Goal: Information Seeking & Learning: Learn about a topic

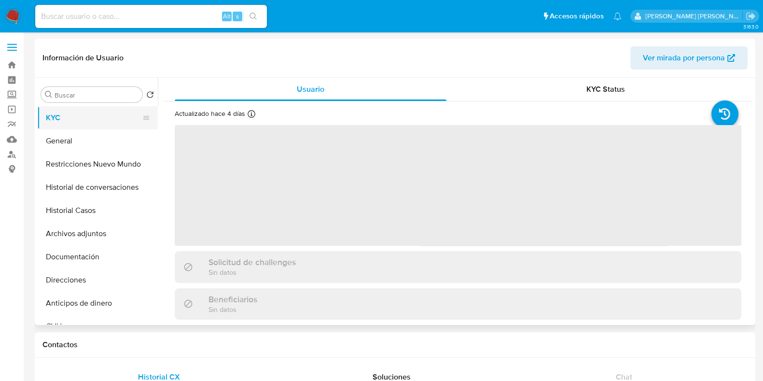
select select "10"
click at [10, 65] on link "Bandeja" at bounding box center [57, 64] width 115 height 15
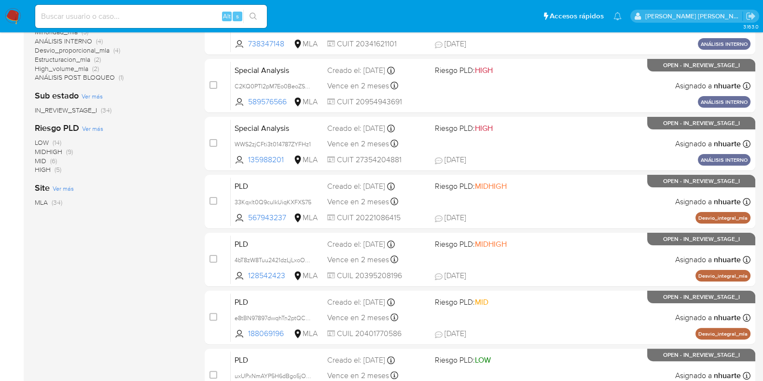
scroll to position [362, 0]
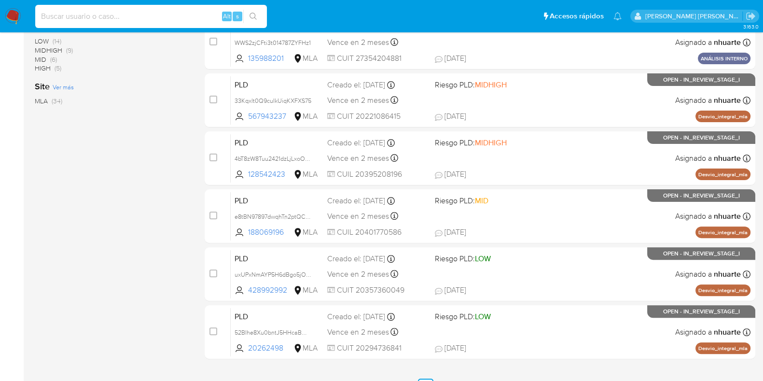
paste input "589576566"
type input "589576566"
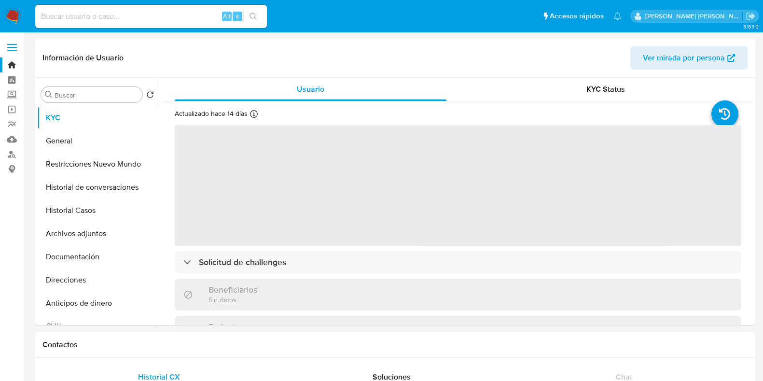
select select "10"
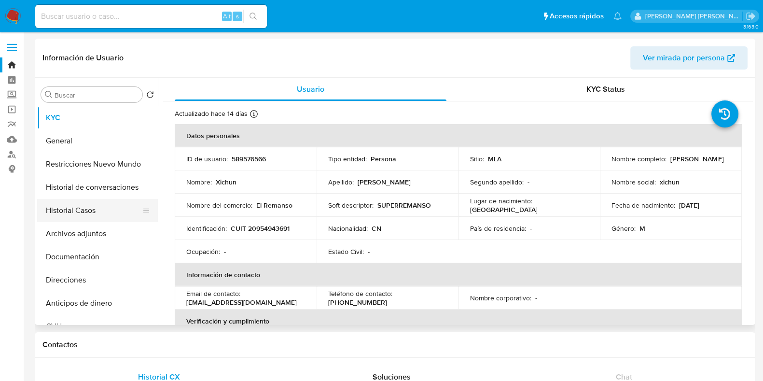
click at [84, 204] on button "Historial Casos" at bounding box center [93, 210] width 113 height 23
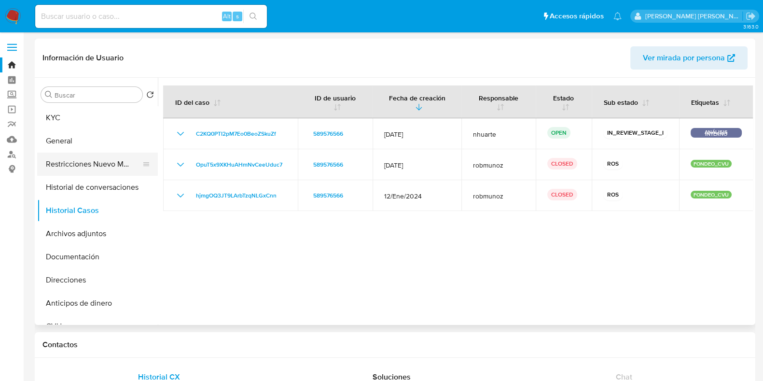
click at [92, 159] on button "Restricciones Nuevo Mundo" at bounding box center [93, 163] width 113 height 23
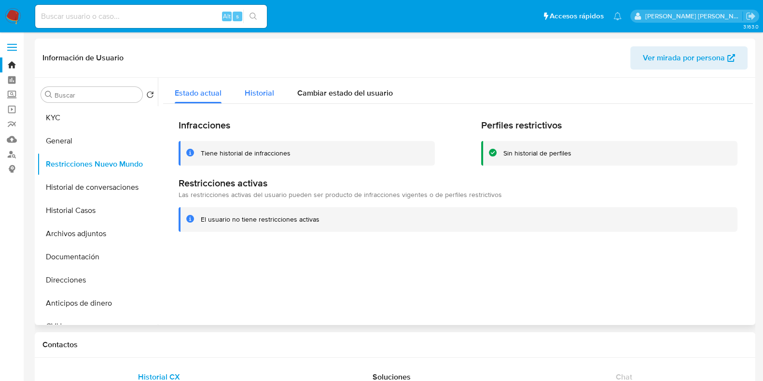
click at [252, 93] on span "Historial" at bounding box center [259, 92] width 29 height 11
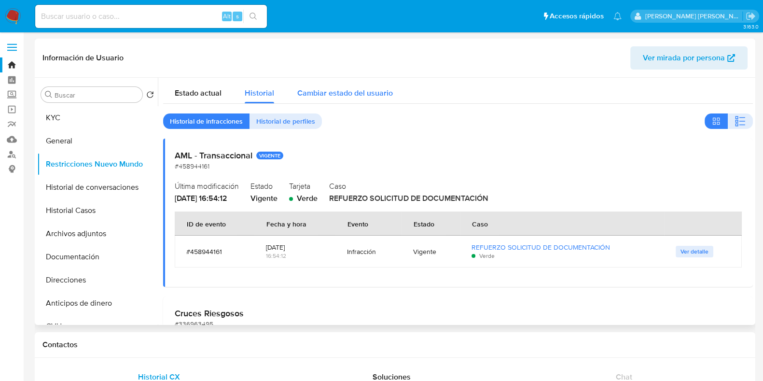
click at [346, 90] on span "Cambiar estado del usuario" at bounding box center [345, 92] width 96 height 11
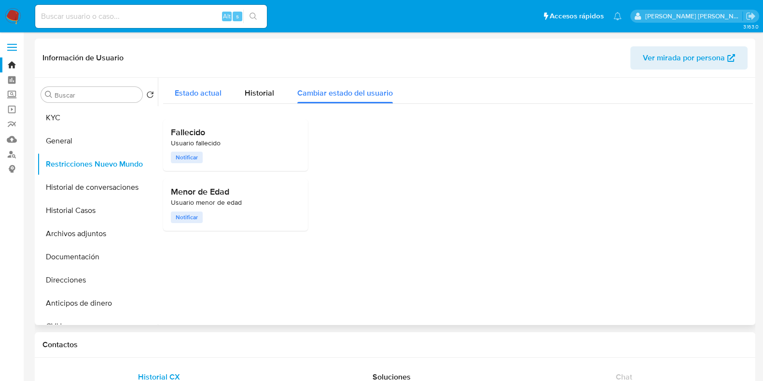
click at [206, 89] on span "Estado actual" at bounding box center [198, 92] width 47 height 11
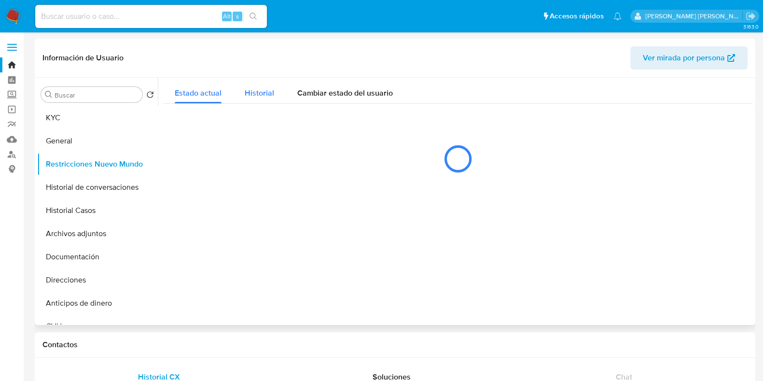
click at [261, 90] on span "Historial" at bounding box center [259, 92] width 29 height 11
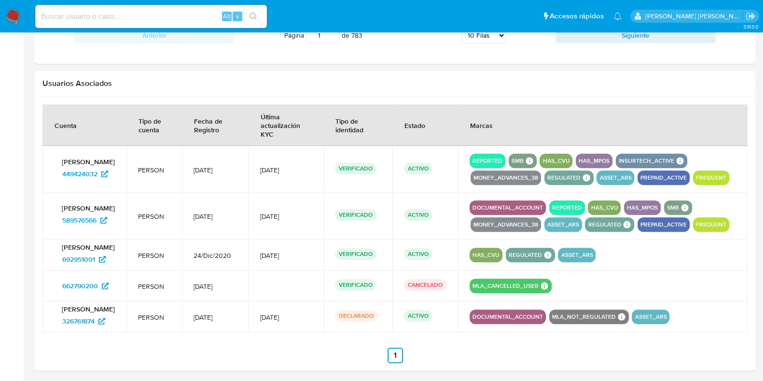
scroll to position [1044, 0]
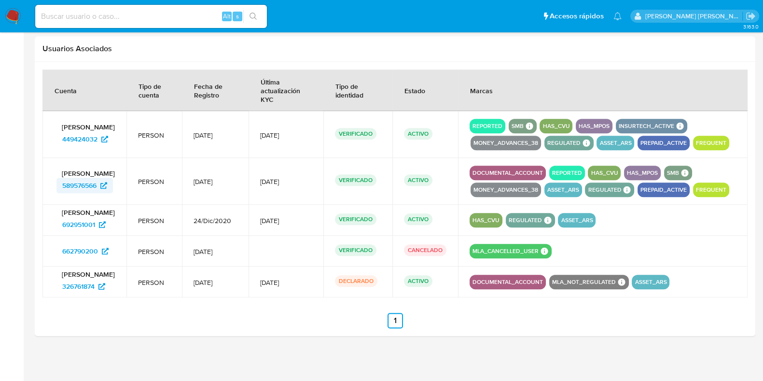
click at [86, 181] on span "589576566" at bounding box center [79, 185] width 34 height 15
click at [84, 136] on span "449424032" at bounding box center [79, 138] width 35 height 15
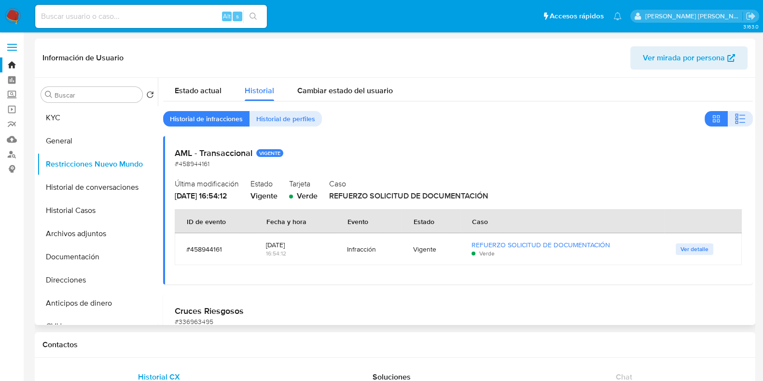
scroll to position [0, 0]
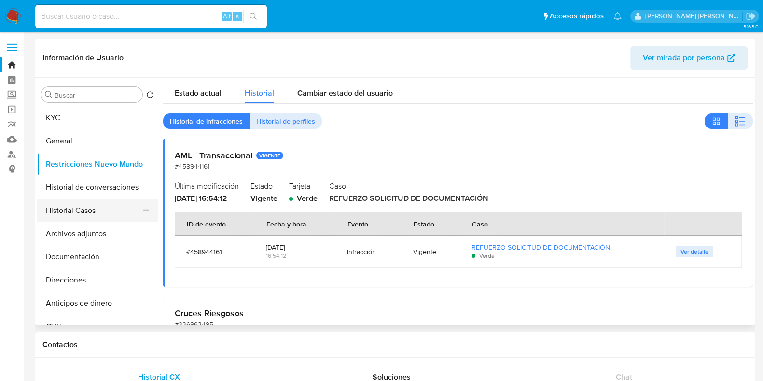
click at [95, 208] on button "Historial Casos" at bounding box center [93, 210] width 113 height 23
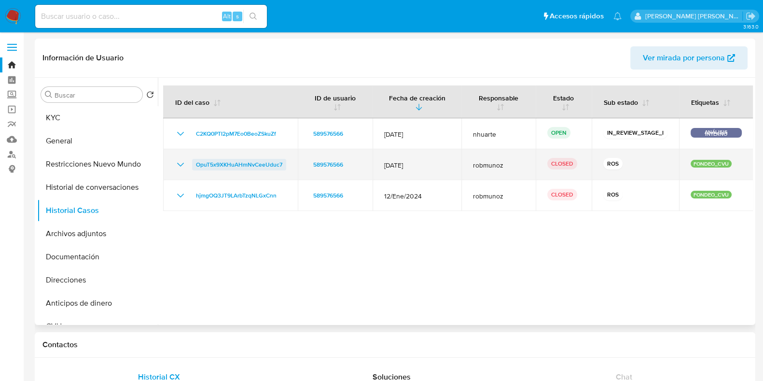
click at [222, 166] on span "OpuT5x9XKHuAHmNvCeeUduc7" at bounding box center [239, 165] width 86 height 12
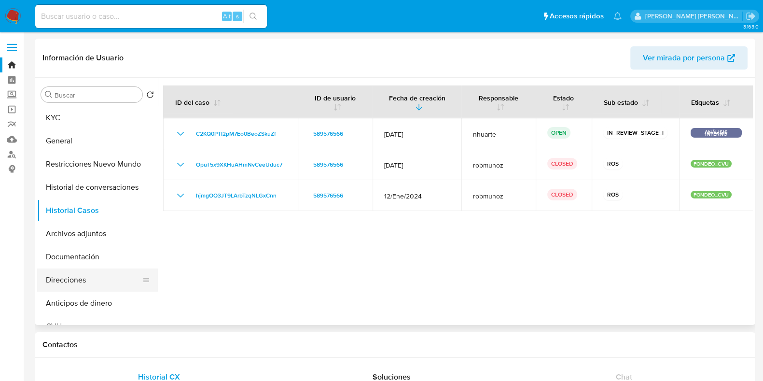
click at [84, 275] on button "Direcciones" at bounding box center [93, 279] width 113 height 23
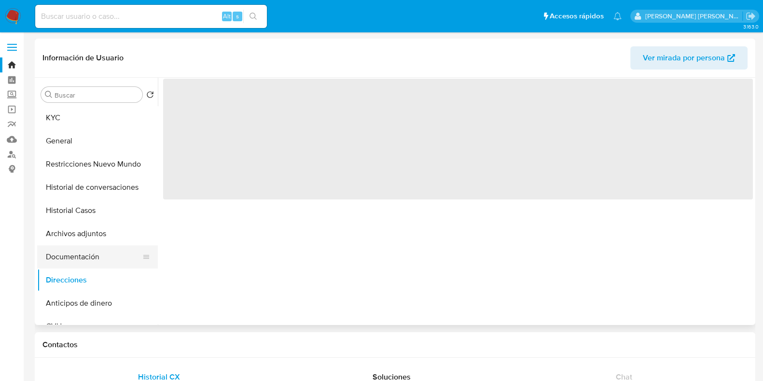
click at [89, 254] on button "Documentación" at bounding box center [93, 256] width 113 height 23
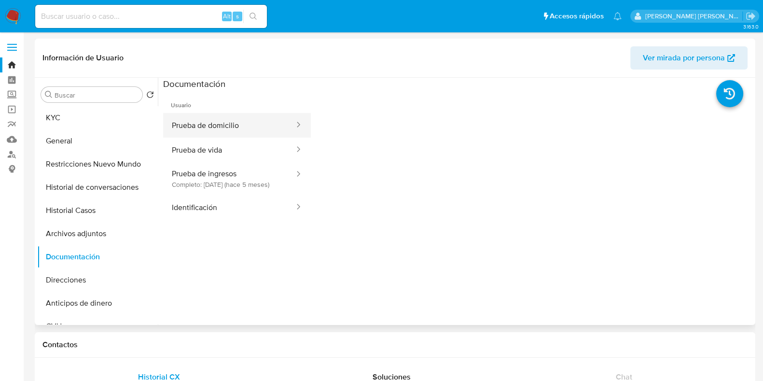
click at [218, 122] on button "Prueba de domicilio" at bounding box center [229, 125] width 132 height 25
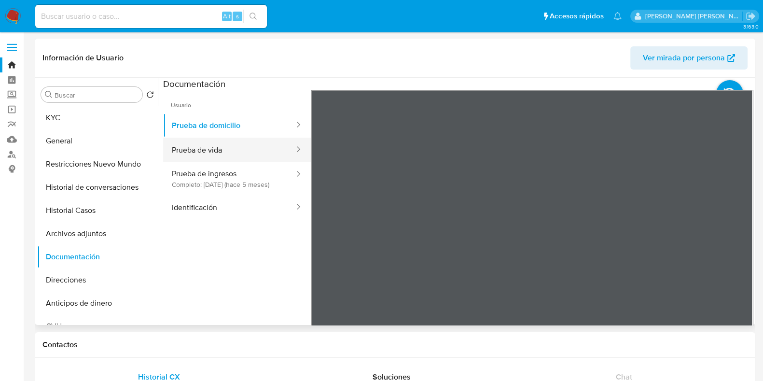
click at [218, 148] on button "Prueba de vida" at bounding box center [229, 149] width 132 height 25
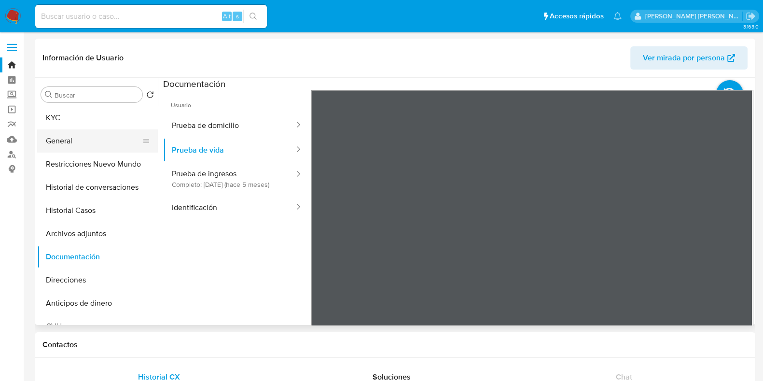
click at [106, 138] on button "General" at bounding box center [93, 140] width 113 height 23
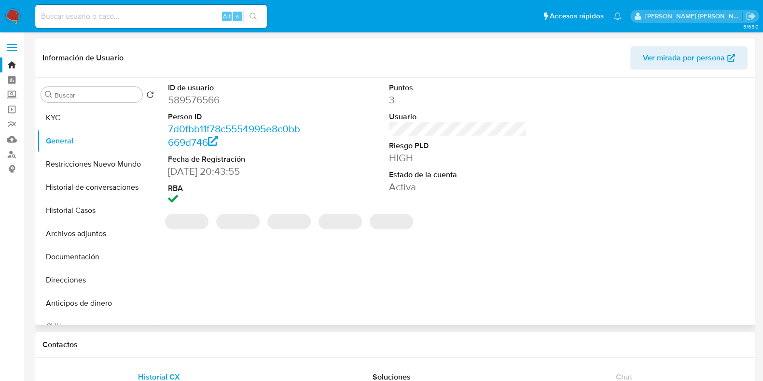
click at [192, 98] on dd "589576566" at bounding box center [237, 100] width 138 height 14
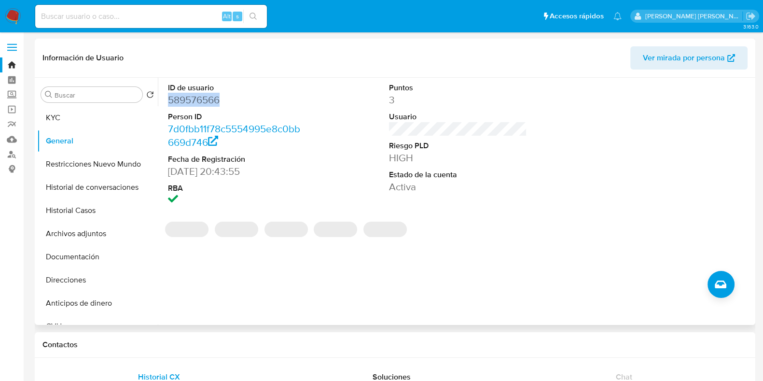
copy dd "589576566"
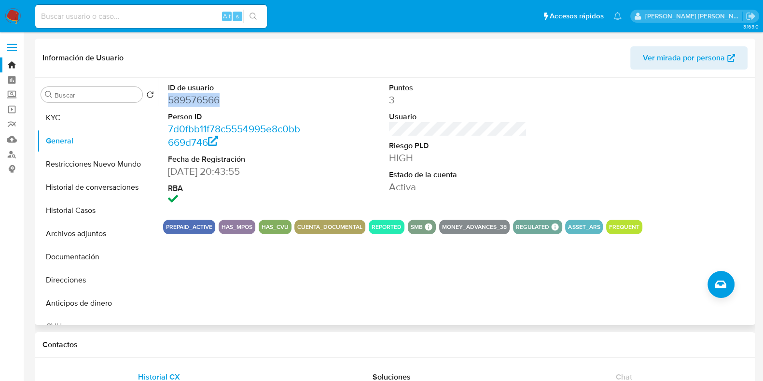
copy dd "589576566"
click at [96, 122] on button "KYC" at bounding box center [93, 117] width 113 height 23
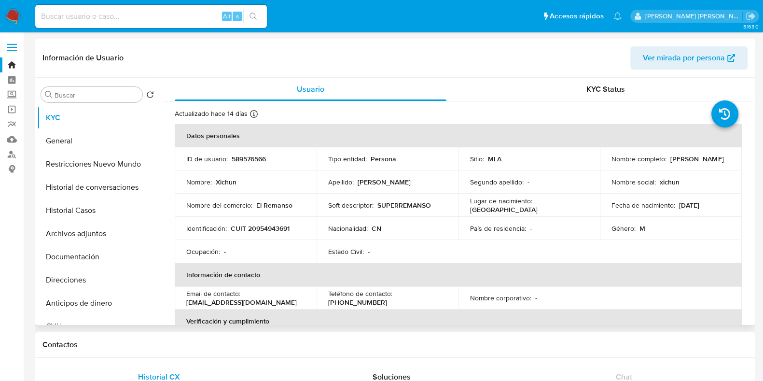
click at [277, 225] on p "CUIT 20954943691" at bounding box center [260, 228] width 59 height 9
copy p "20954943691"
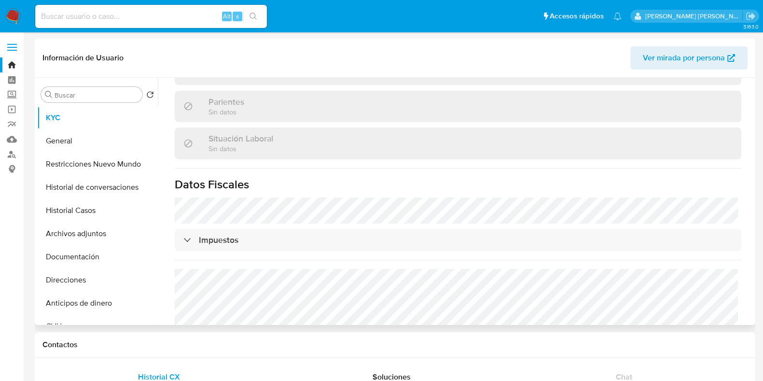
scroll to position [508, 0]
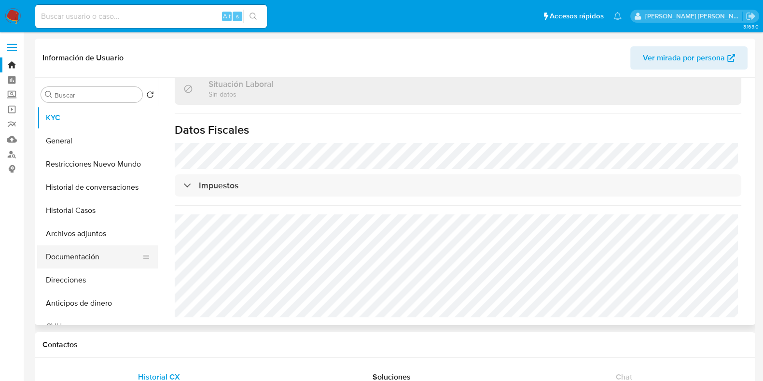
click at [75, 258] on button "Documentación" at bounding box center [93, 256] width 113 height 23
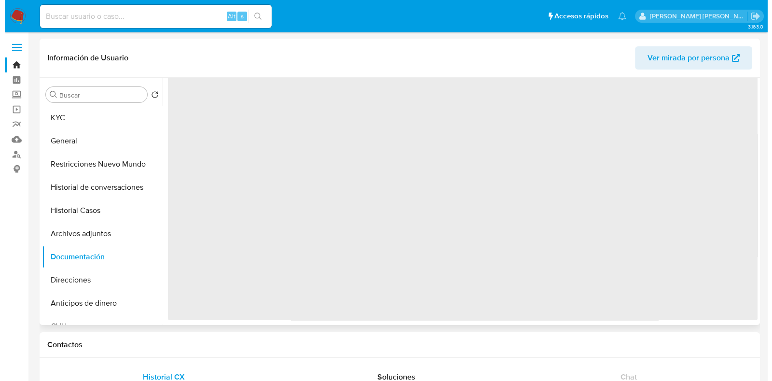
scroll to position [0, 0]
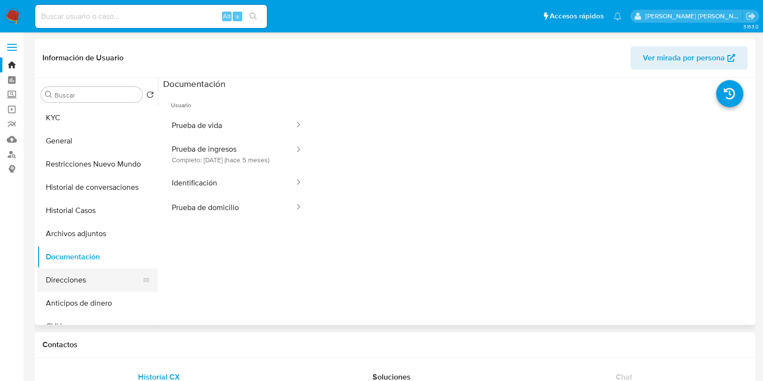
click at [102, 280] on button "Direcciones" at bounding box center [93, 279] width 113 height 23
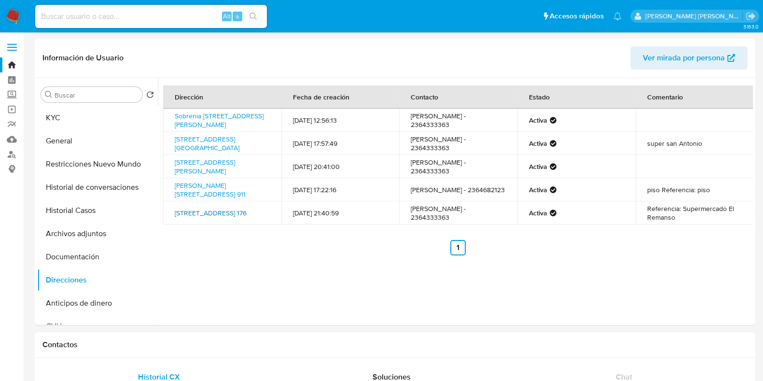
click at [195, 211] on link "Soberania Nacional Mza 176, Ledesma, Jujuy, 4512, Argentina 176" at bounding box center [211, 213] width 72 height 10
click at [209, 218] on link "Soberania Nacional Mza 176, Ledesma, Jujuy, 4512, Argentina 176" at bounding box center [211, 213] width 72 height 10
click at [100, 236] on button "Archivos adjuntos" at bounding box center [93, 233] width 113 height 23
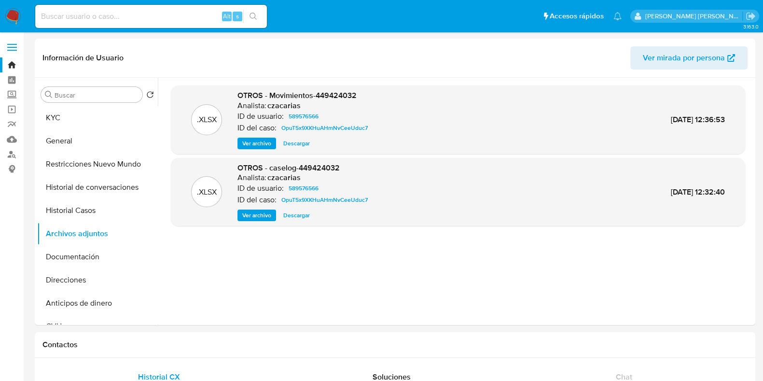
click at [255, 218] on span "Ver archivo" at bounding box center [256, 215] width 29 height 10
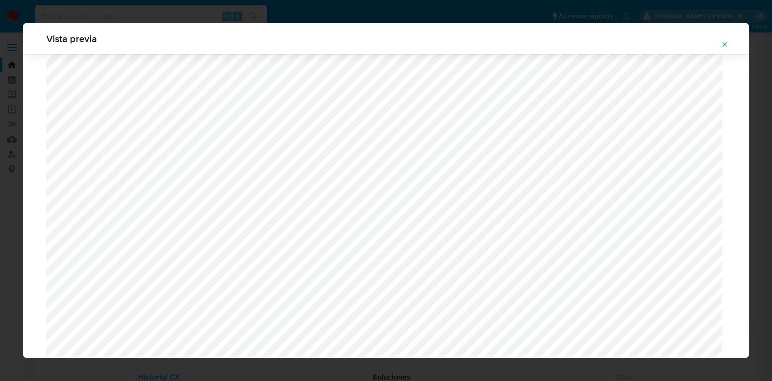
scroll to position [824, 0]
click at [722, 41] on icon "Attachment preview" at bounding box center [725, 45] width 8 height 8
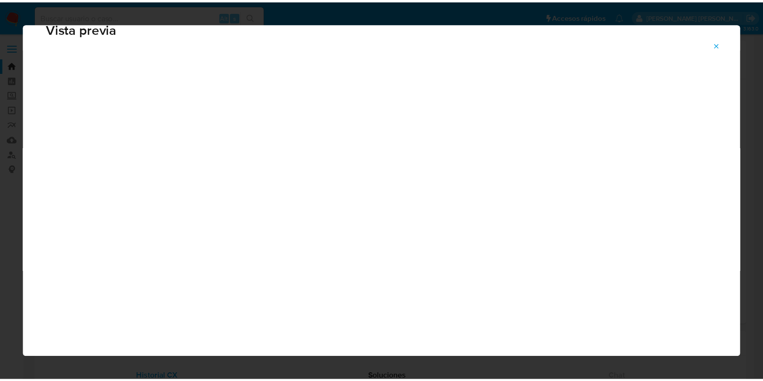
scroll to position [24, 0]
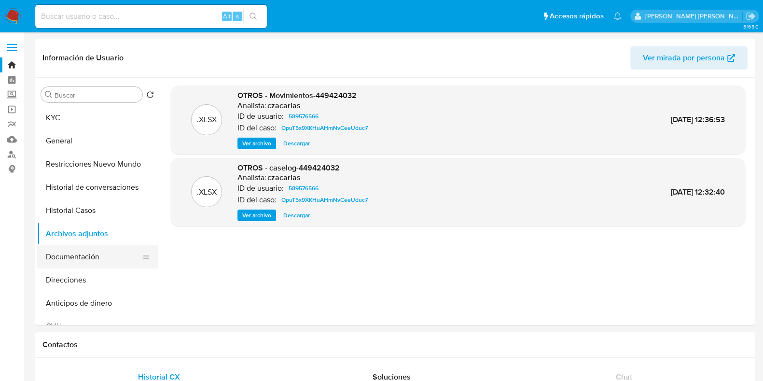
click at [99, 254] on button "Documentación" at bounding box center [93, 256] width 113 height 23
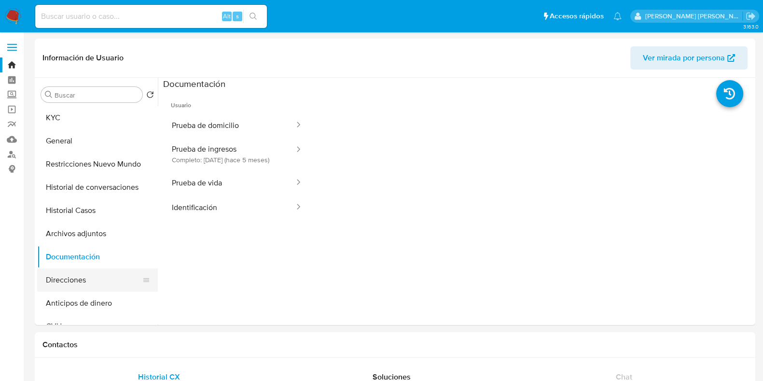
click at [94, 271] on button "Direcciones" at bounding box center [93, 279] width 113 height 23
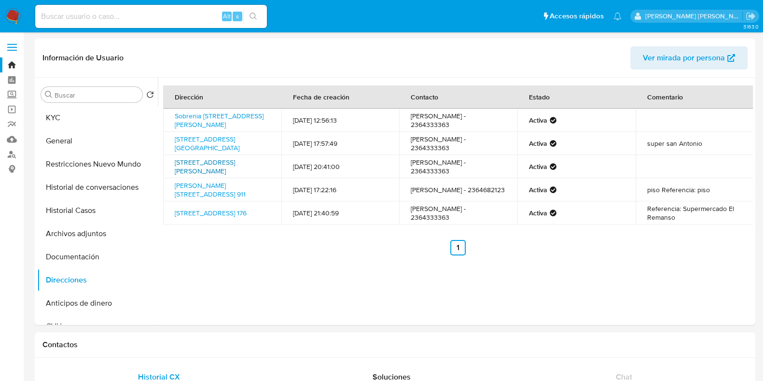
click at [206, 170] on link "Calle Borges 911, Junín, Buenos Aires, 6002, Argentina 911" at bounding box center [205, 166] width 60 height 18
click at [201, 151] on link "Calle Rio Segundo 1121, Río Cuarto, Córdoba, 5806, Argentina 1121" at bounding box center [207, 143] width 65 height 18
click at [71, 116] on button "KYC" at bounding box center [93, 117] width 113 height 23
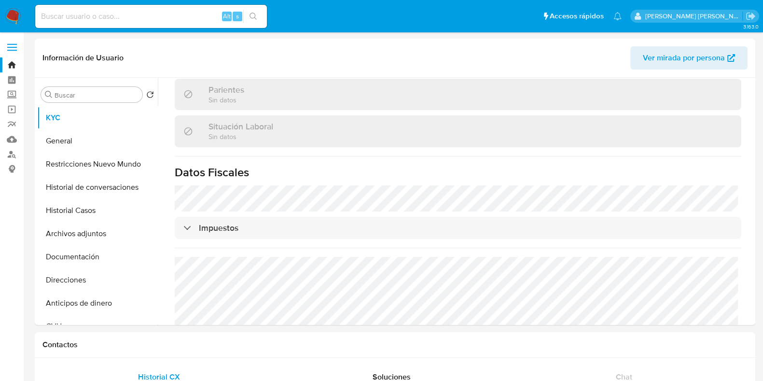
scroll to position [508, 0]
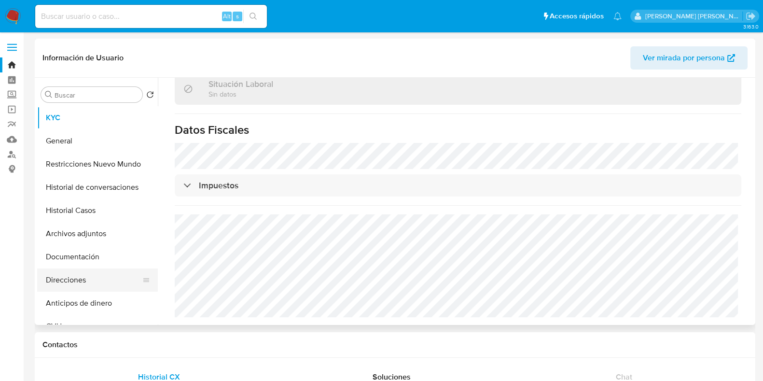
click at [75, 277] on button "Direcciones" at bounding box center [93, 279] width 113 height 23
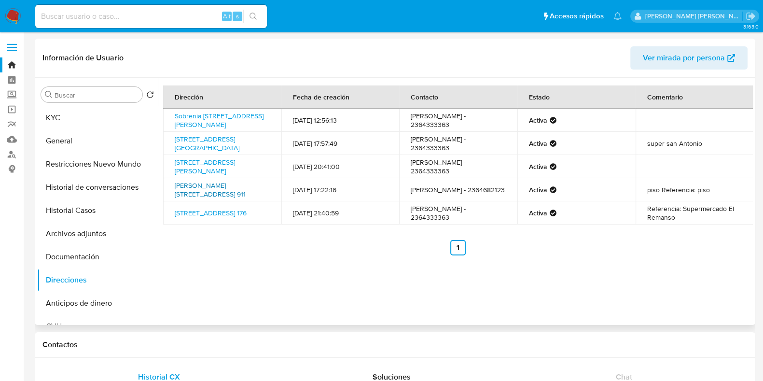
click at [229, 199] on link "Calle Borges 911, Junín, Buenos Aires, 6000, Argentina 911" at bounding box center [210, 189] width 71 height 18
click at [113, 126] on button "KYC" at bounding box center [93, 117] width 113 height 23
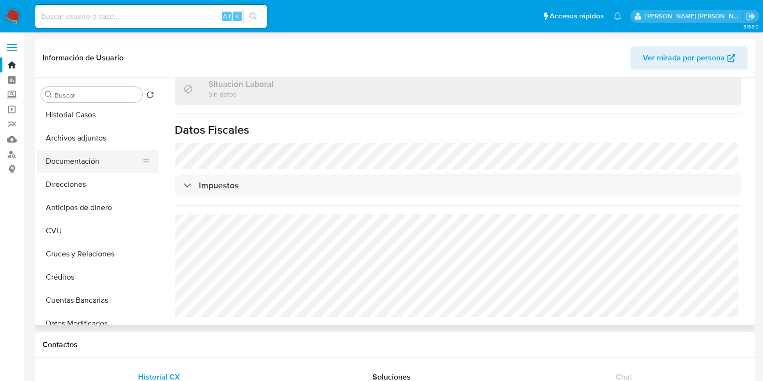
scroll to position [241, 0]
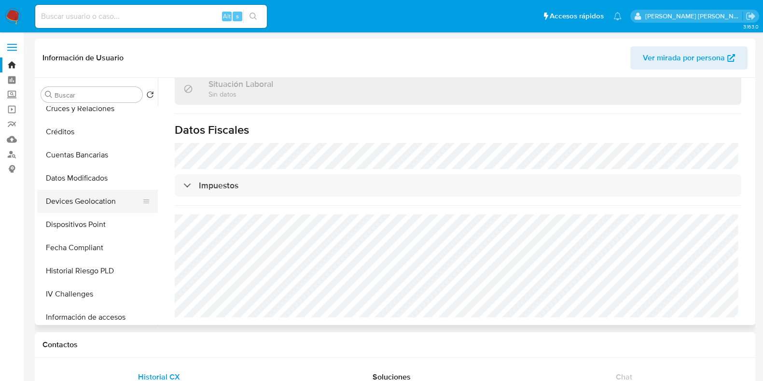
click at [94, 205] on button "Devices Geolocation" at bounding box center [93, 201] width 113 height 23
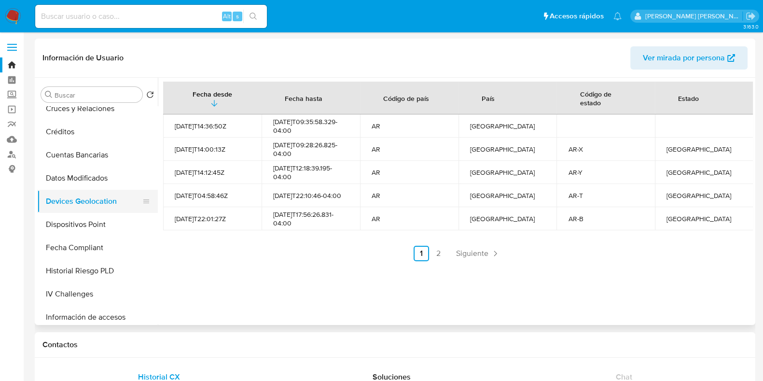
drag, startPoint x: 129, startPoint y: 204, endPoint x: 57, endPoint y: 206, distance: 71.4
click at [57, 206] on button "Devices Geolocation" at bounding box center [93, 201] width 113 height 23
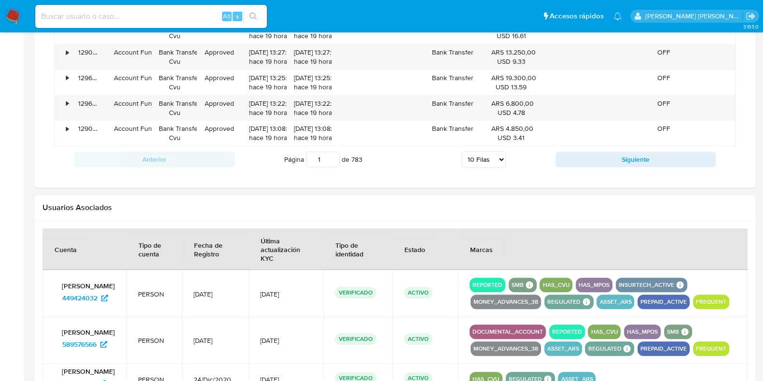
scroll to position [964, 0]
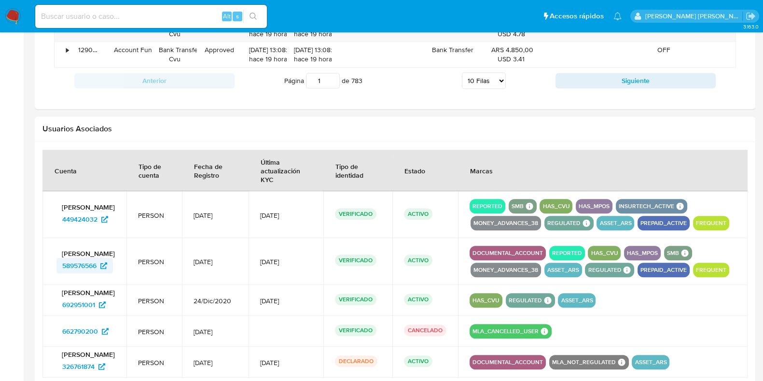
click at [87, 264] on span "589576566" at bounding box center [79, 265] width 34 height 15
click at [85, 214] on span "449424032" at bounding box center [79, 218] width 35 height 15
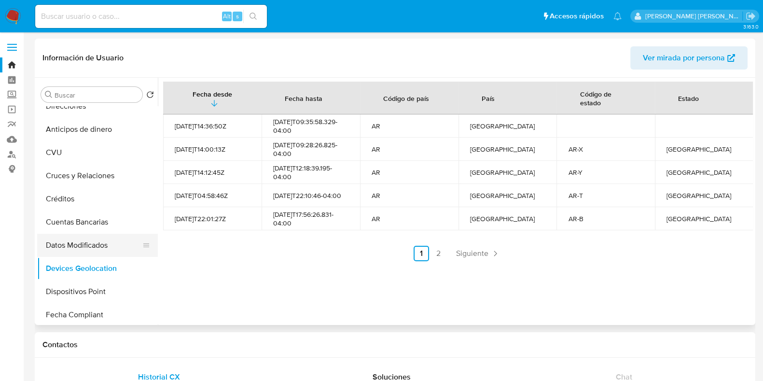
scroll to position [60, 0]
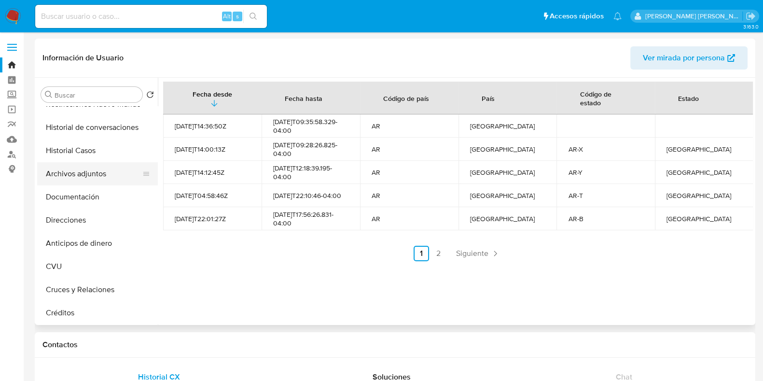
click at [99, 175] on button "Archivos adjuntos" at bounding box center [93, 173] width 113 height 23
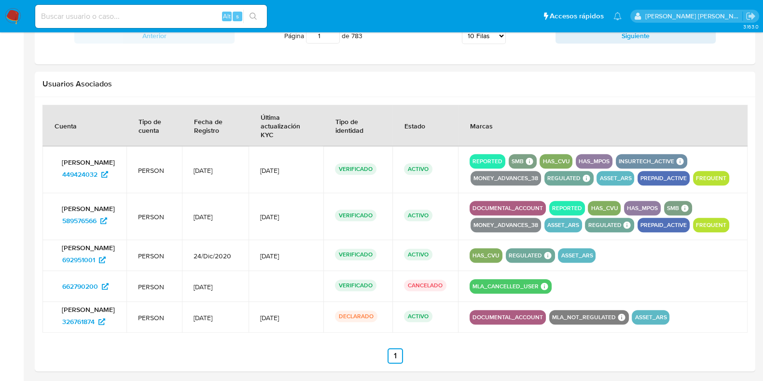
scroll to position [1025, 0]
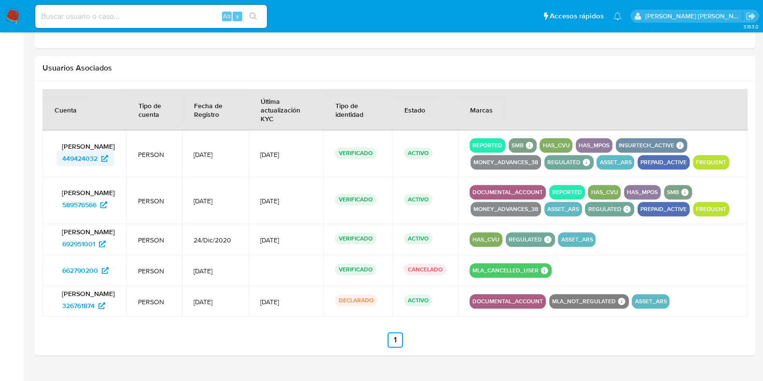
click at [90, 162] on span "449424032" at bounding box center [79, 158] width 35 height 15
click at [82, 14] on input at bounding box center [151, 16] width 232 height 13
paste input "151758865"
type input "151758865"
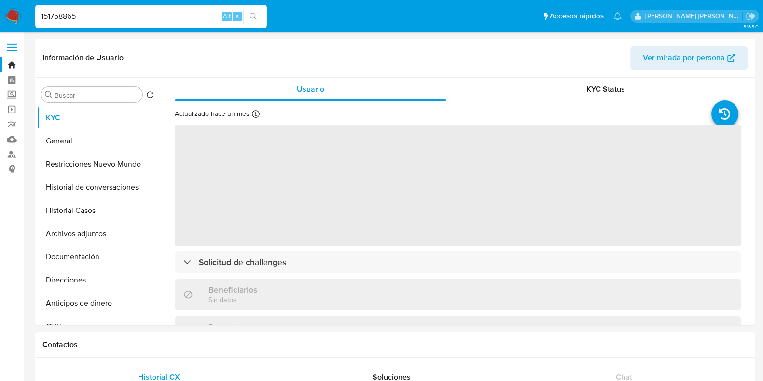
select select "10"
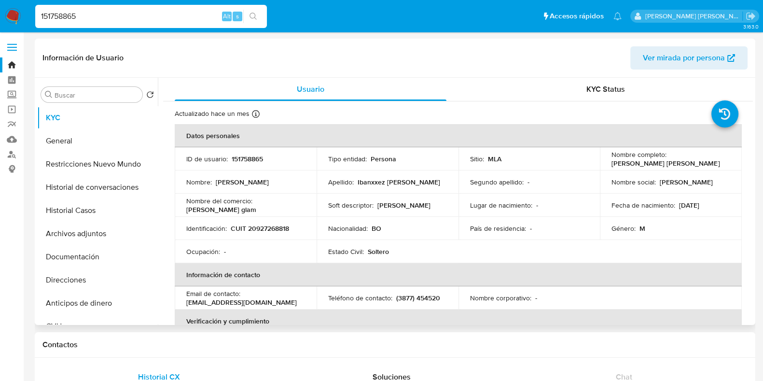
click at [244, 156] on p "151758865" at bounding box center [247, 158] width 31 height 9
copy p "151758865"
click at [272, 226] on p "CUIT 20927268818" at bounding box center [260, 228] width 58 height 9
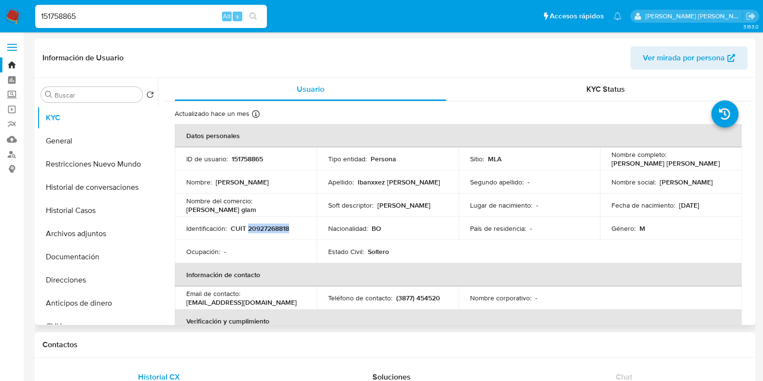
click at [272, 226] on p "CUIT 20927268818" at bounding box center [260, 228] width 58 height 9
copy p "20927268818"
click at [79, 275] on button "Direcciones" at bounding box center [93, 279] width 113 height 23
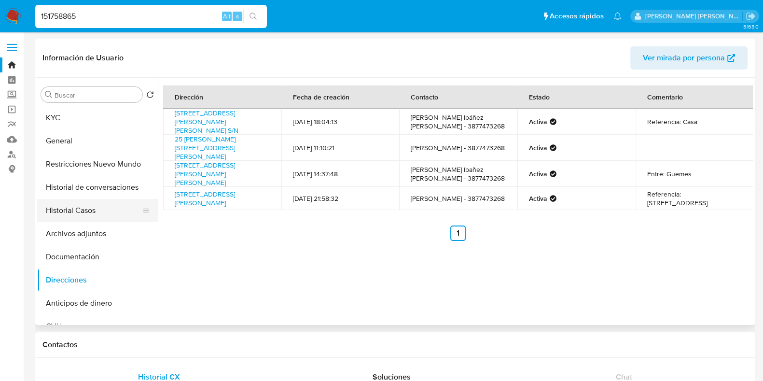
click at [80, 210] on button "Historial Casos" at bounding box center [93, 210] width 113 height 23
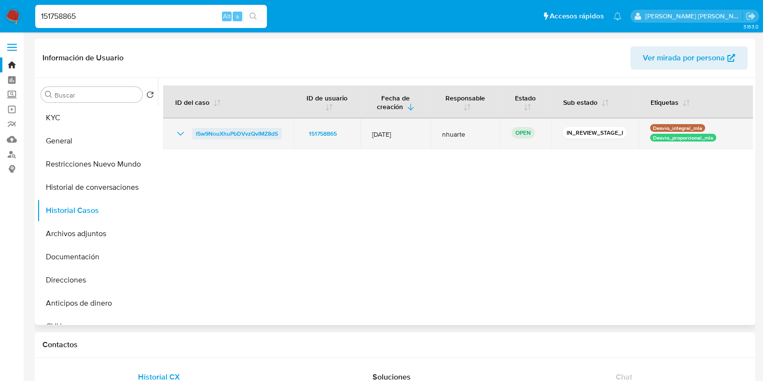
click at [212, 130] on span "I5w9NouXhuPbDVvzQvIMZ8dS" at bounding box center [237, 134] width 82 height 12
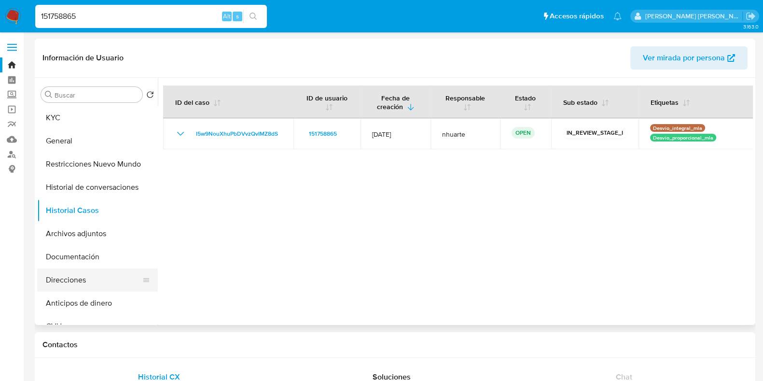
click at [86, 277] on button "Direcciones" at bounding box center [93, 279] width 113 height 23
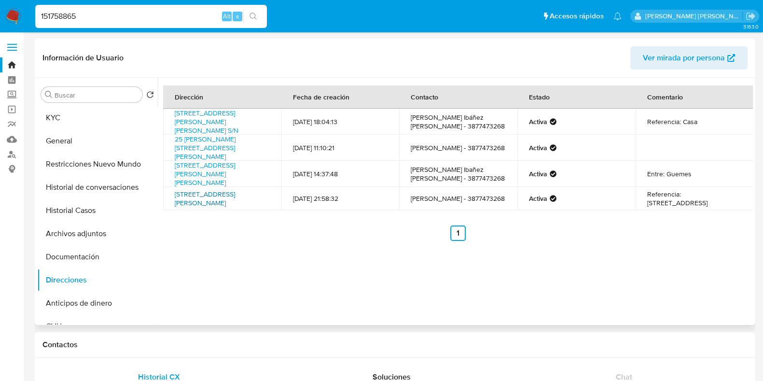
click at [215, 199] on link "Salta 789, Apolinario Saravia, Salta, 4449, Argentina 789" at bounding box center [205, 198] width 60 height 18
click at [84, 119] on button "KYC" at bounding box center [93, 117] width 113 height 23
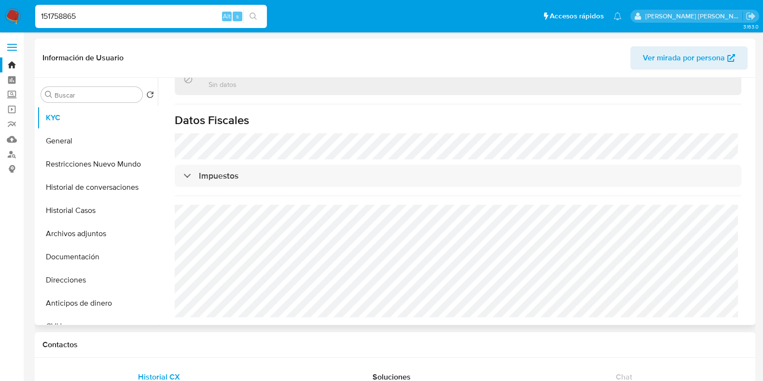
scroll to position [517, 0]
click at [77, 208] on button "Historial Casos" at bounding box center [93, 210] width 113 height 23
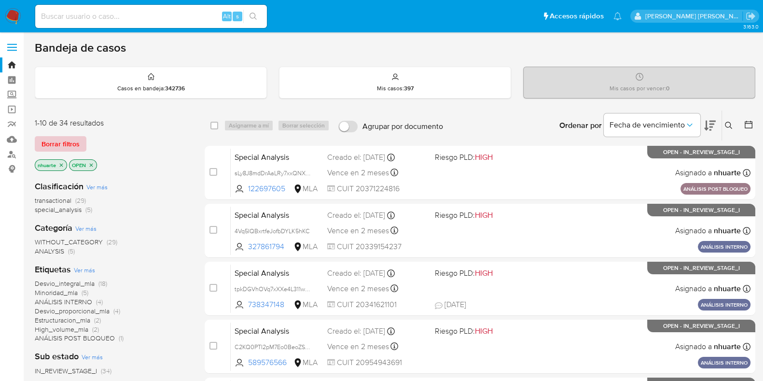
click at [43, 143] on span "Borrar filtros" at bounding box center [60, 144] width 38 height 14
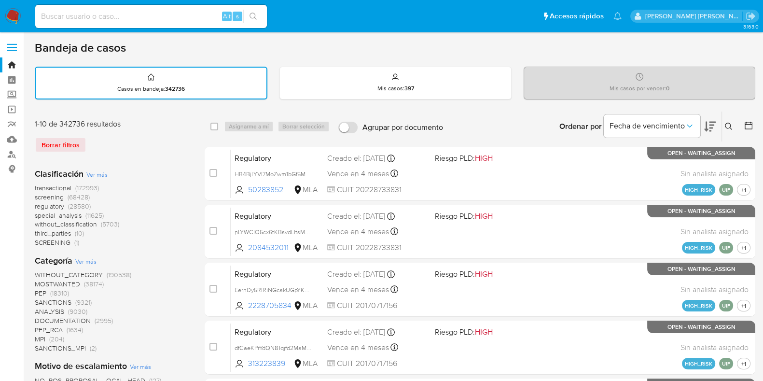
click at [731, 125] on icon at bounding box center [729, 127] width 8 height 8
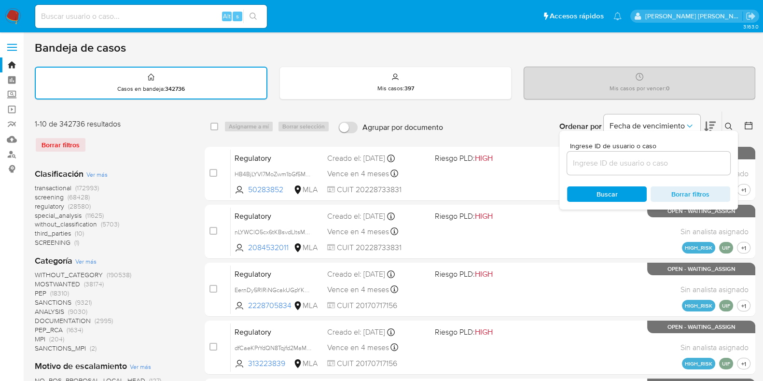
click at [618, 166] on input at bounding box center [648, 163] width 163 height 13
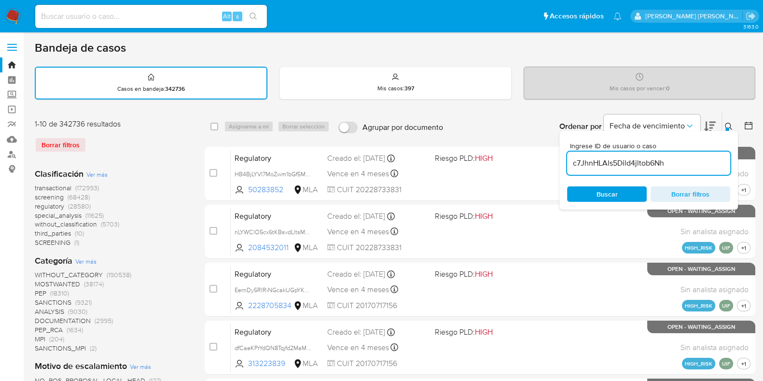
type input "c7JhnHLAls5Dild4jltob6Nh"
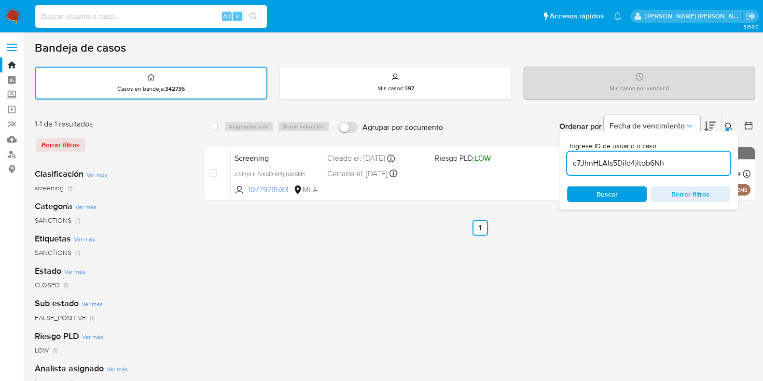
click at [116, 14] on input at bounding box center [151, 16] width 232 height 13
paste input "c7JhnHLAls5Dild4jltob6Nh"
type input "c7JhnHLAls5Dild4jltob6Nh"
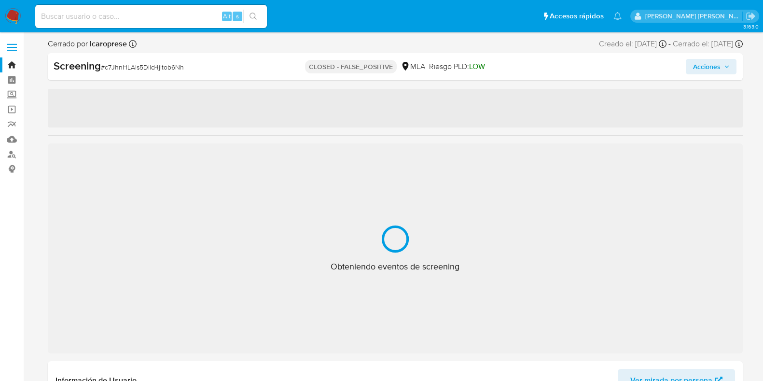
select select "10"
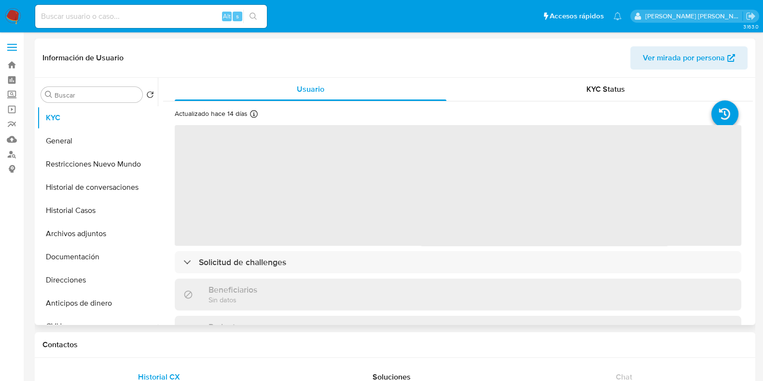
select select "10"
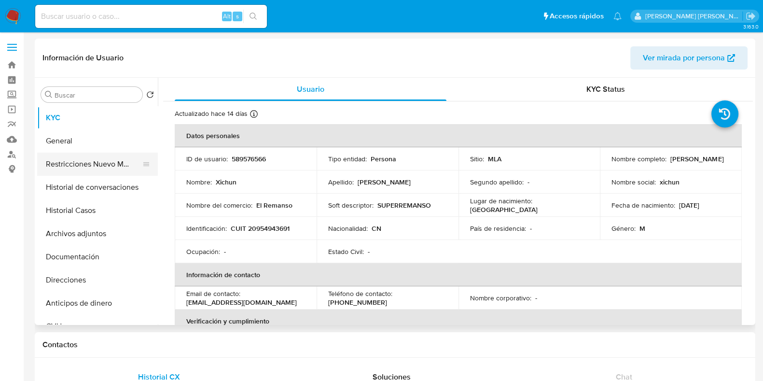
click at [95, 163] on button "Restricciones Nuevo Mundo" at bounding box center [93, 163] width 113 height 23
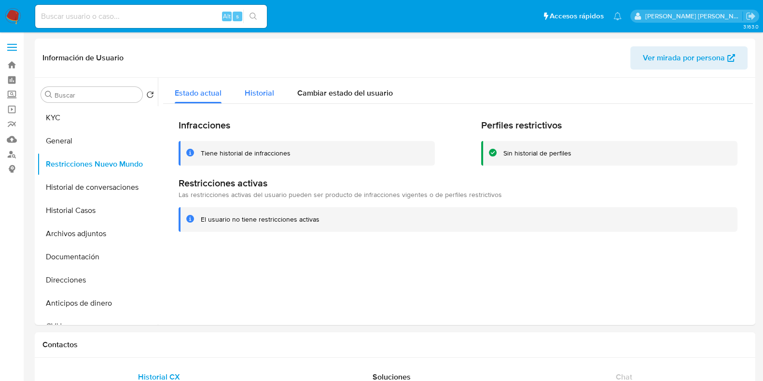
click at [264, 84] on div "Historial" at bounding box center [259, 91] width 29 height 26
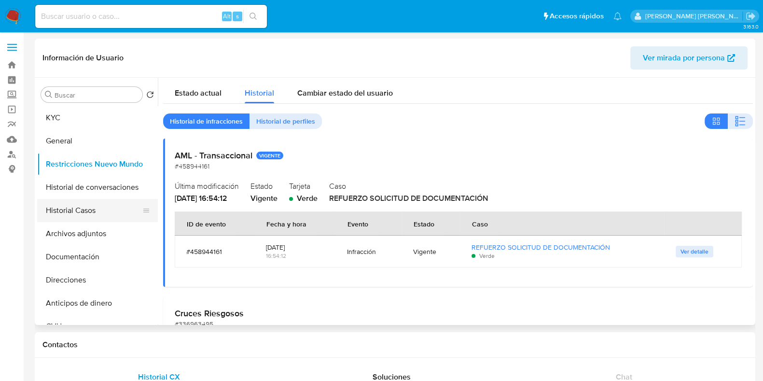
click at [99, 213] on button "Historial Casos" at bounding box center [93, 210] width 113 height 23
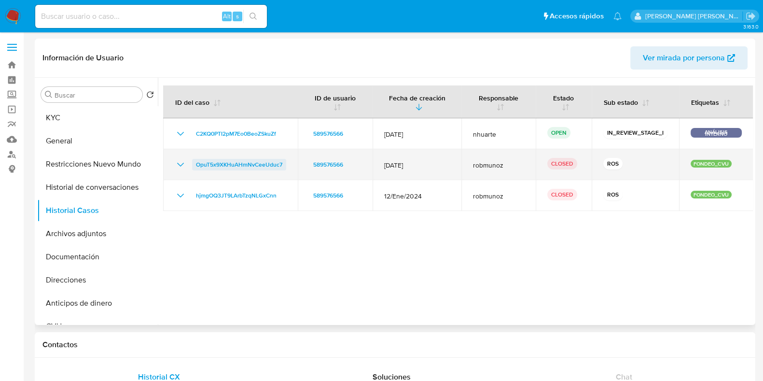
click at [247, 161] on span "OpuT5x9XKHuAHmNvCeeUduc7" at bounding box center [239, 165] width 86 height 12
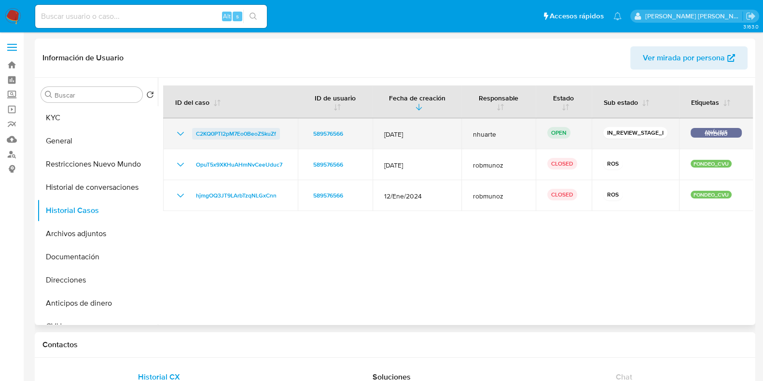
click at [227, 132] on span "C2KQ0PTI2pM7Eo0BeoZSkuZf" at bounding box center [236, 134] width 80 height 12
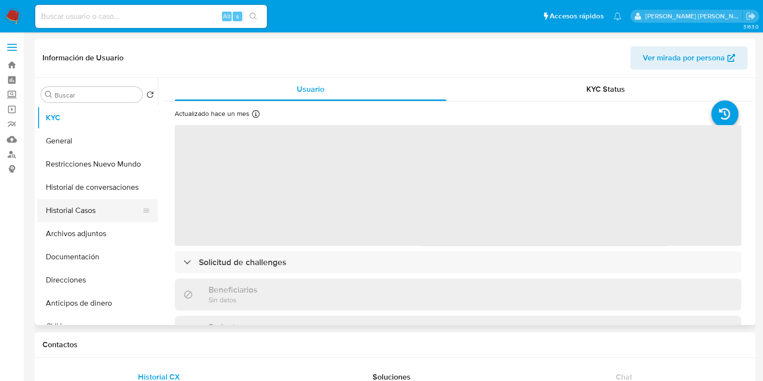
click at [99, 201] on button "Historial Casos" at bounding box center [93, 210] width 113 height 23
select select "10"
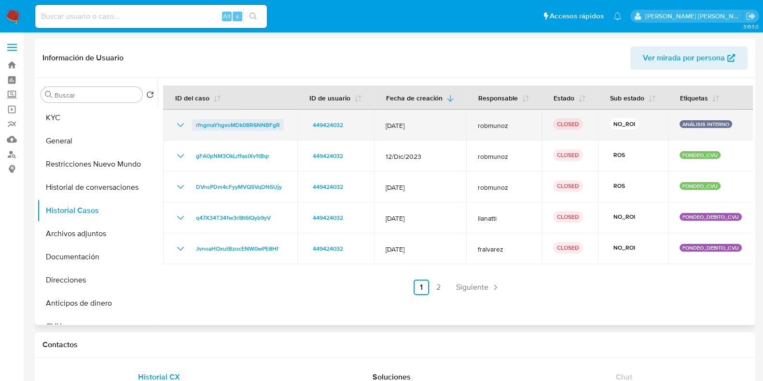
click at [247, 131] on span "rfngmaYhgvoMDk08R6NNBFgR" at bounding box center [238, 125] width 84 height 12
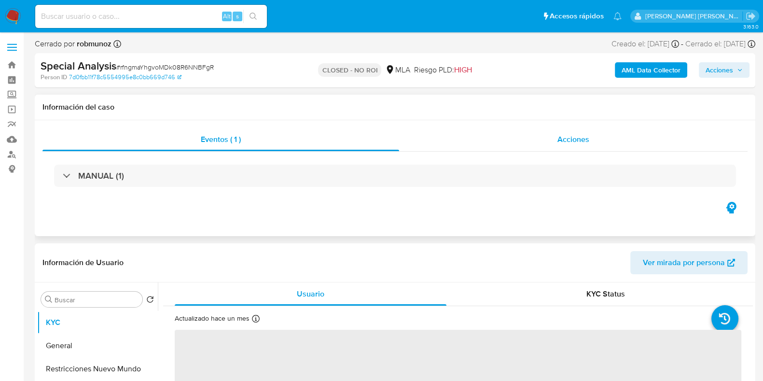
select select "10"
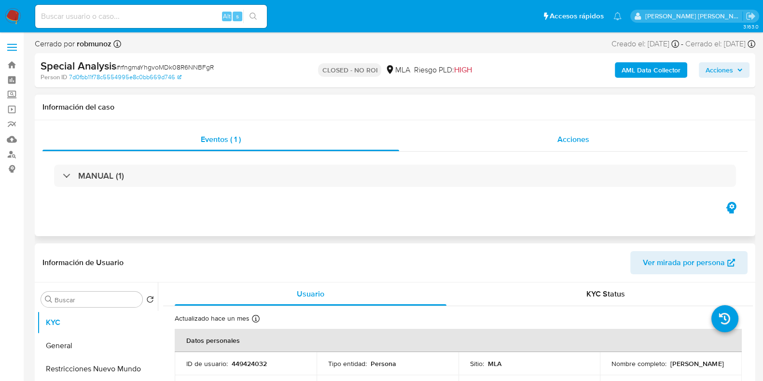
click at [561, 141] on span "Acciones" at bounding box center [573, 139] width 32 height 11
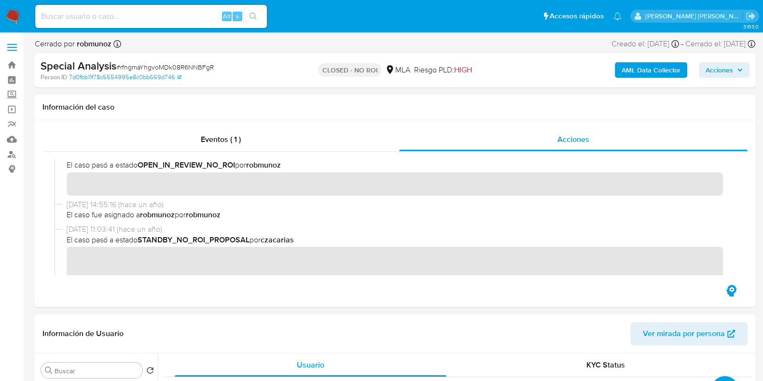
scroll to position [120, 0]
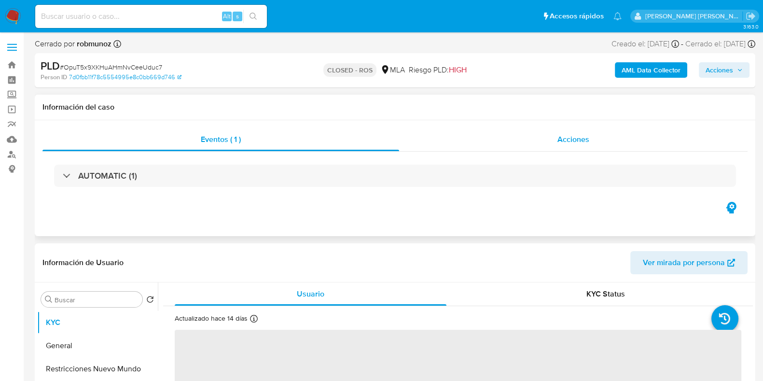
click at [578, 136] on span "Acciones" at bounding box center [573, 139] width 32 height 11
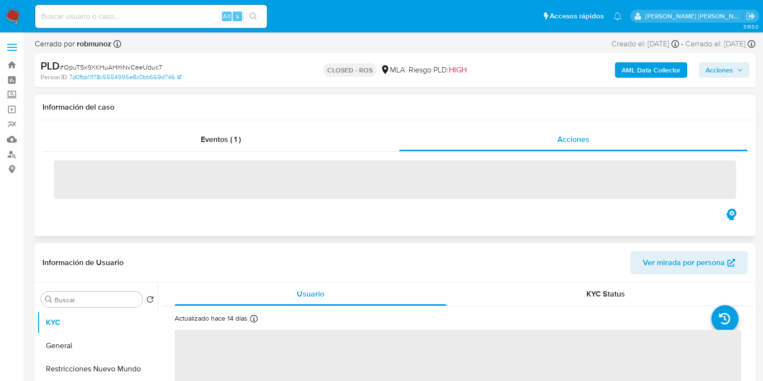
select select "10"
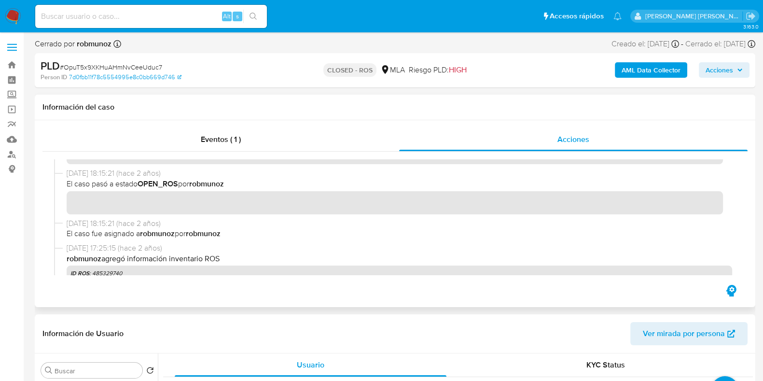
scroll to position [60, 0]
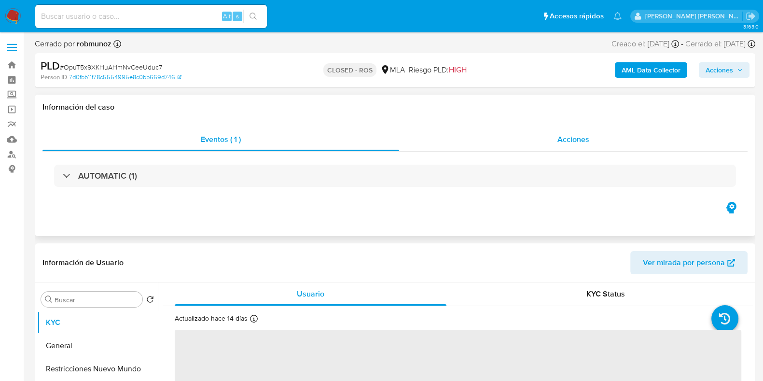
select select "10"
click at [557, 136] on div "Acciones" at bounding box center [573, 139] width 348 height 23
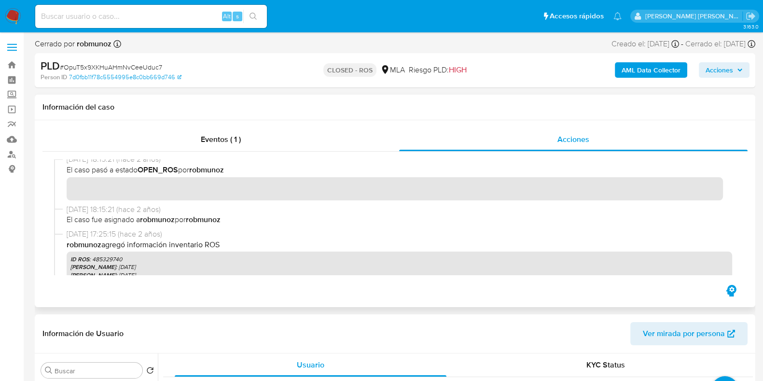
scroll to position [120, 0]
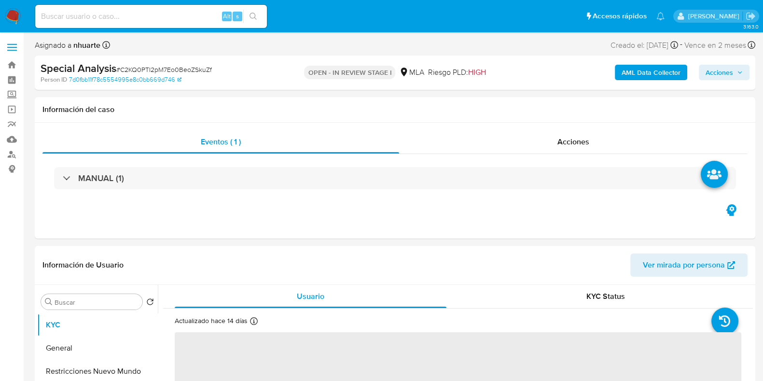
select select "10"
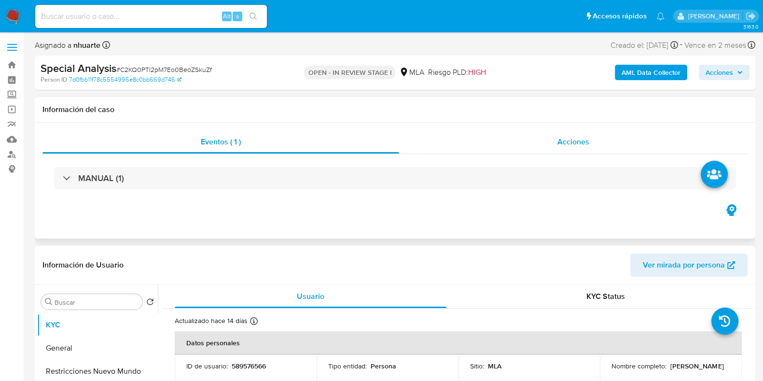
click at [577, 141] on span "Acciones" at bounding box center [573, 141] width 32 height 11
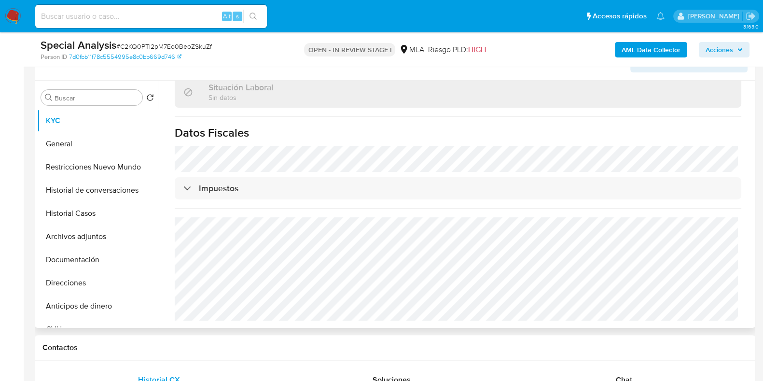
scroll to position [482, 0]
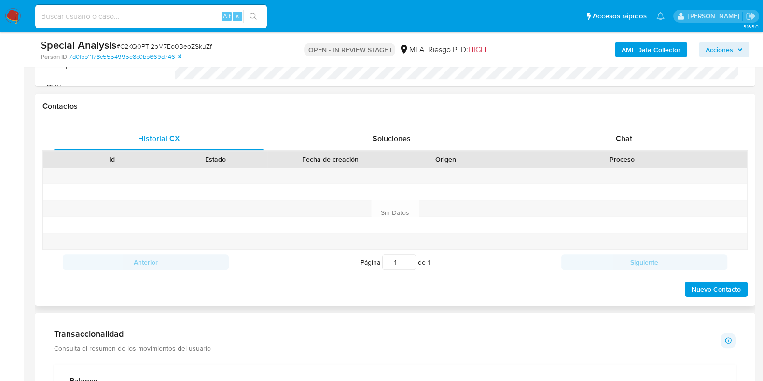
click at [627, 151] on div "Proceso" at bounding box center [621, 159] width 249 height 16
click at [630, 139] on span "Chat" at bounding box center [624, 138] width 16 height 11
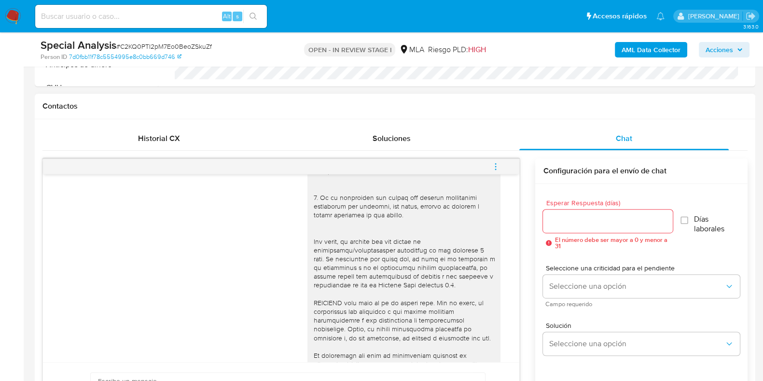
scroll to position [269, 0]
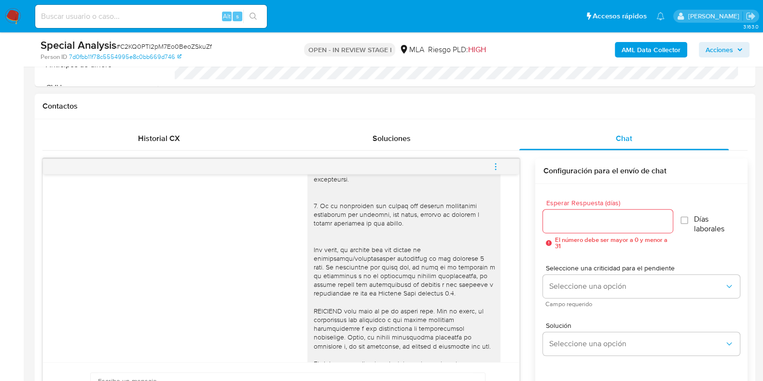
click at [501, 163] on button "menu-action" at bounding box center [496, 166] width 32 height 23
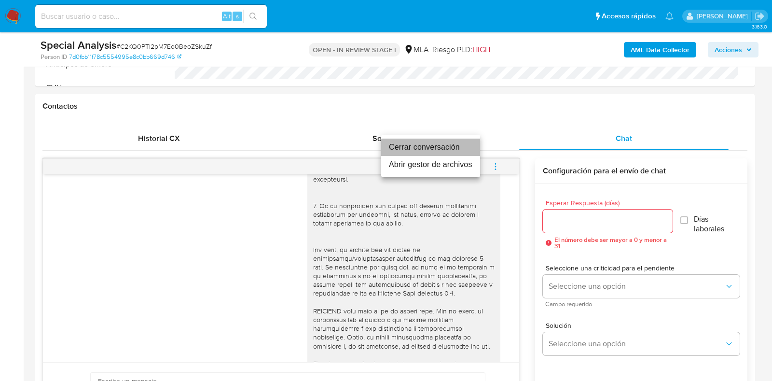
click at [462, 145] on li "Cerrar conversación" at bounding box center [430, 146] width 99 height 17
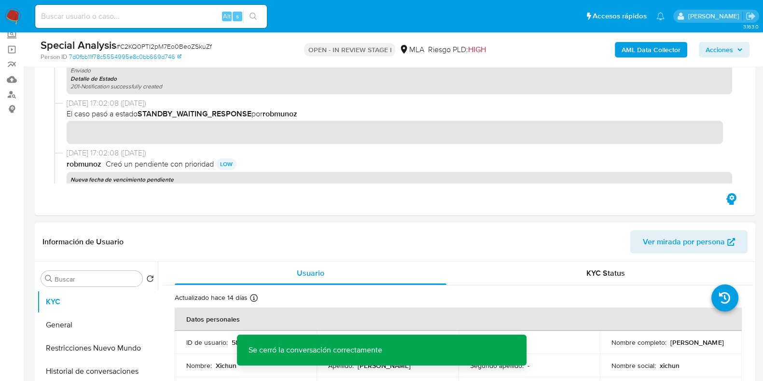
scroll to position [0, 0]
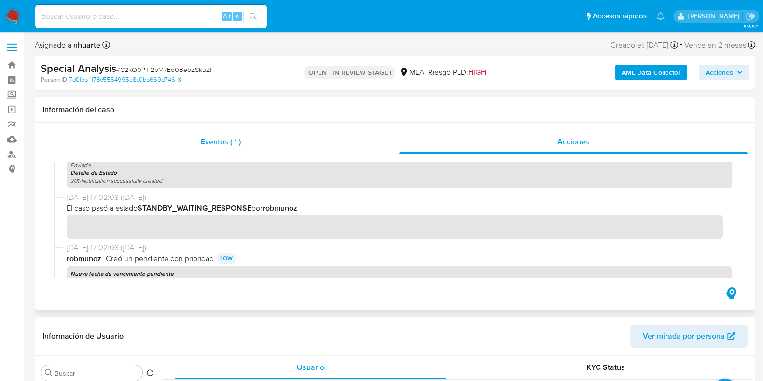
click at [214, 143] on span "Eventos ( 1 )" at bounding box center [221, 141] width 40 height 11
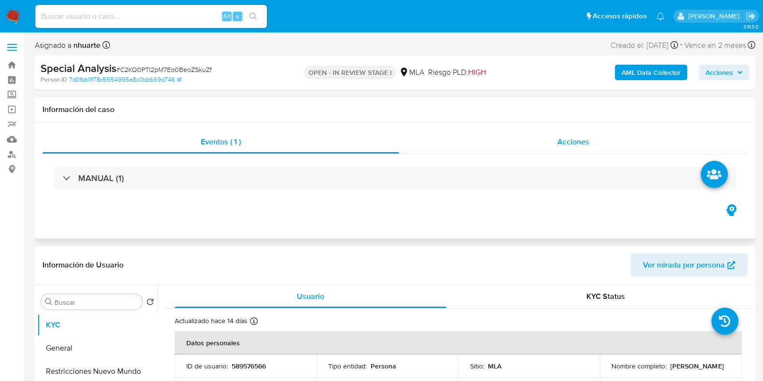
click at [587, 141] on span "Acciones" at bounding box center [573, 141] width 32 height 11
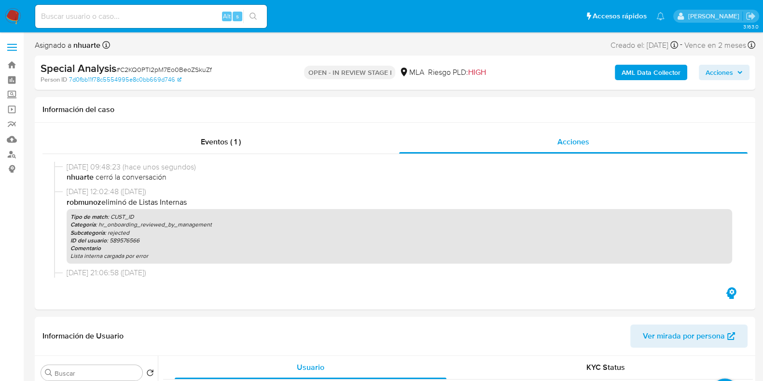
click at [634, 69] on b "AML Data Collector" at bounding box center [650, 72] width 59 height 15
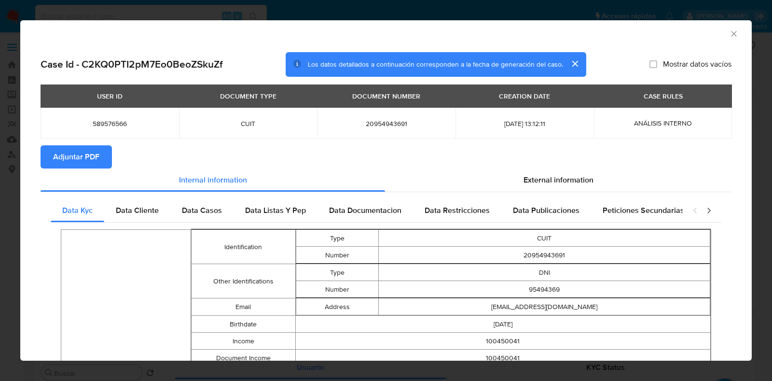
click at [105, 153] on button "Adjuntar PDF" at bounding box center [76, 156] width 71 height 23
click at [729, 30] on icon "Cerrar ventana" at bounding box center [734, 34] width 10 height 10
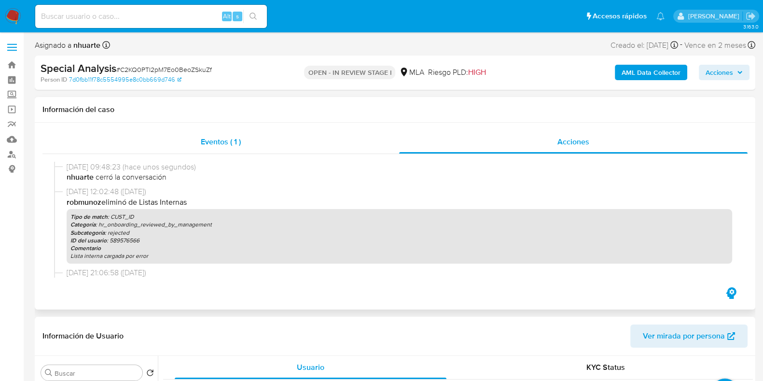
click at [221, 150] on div "Eventos ( 1 )" at bounding box center [220, 141] width 357 height 23
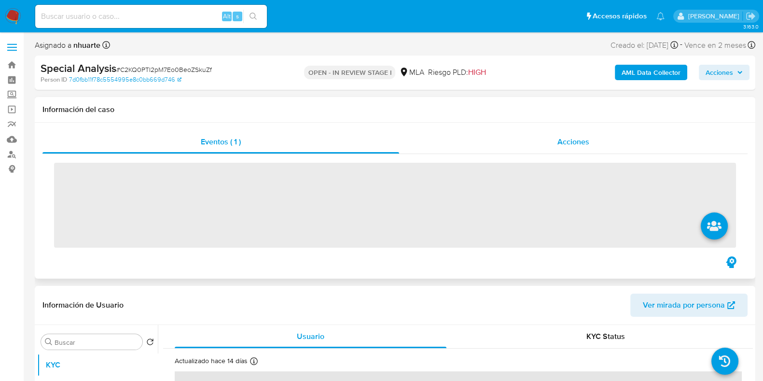
click at [596, 141] on div "Acciones" at bounding box center [573, 141] width 348 height 23
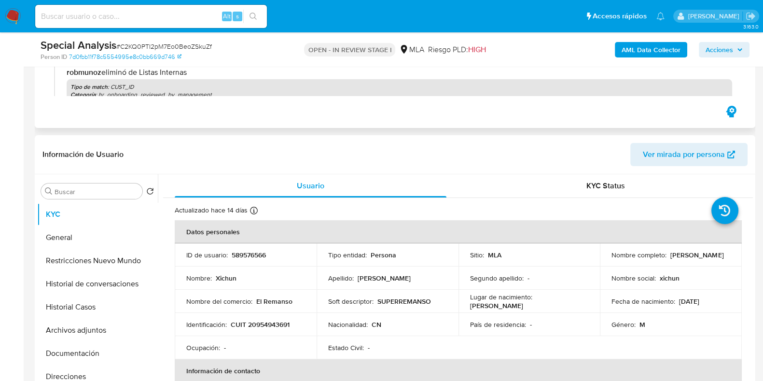
scroll to position [181, 0]
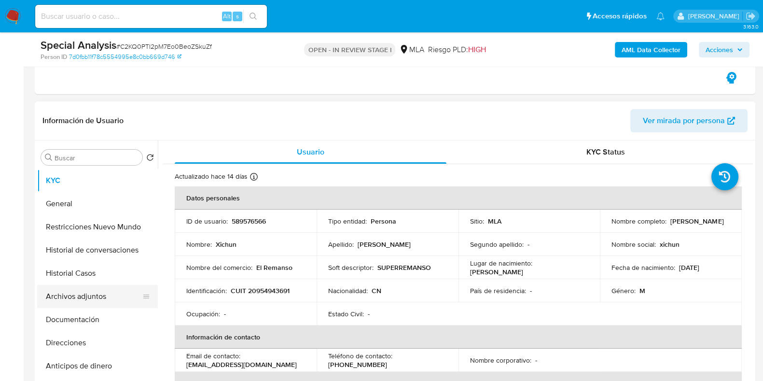
click at [110, 295] on button "Archivos adjuntos" at bounding box center [93, 296] width 113 height 23
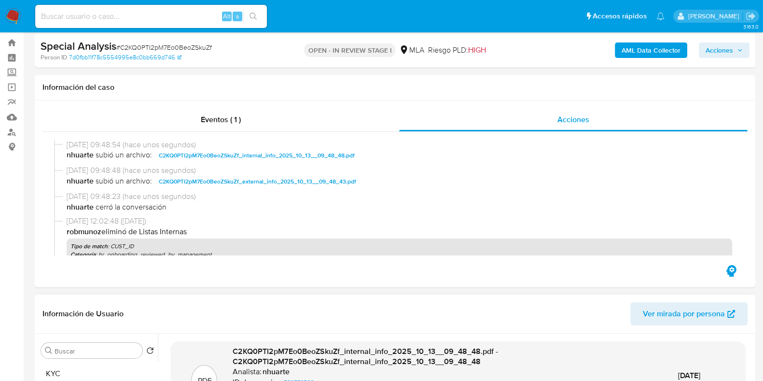
scroll to position [0, 0]
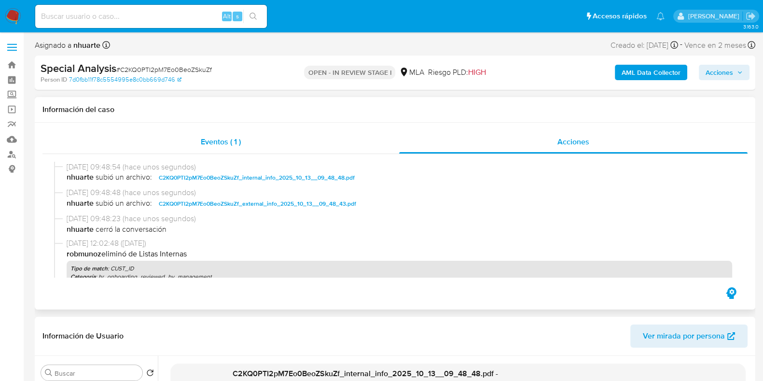
click at [242, 146] on div "Eventos ( 1 )" at bounding box center [220, 141] width 357 height 23
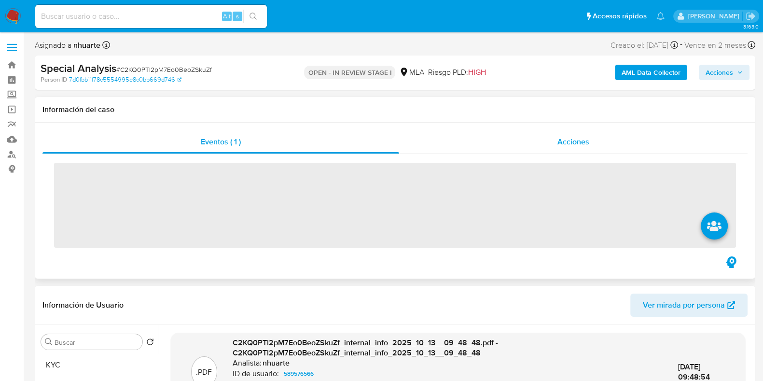
click at [564, 137] on span "Acciones" at bounding box center [573, 141] width 32 height 11
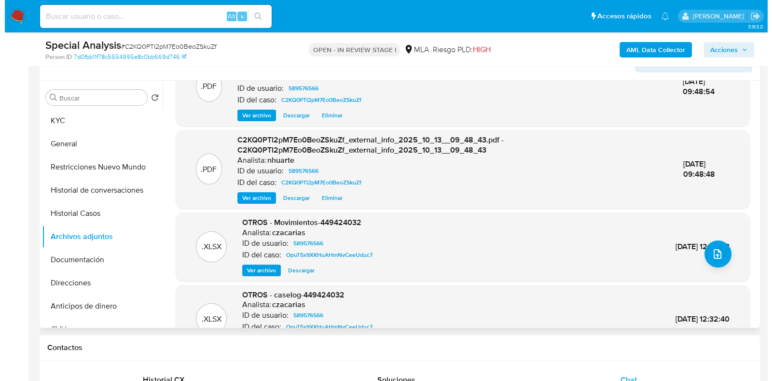
scroll to position [75, 0]
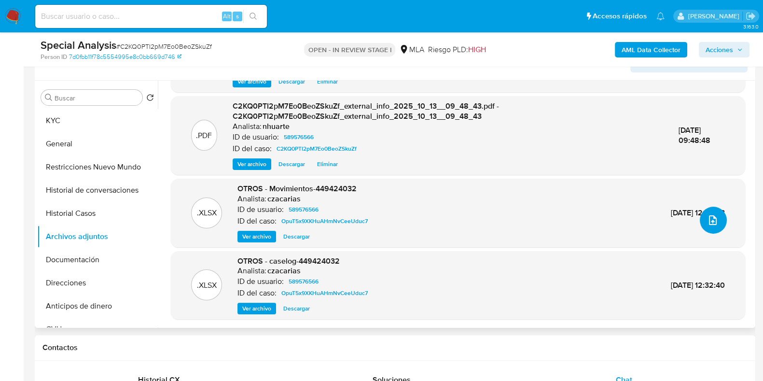
click at [714, 226] on button "upload-file" at bounding box center [713, 219] width 27 height 27
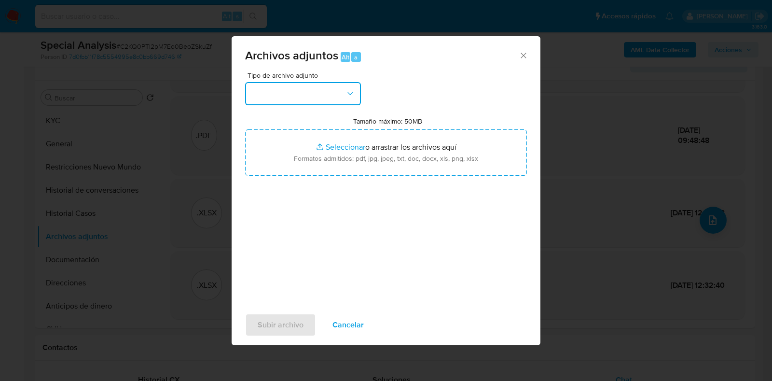
click at [353, 89] on icon "button" at bounding box center [350, 94] width 10 height 10
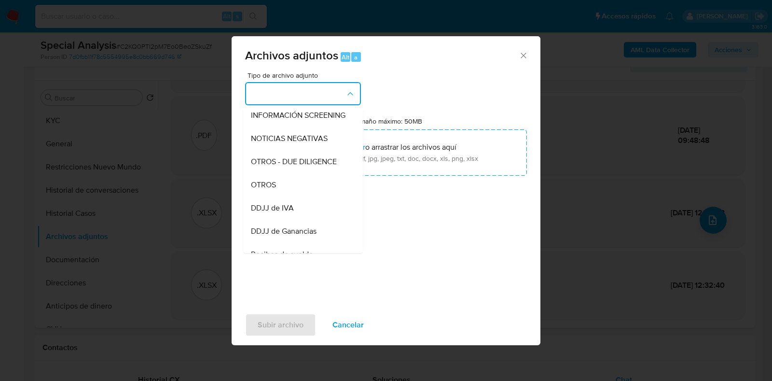
scroll to position [156, 0]
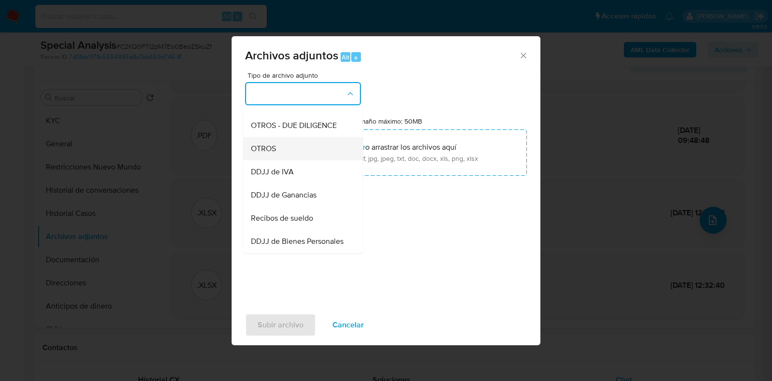
click at [309, 160] on div "OTROS" at bounding box center [300, 148] width 98 height 23
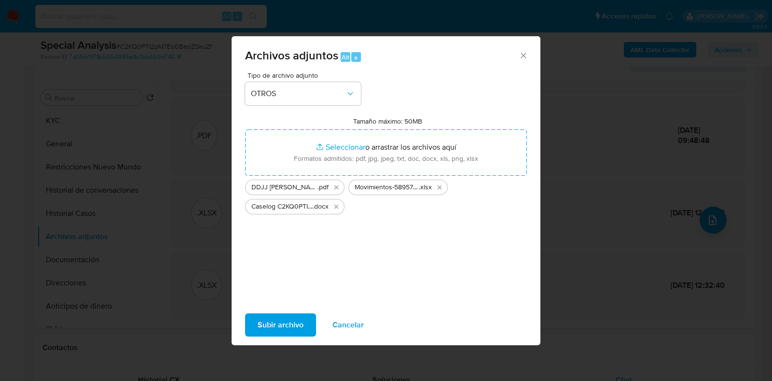
click at [300, 322] on span "Subir archivo" at bounding box center [281, 324] width 46 height 21
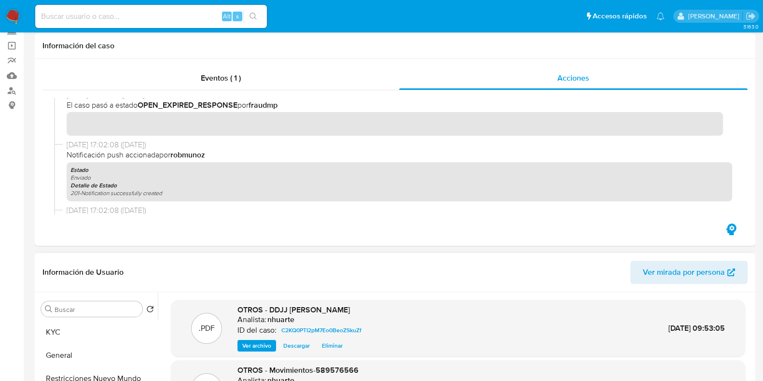
scroll to position [0, 0]
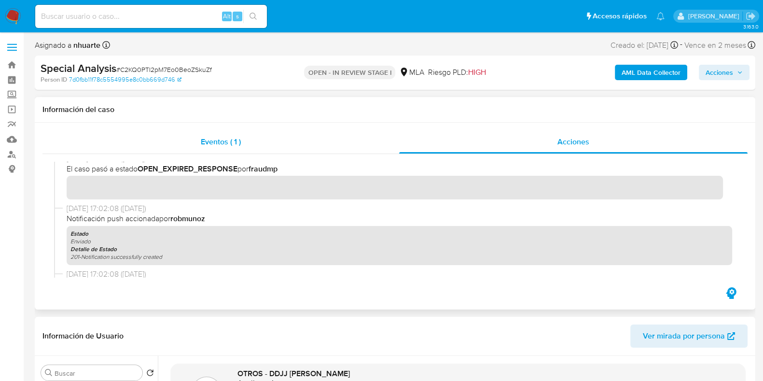
click at [253, 135] on div "Eventos ( 1 )" at bounding box center [220, 141] width 357 height 23
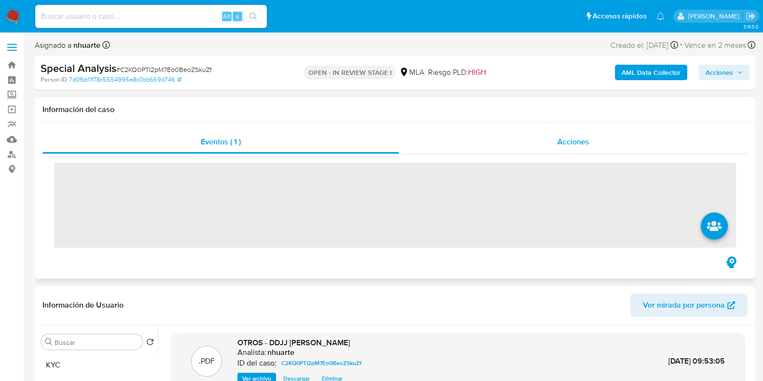
click at [583, 135] on div "Acciones" at bounding box center [573, 141] width 348 height 23
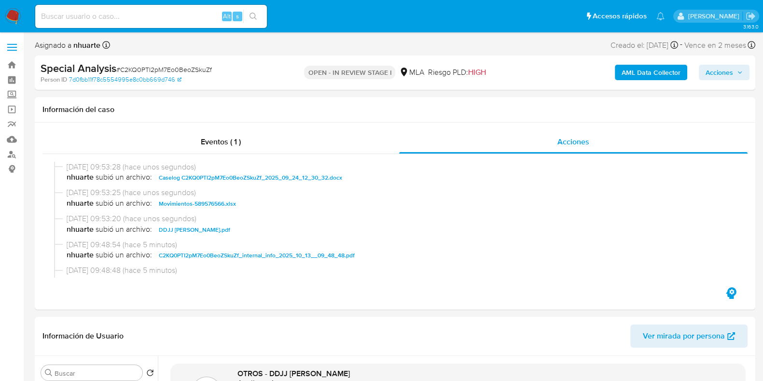
click at [741, 71] on icon "button" at bounding box center [740, 72] width 4 height 2
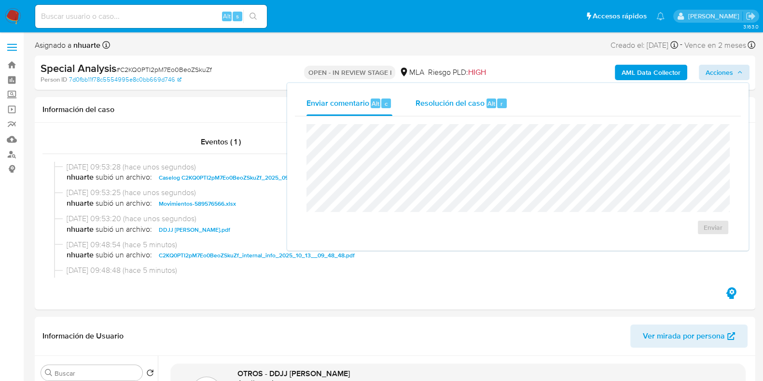
click at [441, 107] on span "Resolución del caso" at bounding box center [449, 102] width 69 height 11
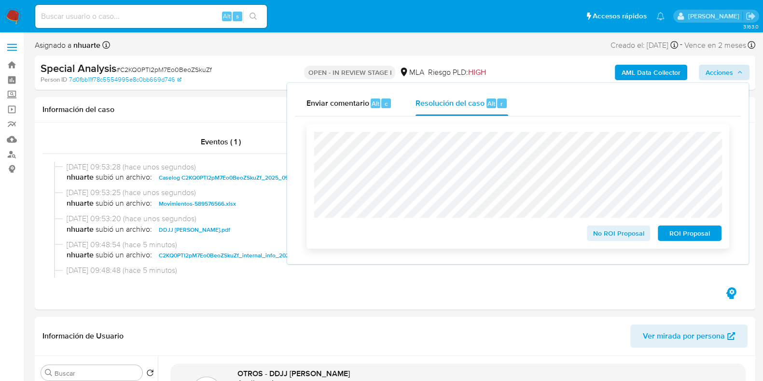
click at [616, 233] on span "No ROI Proposal" at bounding box center [618, 233] width 50 height 14
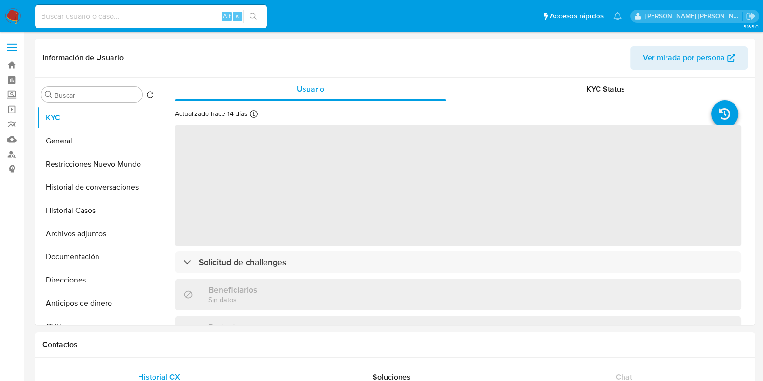
select select "10"
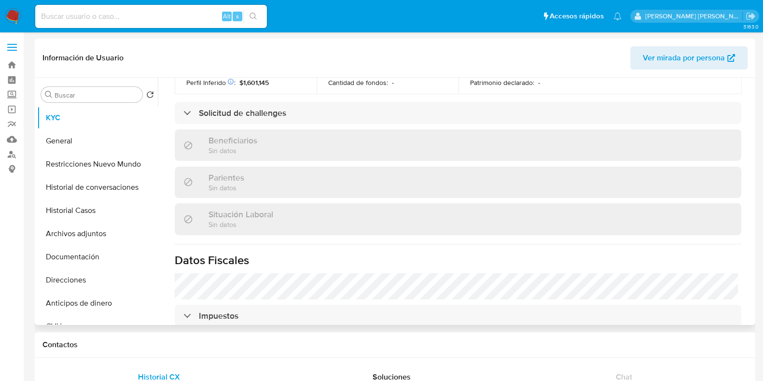
scroll to position [482, 0]
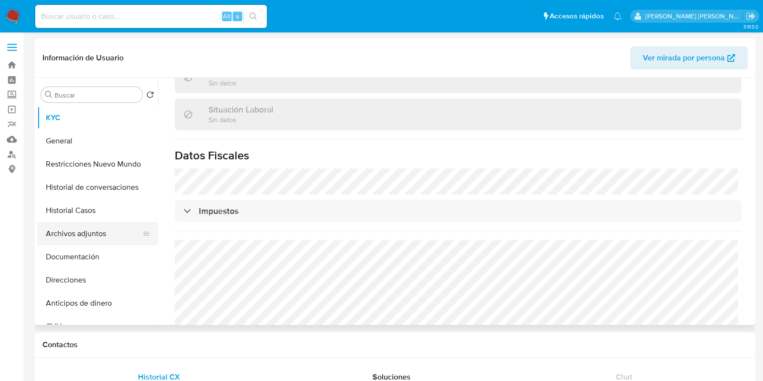
click at [111, 236] on button "Archivos adjuntos" at bounding box center [93, 233] width 113 height 23
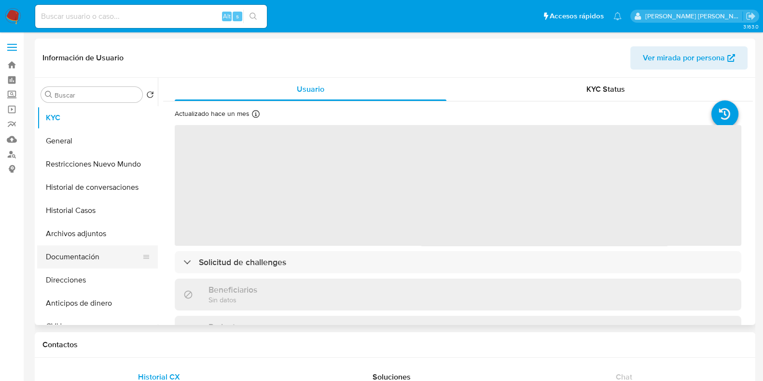
click at [112, 256] on button "Documentación" at bounding box center [93, 256] width 113 height 23
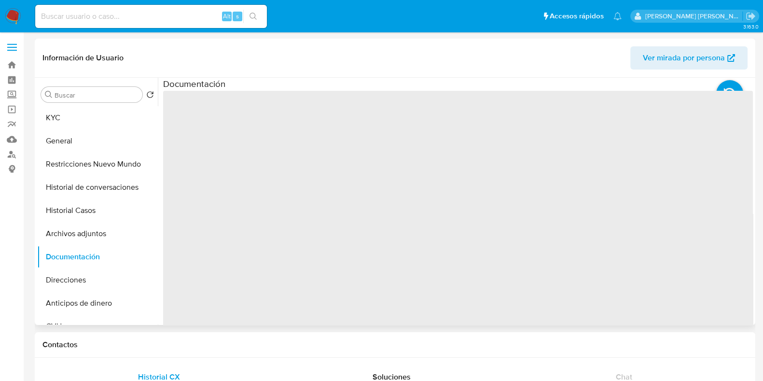
select select "10"
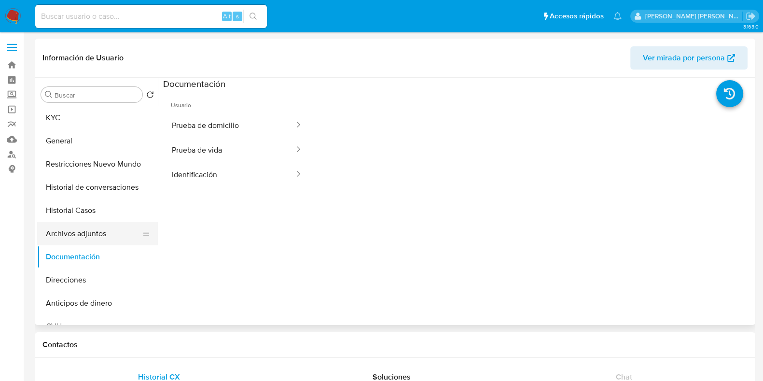
click at [95, 230] on button "Archivos adjuntos" at bounding box center [93, 233] width 113 height 23
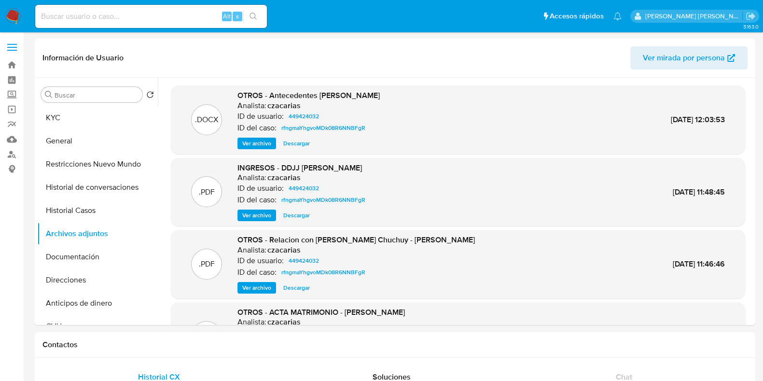
click at [291, 212] on span "Descargar" at bounding box center [296, 215] width 27 height 10
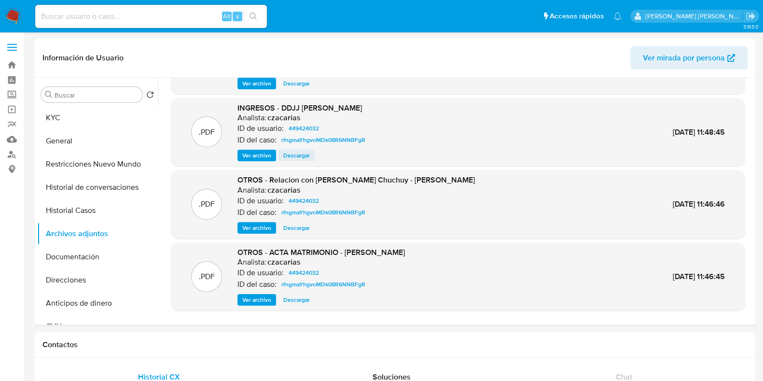
scroll to position [81, 0]
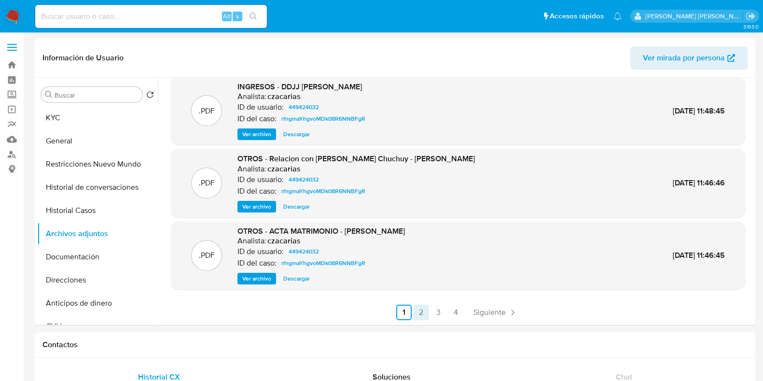
click at [422, 313] on link "2" at bounding box center [420, 311] width 15 height 15
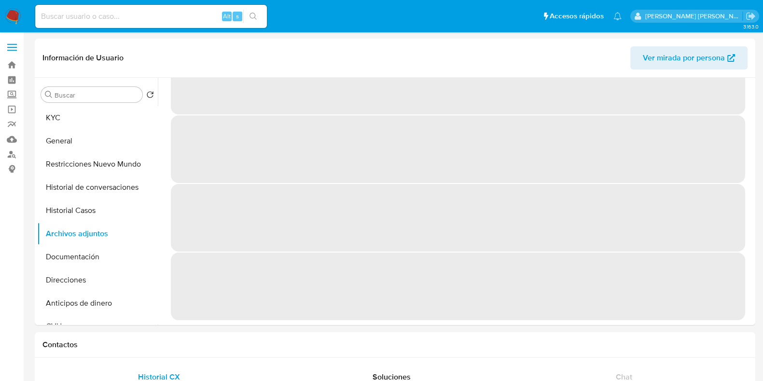
scroll to position [0, 0]
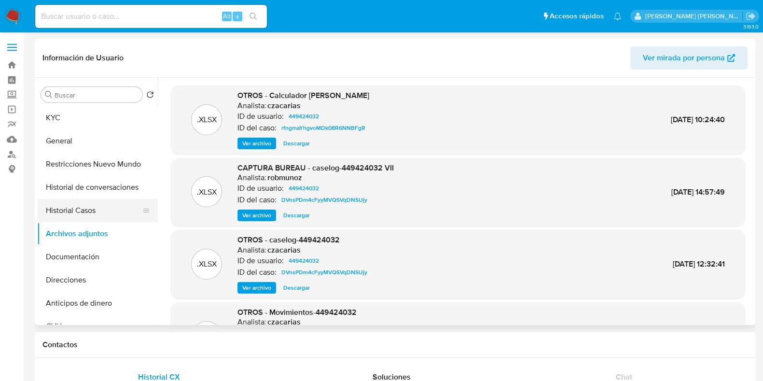
click at [70, 206] on button "Historial Casos" at bounding box center [93, 210] width 113 height 23
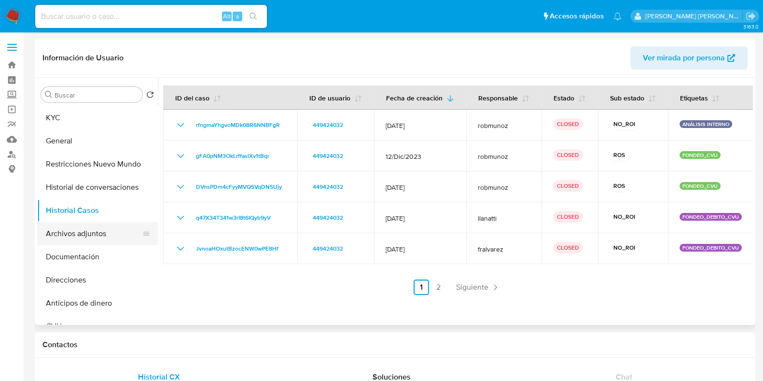
click at [84, 233] on button "Archivos adjuntos" at bounding box center [93, 233] width 113 height 23
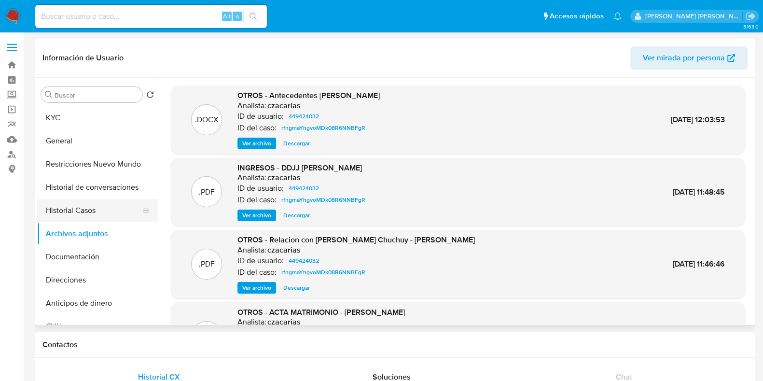
click at [98, 213] on button "Historial Casos" at bounding box center [93, 210] width 113 height 23
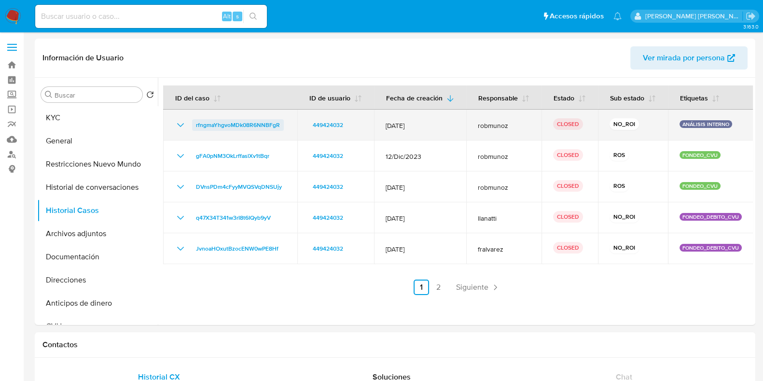
click at [224, 129] on span "rfngmaYhgvoMDk08R6NNBFgR" at bounding box center [238, 125] width 84 height 12
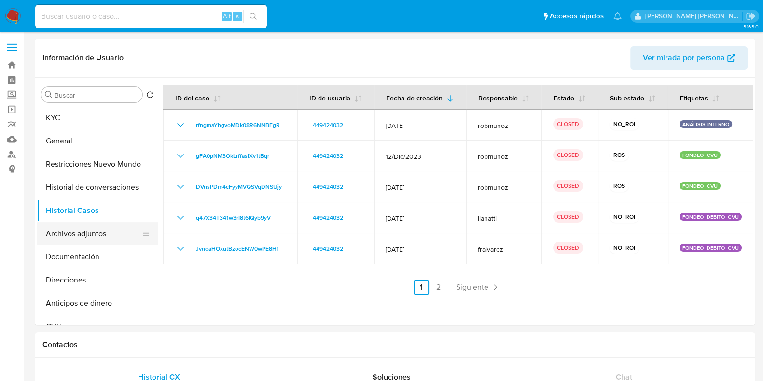
click at [79, 234] on button "Archivos adjuntos" at bounding box center [93, 233] width 113 height 23
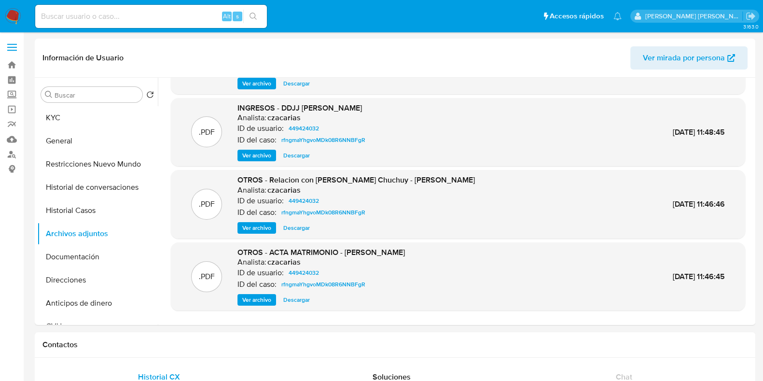
scroll to position [81, 0]
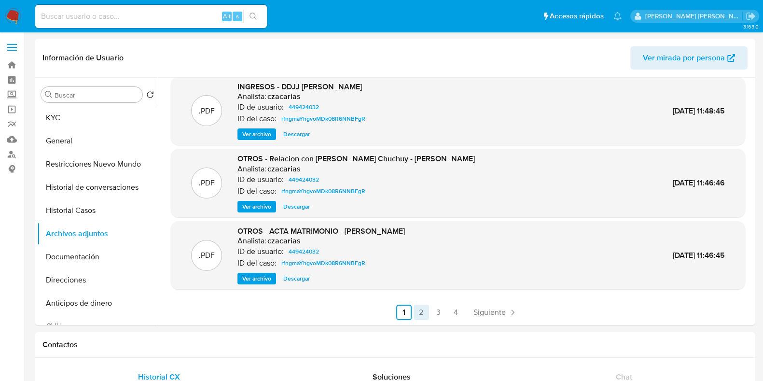
click at [421, 315] on link "2" at bounding box center [420, 311] width 15 height 15
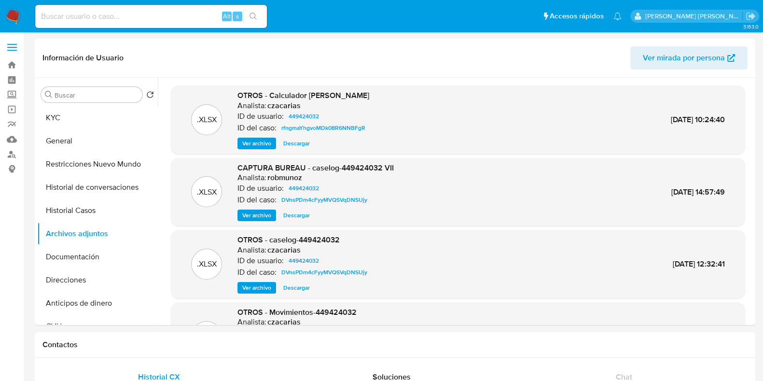
click at [297, 138] on span "Descargar" at bounding box center [296, 143] width 27 height 10
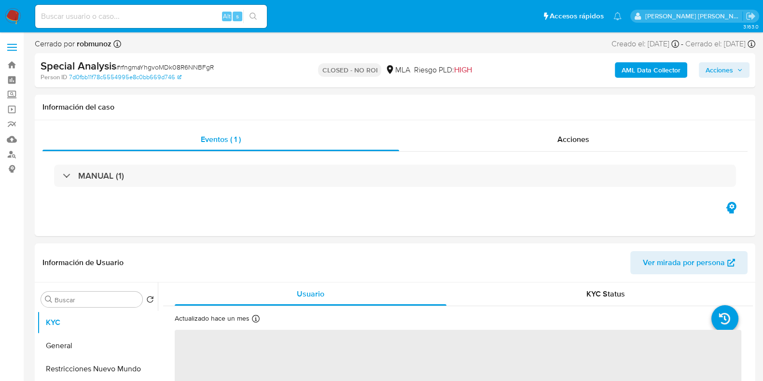
select select "10"
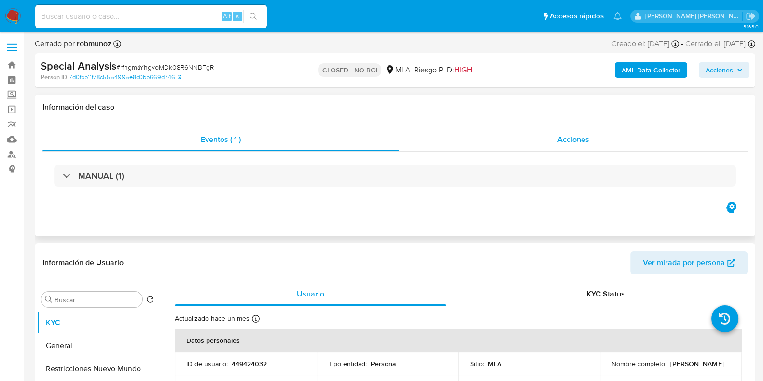
drag, startPoint x: 396, startPoint y: 132, endPoint x: 430, endPoint y: 142, distance: 36.2
click at [396, 132] on div "Eventos ( 1 )" at bounding box center [220, 139] width 357 height 23
click at [562, 135] on span "Acciones" at bounding box center [573, 139] width 32 height 11
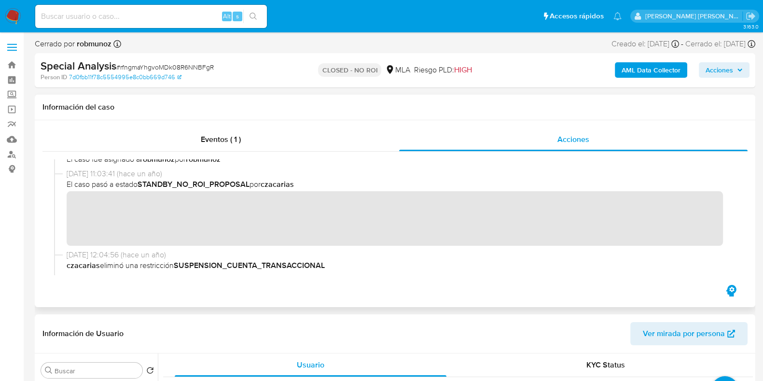
scroll to position [120, 0]
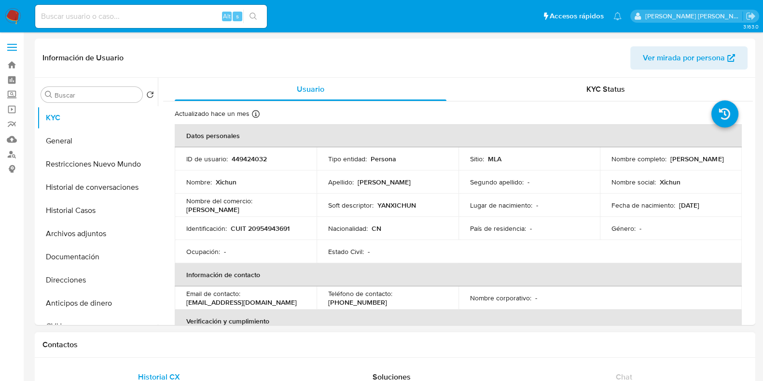
select select "10"
click at [106, 228] on button "Archivos adjuntos" at bounding box center [93, 233] width 113 height 23
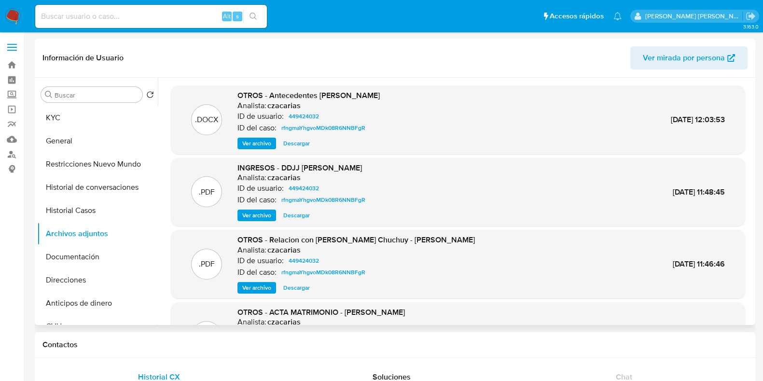
click at [259, 284] on span "Ver archivo" at bounding box center [256, 288] width 29 height 10
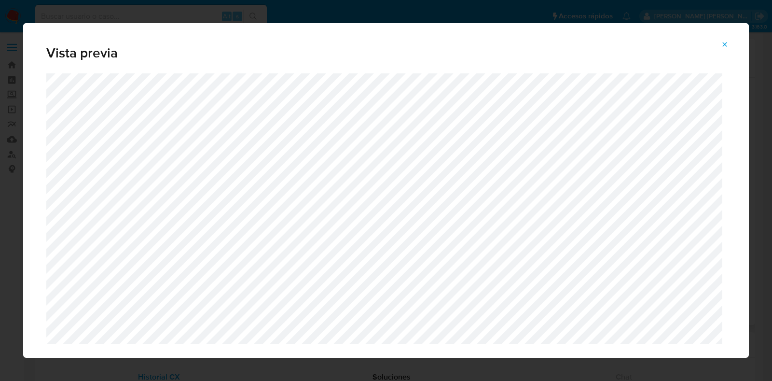
click at [726, 44] on icon "Attachment preview" at bounding box center [725, 45] width 8 height 8
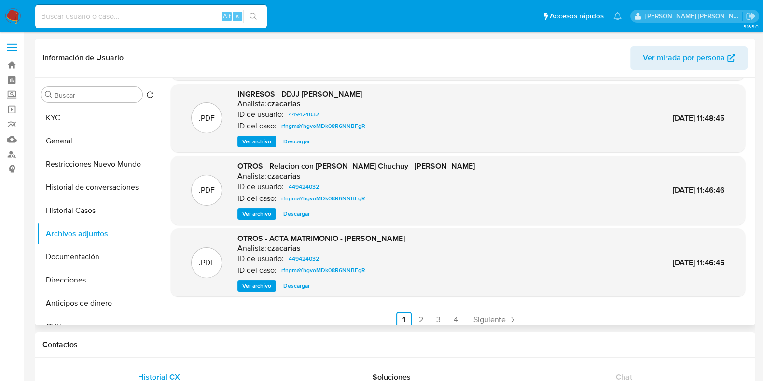
scroll to position [81, 0]
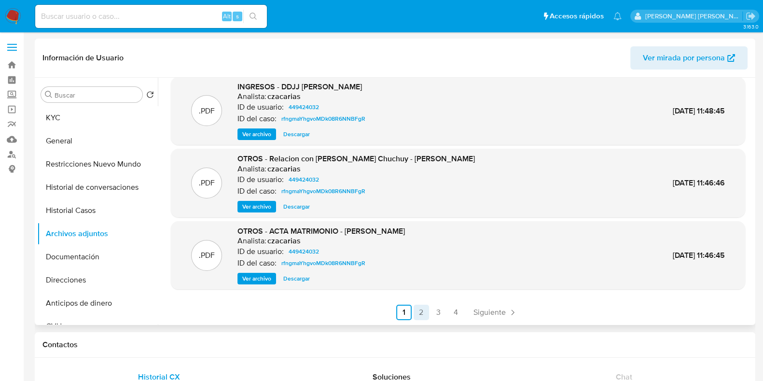
click at [417, 314] on link "2" at bounding box center [420, 311] width 15 height 15
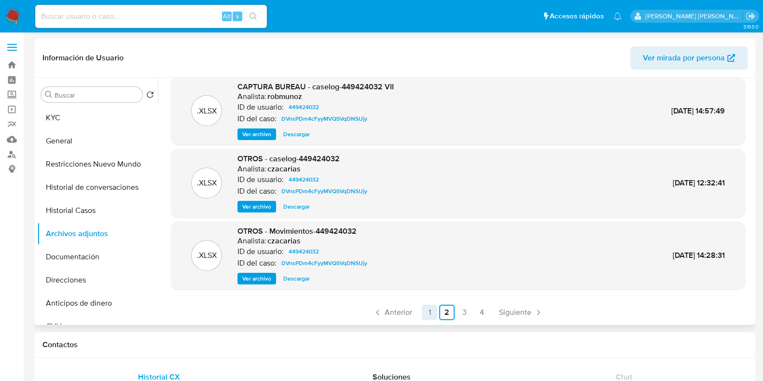
click at [425, 311] on link "1" at bounding box center [429, 311] width 15 height 15
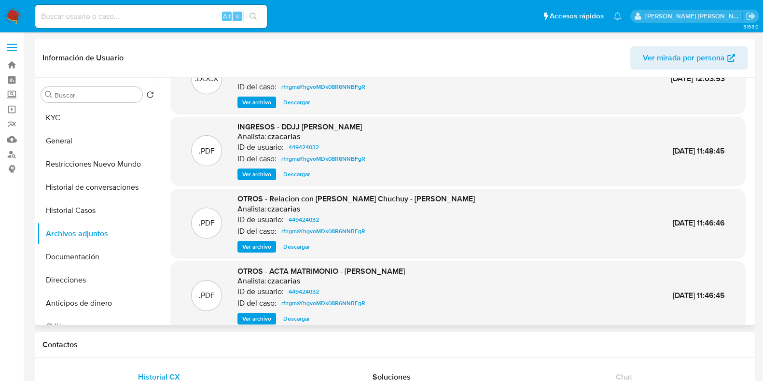
scroll to position [60, 0]
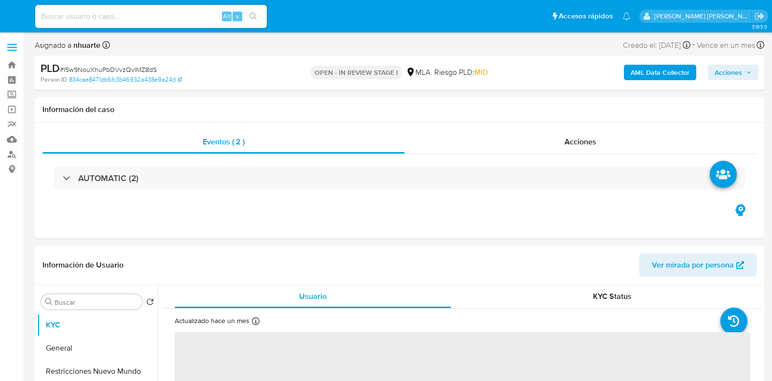
select select "10"
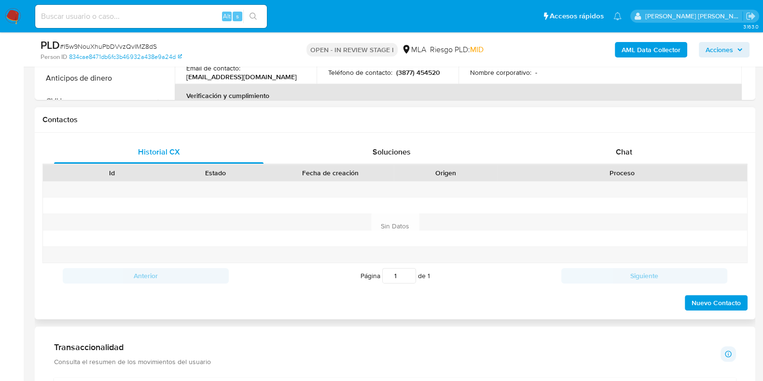
scroll to position [422, 0]
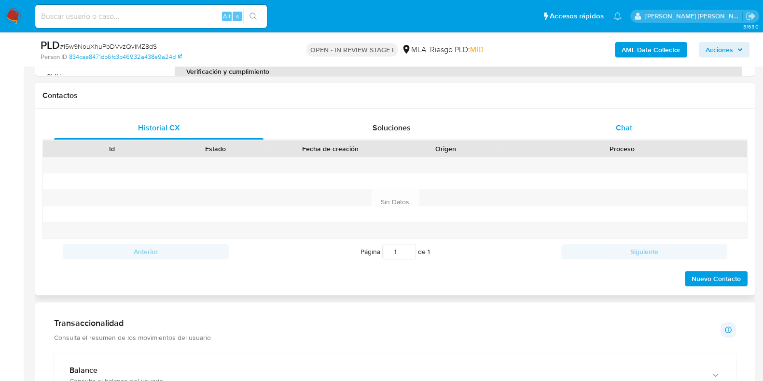
click at [621, 129] on span "Chat" at bounding box center [624, 127] width 16 height 11
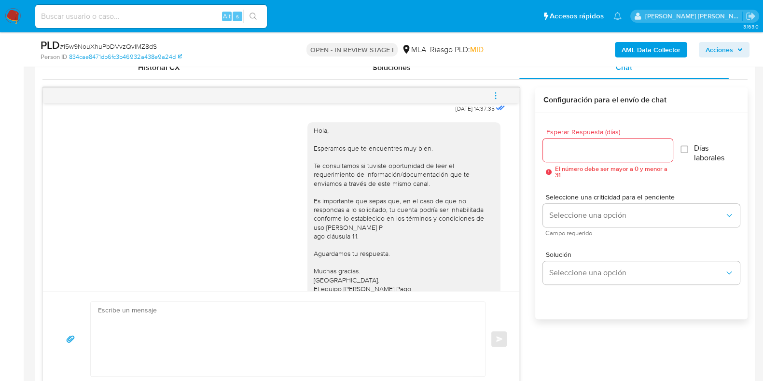
scroll to position [450, 0]
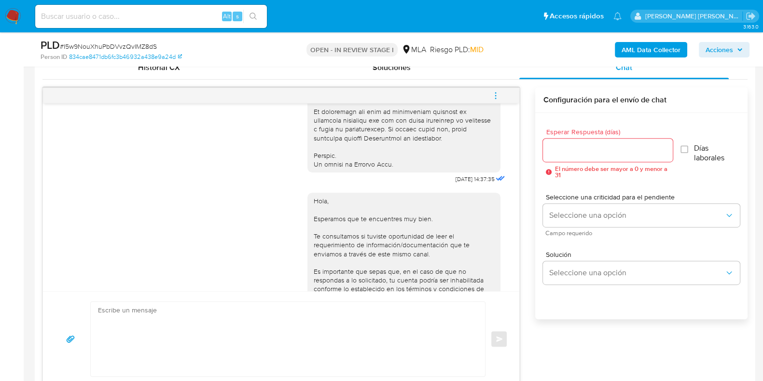
click at [497, 99] on span "menu-action" at bounding box center [495, 95] width 9 height 23
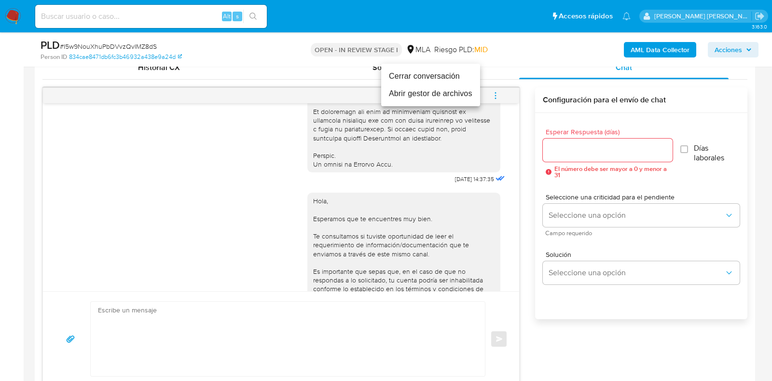
click at [450, 73] on li "Cerrar conversación" at bounding box center [430, 76] width 99 height 17
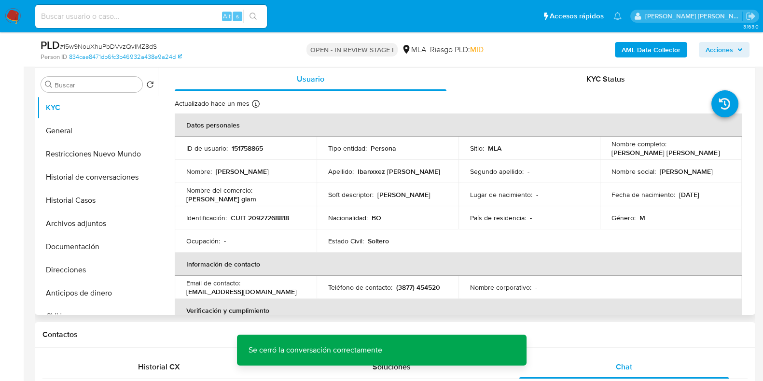
scroll to position [181, 0]
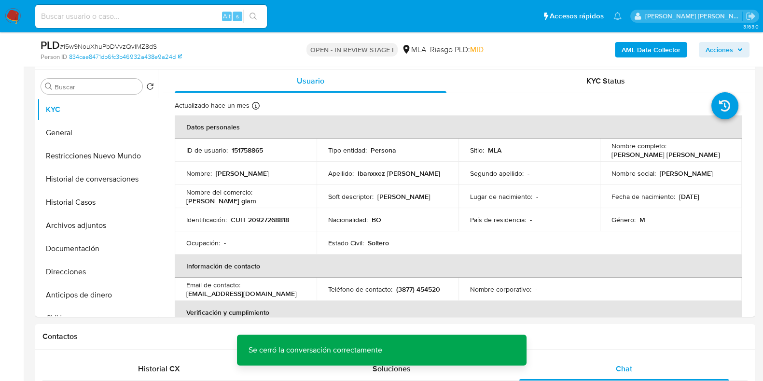
click at [652, 52] on b "AML Data Collector" at bounding box center [650, 49] width 59 height 15
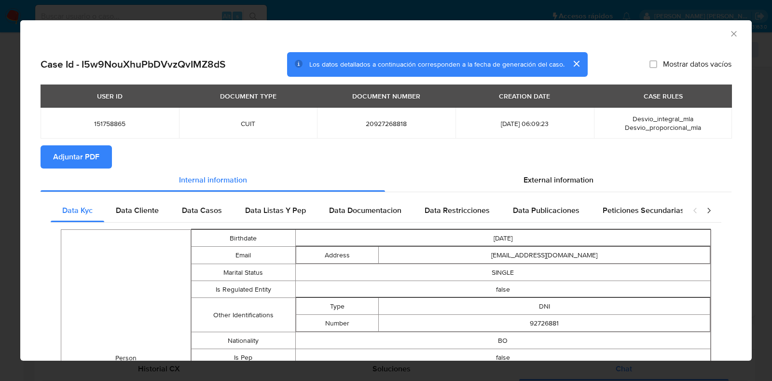
click at [729, 35] on icon "Cerrar ventana" at bounding box center [734, 34] width 10 height 10
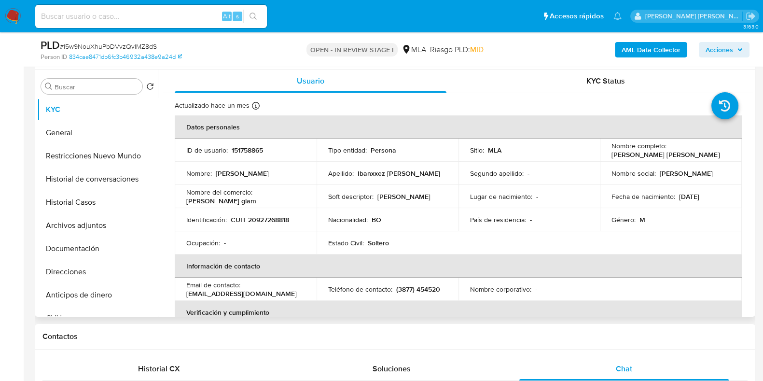
scroll to position [0, 0]
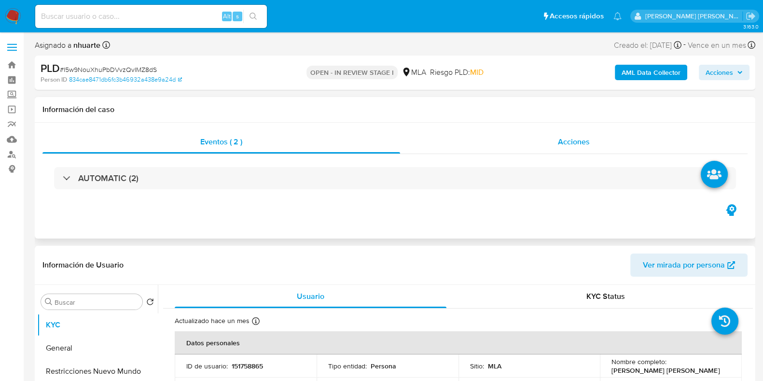
click at [591, 140] on div "Acciones" at bounding box center [573, 141] width 347 height 23
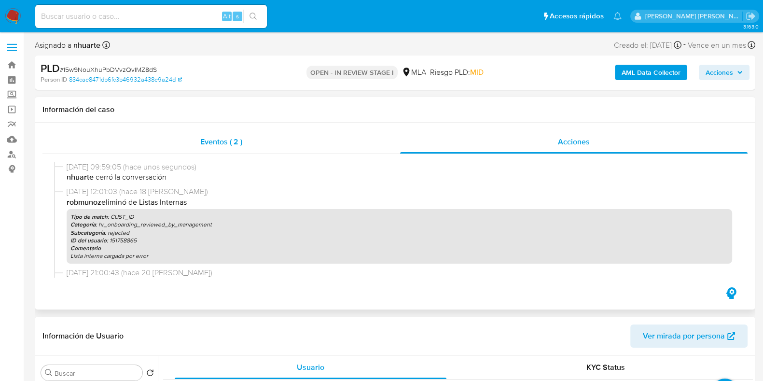
click at [220, 147] on span "Eventos ( 2 )" at bounding box center [221, 141] width 42 height 11
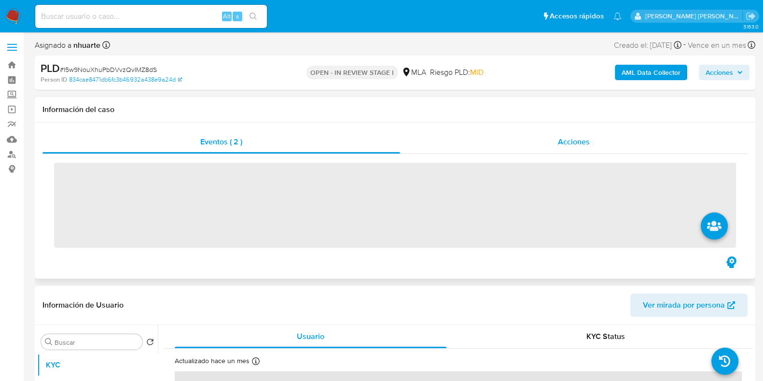
drag, startPoint x: 589, startPoint y: 141, endPoint x: 561, endPoint y: 155, distance: 31.1
click at [589, 140] on span "Acciones" at bounding box center [574, 141] width 32 height 11
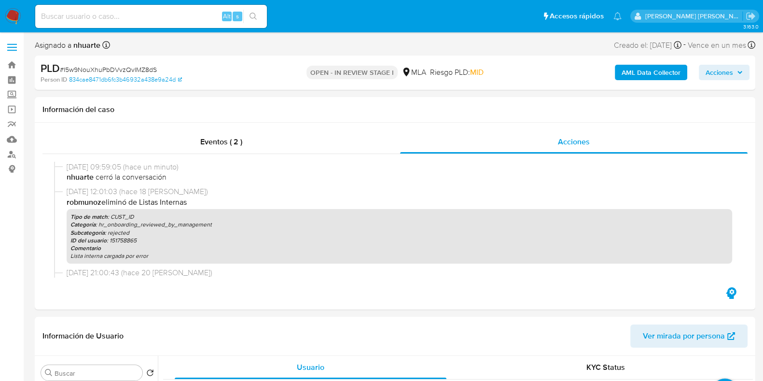
click at [637, 71] on b "AML Data Collector" at bounding box center [650, 72] width 59 height 15
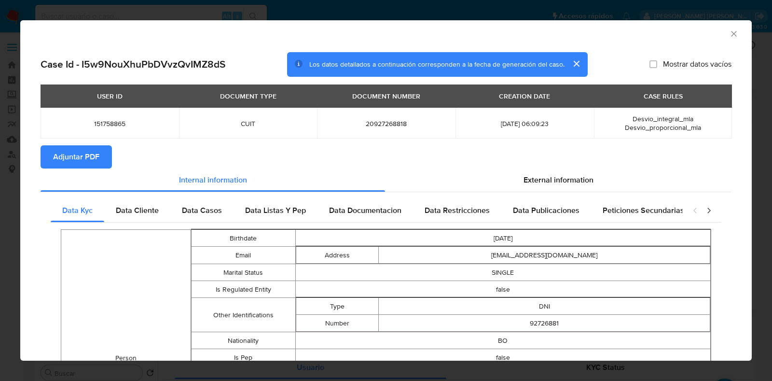
click at [729, 38] on icon "Cerrar ventana" at bounding box center [734, 34] width 10 height 10
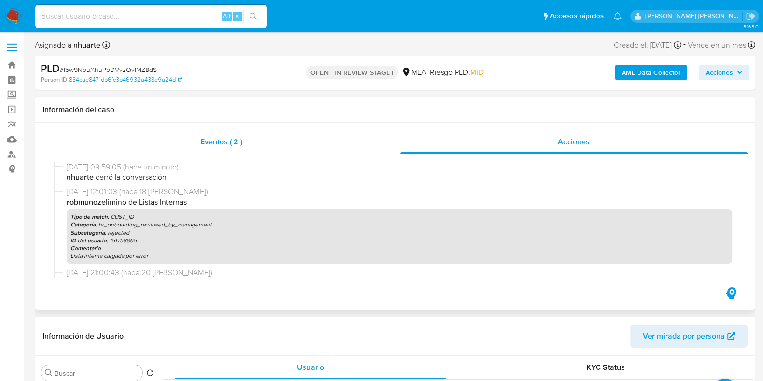
click at [236, 135] on div "Eventos ( 2 )" at bounding box center [220, 141] width 357 height 23
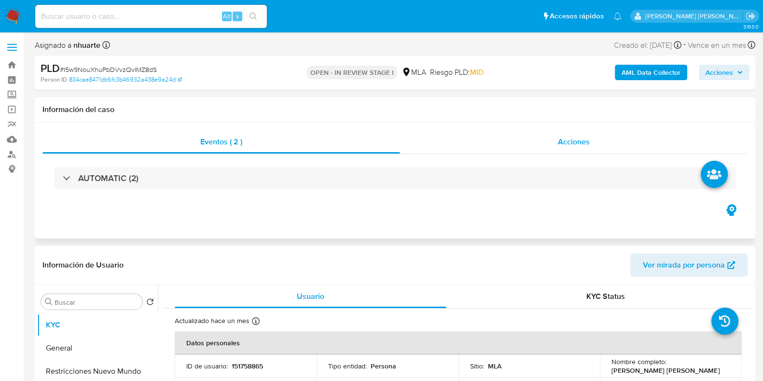
click at [579, 147] on span "Acciones" at bounding box center [574, 141] width 32 height 11
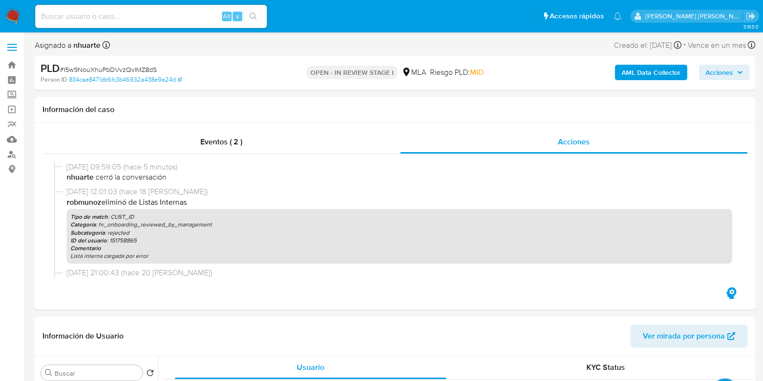
click at [646, 70] on b "AML Data Collector" at bounding box center [650, 72] width 59 height 15
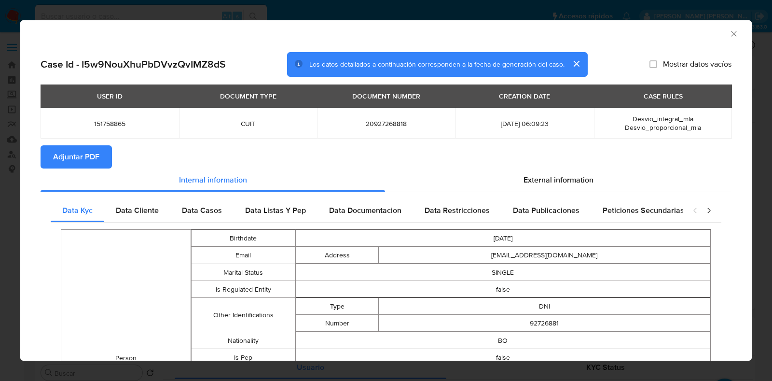
click at [92, 159] on span "Adjuntar PDF" at bounding box center [76, 156] width 46 height 21
click at [729, 33] on icon "Cerrar ventana" at bounding box center [734, 34] width 10 height 10
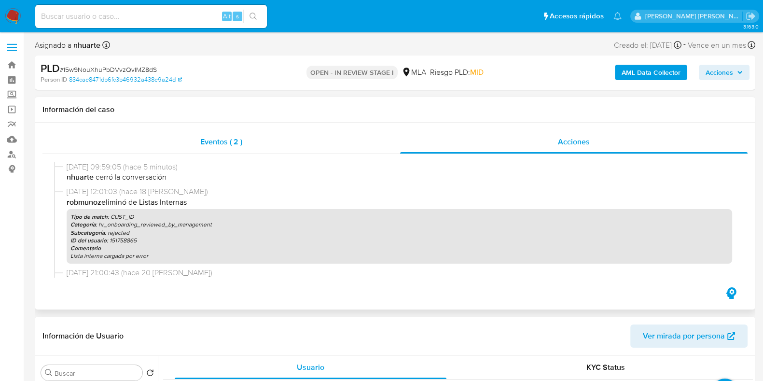
click at [232, 136] on span "Eventos ( 2 )" at bounding box center [221, 141] width 42 height 11
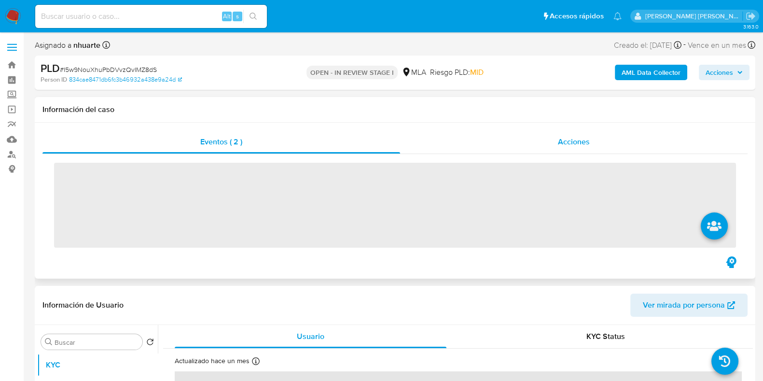
click at [559, 137] on span "Acciones" at bounding box center [574, 141] width 32 height 11
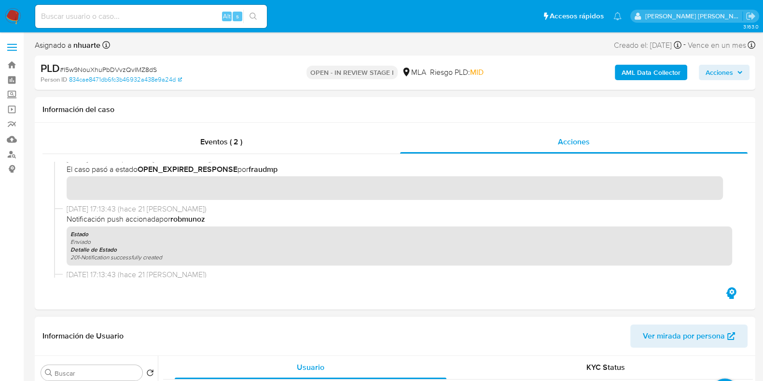
scroll to position [241, 0]
click at [220, 140] on span "Eventos ( 2 )" at bounding box center [221, 141] width 42 height 11
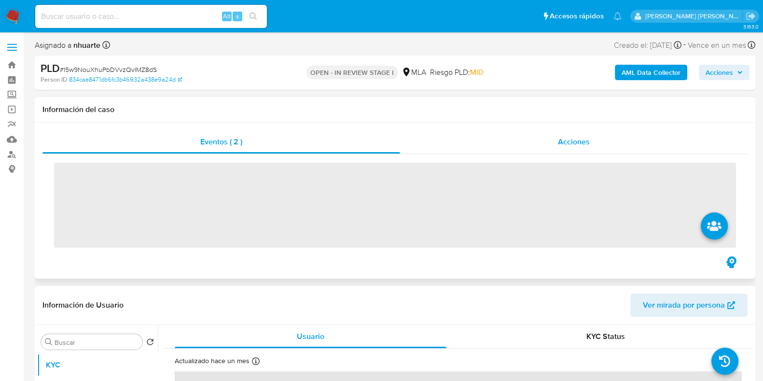
click at [580, 137] on span "Acciones" at bounding box center [574, 141] width 32 height 11
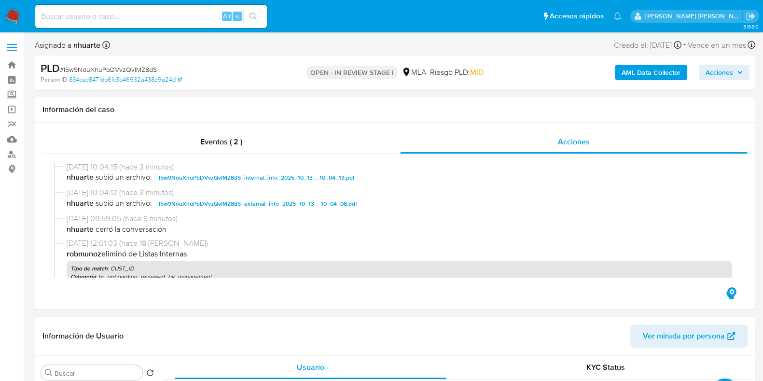
scroll to position [362, 0]
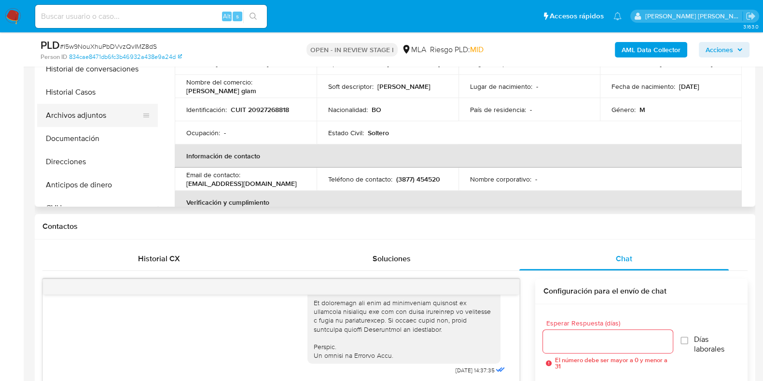
click at [104, 110] on button "Archivos adjuntos" at bounding box center [93, 115] width 113 height 23
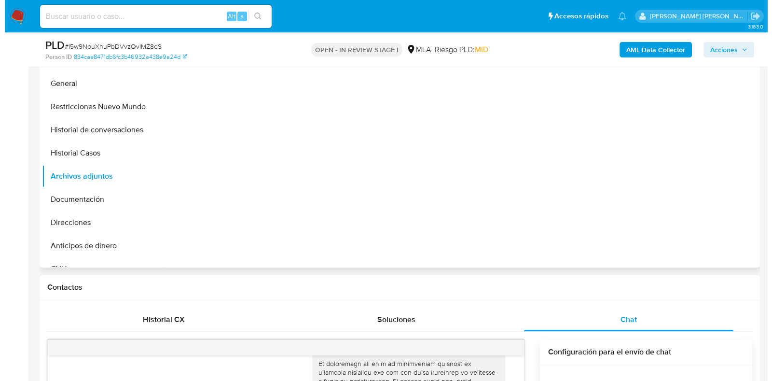
scroll to position [241, 0]
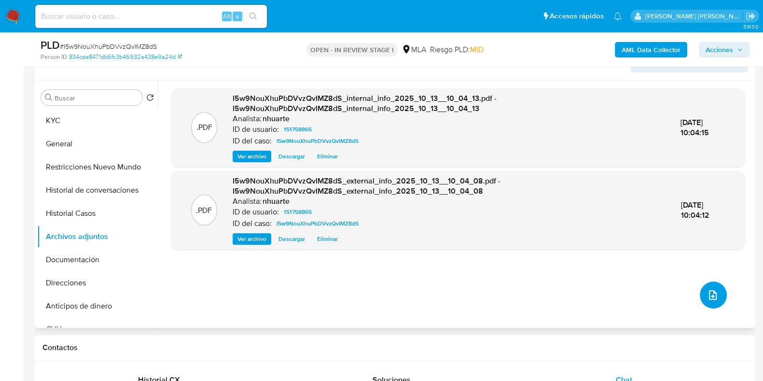
click at [711, 289] on icon "upload-file" at bounding box center [713, 295] width 12 height 12
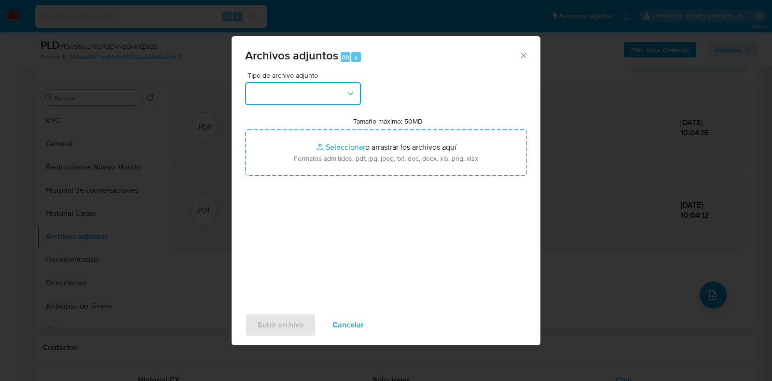
click at [353, 99] on button "button" at bounding box center [303, 93] width 116 height 23
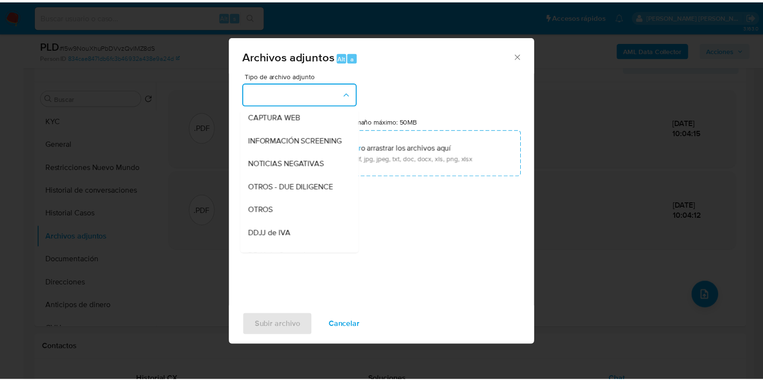
scroll to position [97, 0]
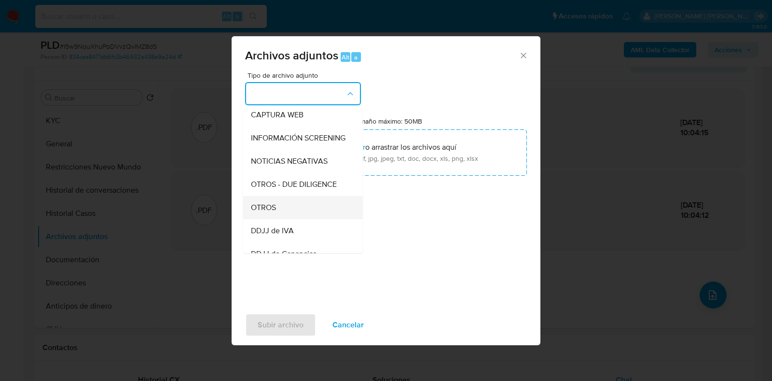
click at [312, 211] on div "OTROS" at bounding box center [300, 207] width 98 height 23
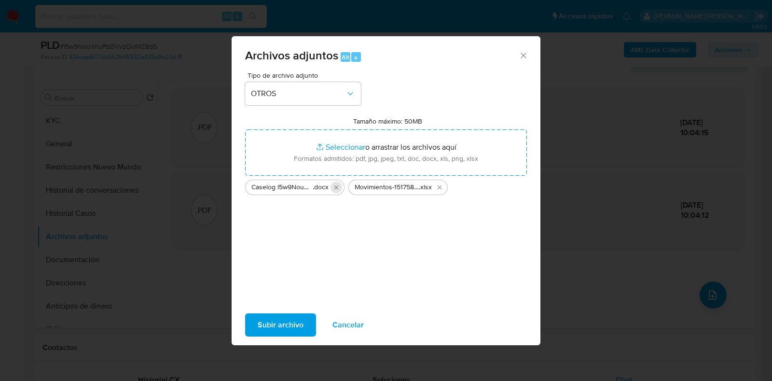
click at [337, 189] on icon "Eliminar Caselog I5w9NouXhuPbDVvzQvIMZ8dS_2025_09_17_22_15_38.docx" at bounding box center [336, 187] width 4 height 4
click at [280, 324] on span "Subir archivo" at bounding box center [281, 324] width 46 height 21
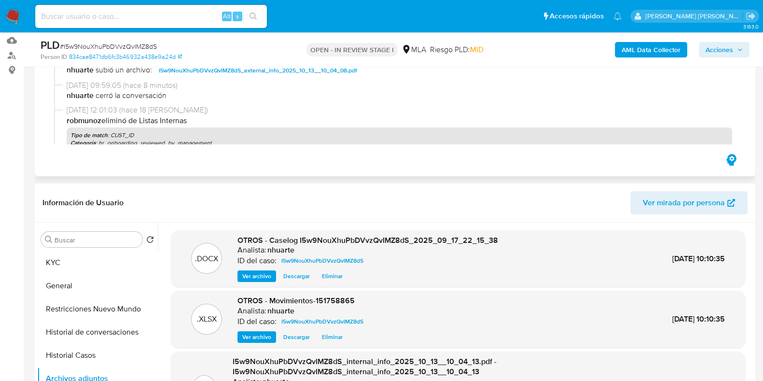
scroll to position [0, 0]
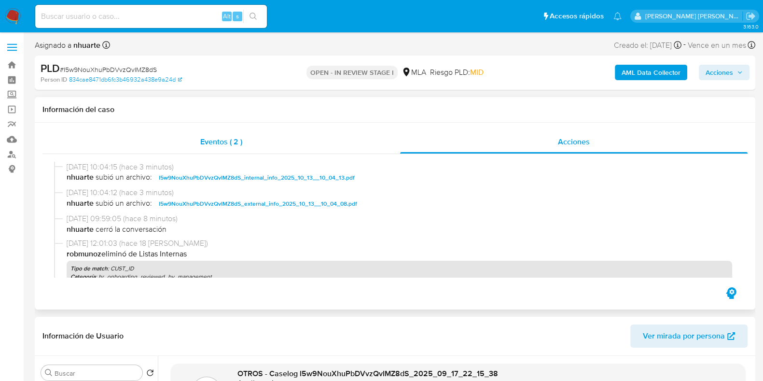
drag, startPoint x: 228, startPoint y: 148, endPoint x: 390, endPoint y: 152, distance: 161.7
click at [228, 148] on div "Eventos ( 2 )" at bounding box center [220, 141] width 357 height 23
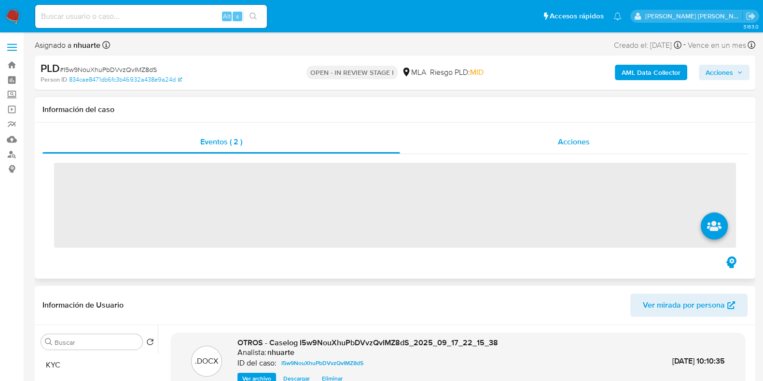
click at [577, 138] on span "Acciones" at bounding box center [574, 141] width 32 height 11
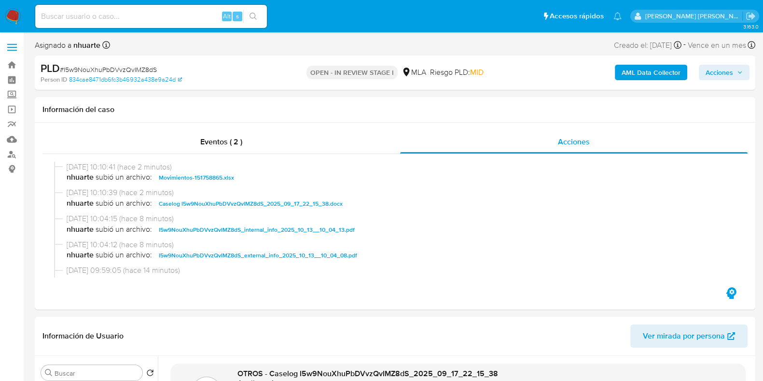
click at [726, 66] on span "Acciones" at bounding box center [718, 72] width 27 height 15
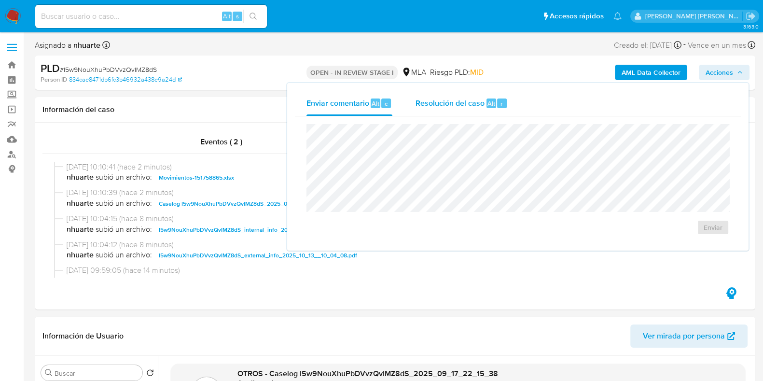
click at [465, 102] on span "Resolución del caso" at bounding box center [449, 102] width 69 height 11
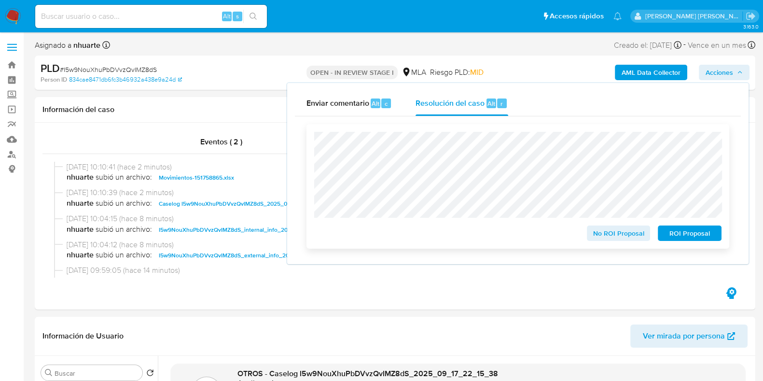
click at [625, 243] on div "No ROI Proposal ROI Proposal" at bounding box center [517, 186] width 423 height 124
click at [617, 235] on span "No ROI Proposal" at bounding box center [618, 233] width 50 height 14
click at [597, 240] on span "No ROI Proposal" at bounding box center [618, 233] width 50 height 14
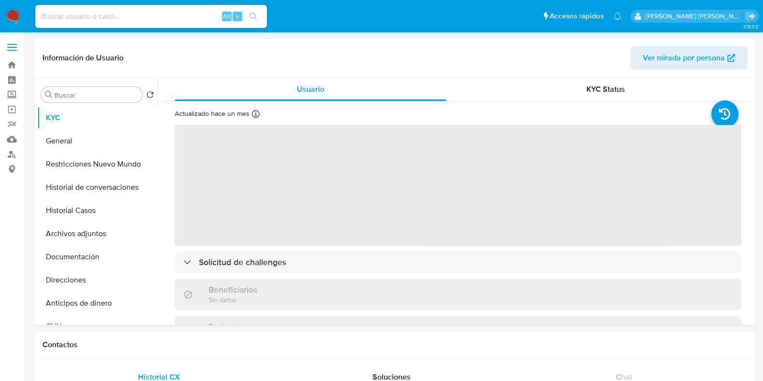
select select "10"
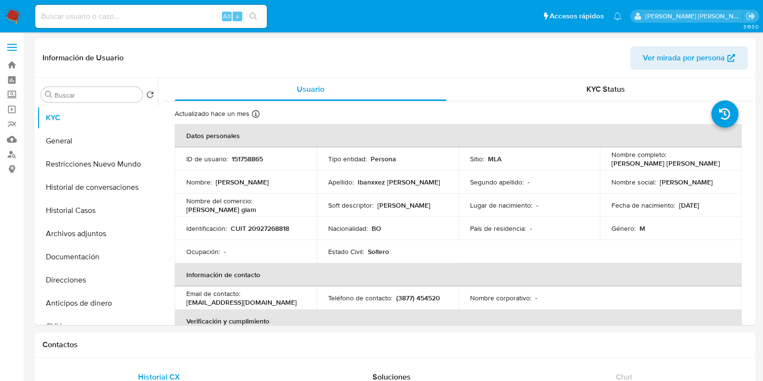
click at [65, 13] on input at bounding box center [151, 16] width 232 height 13
paste input "1902502865"
type input "1902502865"
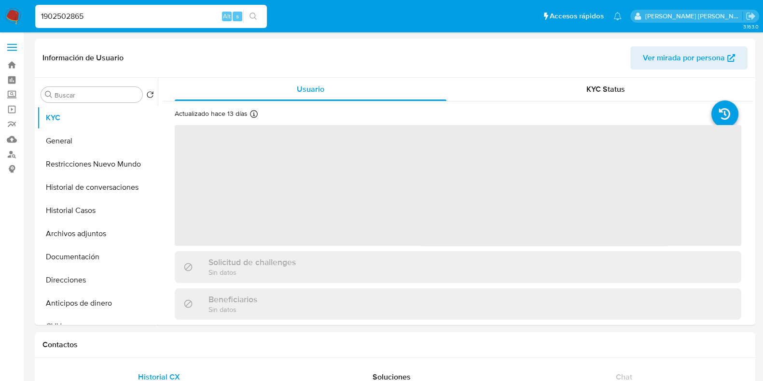
select select "10"
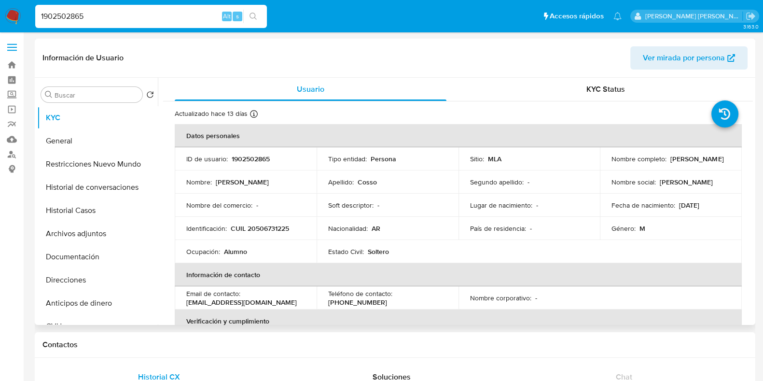
click at [251, 159] on p "1902502865" at bounding box center [251, 158] width 38 height 9
copy p "1902502865"
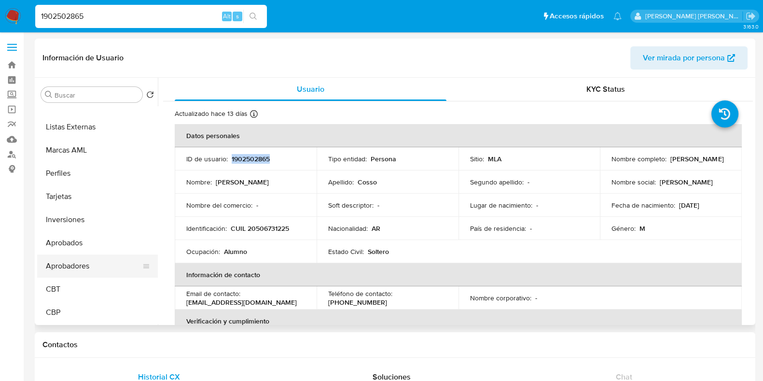
click at [114, 272] on button "Aprobadores" at bounding box center [93, 265] width 113 height 23
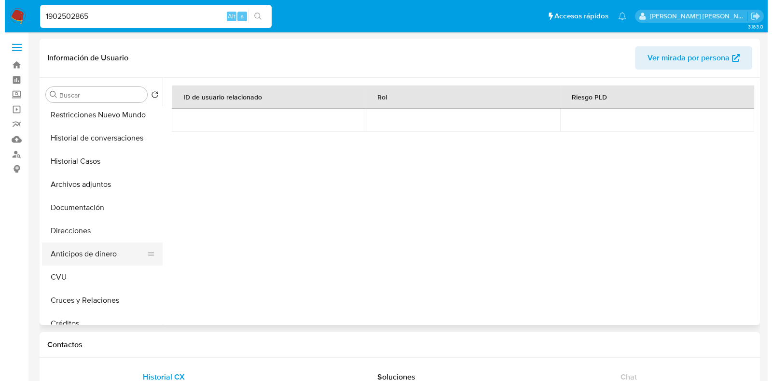
scroll to position [0, 0]
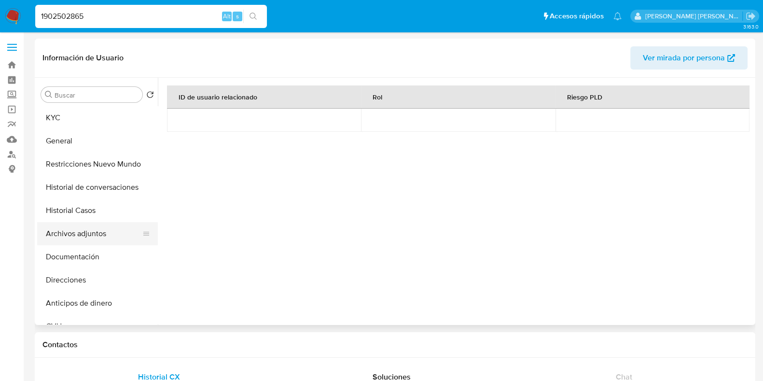
click at [104, 234] on button "Archivos adjuntos" at bounding box center [93, 233] width 113 height 23
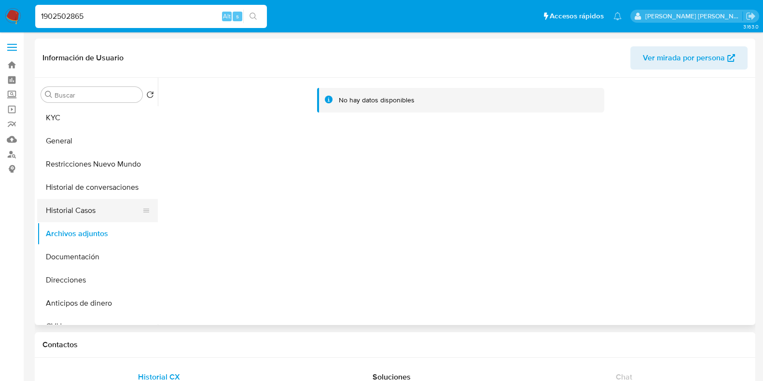
click at [104, 209] on button "Historial Casos" at bounding box center [93, 210] width 113 height 23
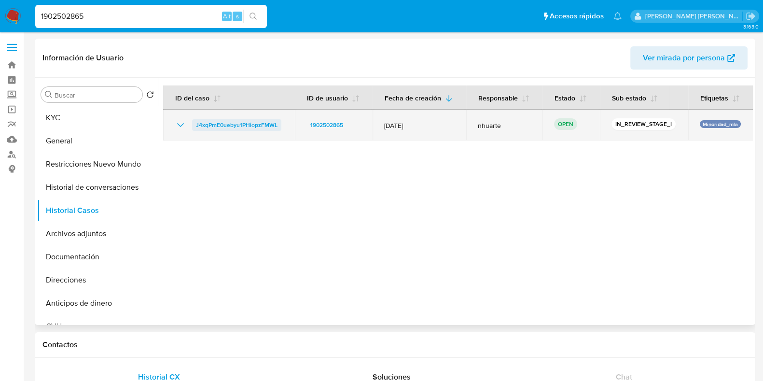
click at [259, 125] on span "J4xqPmE0uebyu1PHiopzFMWL" at bounding box center [237, 125] width 82 height 12
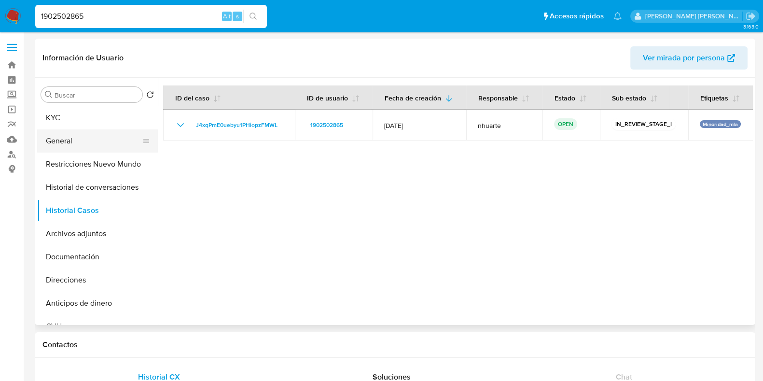
click at [94, 137] on button "General" at bounding box center [93, 140] width 113 height 23
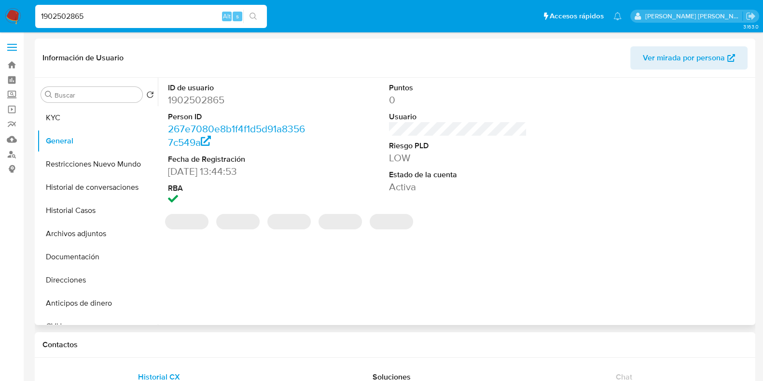
click at [199, 95] on dd "1902502865" at bounding box center [237, 100] width 138 height 14
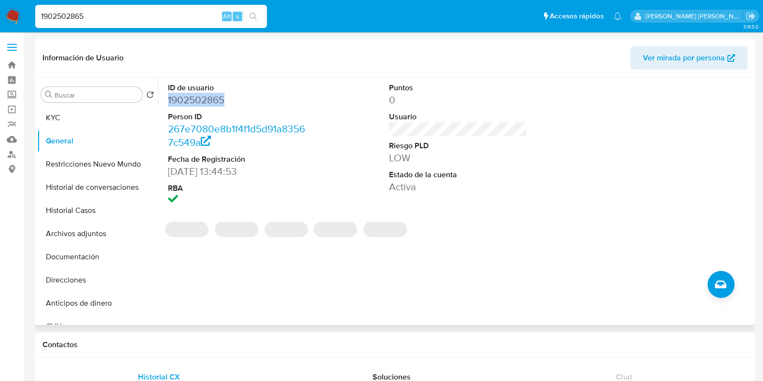
copy dd "1902502865"
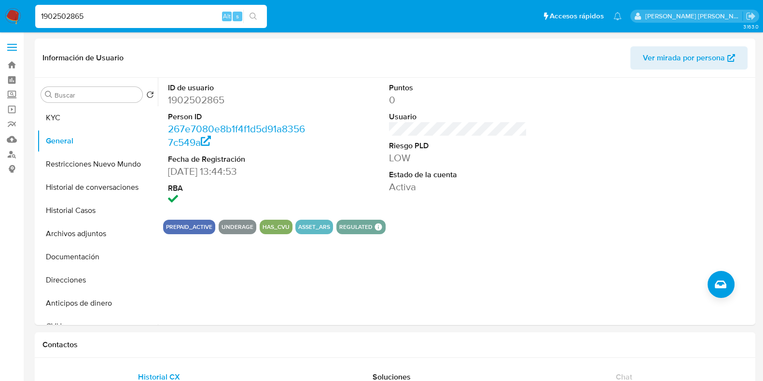
drag, startPoint x: 100, startPoint y: 19, endPoint x: 21, endPoint y: 9, distance: 80.3
click at [21, 9] on nav "Pausado Ver notificaciones 1902502865 Alt s Accesos rápidos Presiona las siguie…" at bounding box center [381, 16] width 763 height 32
paste input "71536446"
type input "1971536446"
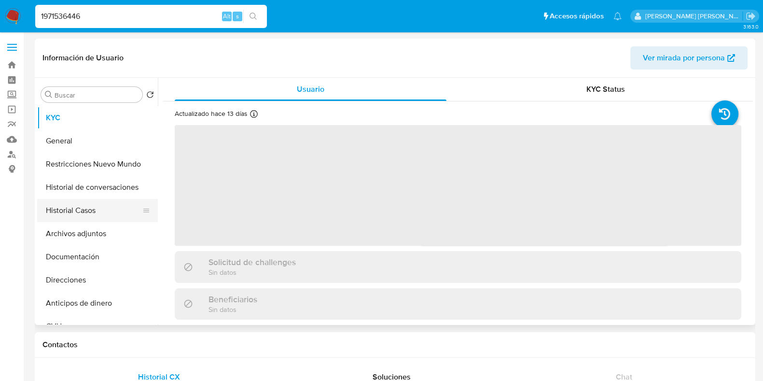
click at [110, 214] on button "Historial Casos" at bounding box center [93, 210] width 113 height 23
select select "10"
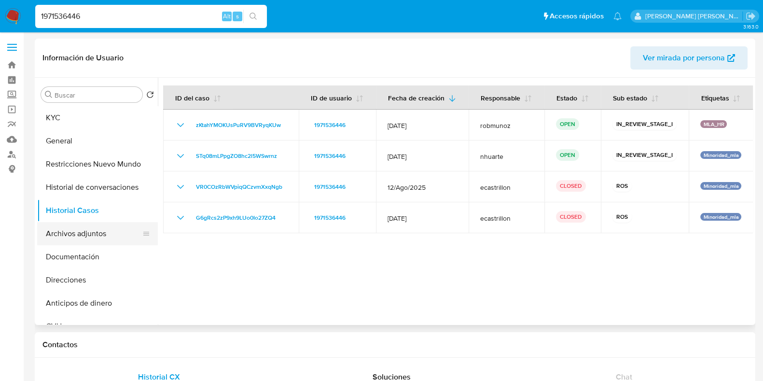
click at [125, 226] on button "Archivos adjuntos" at bounding box center [93, 233] width 113 height 23
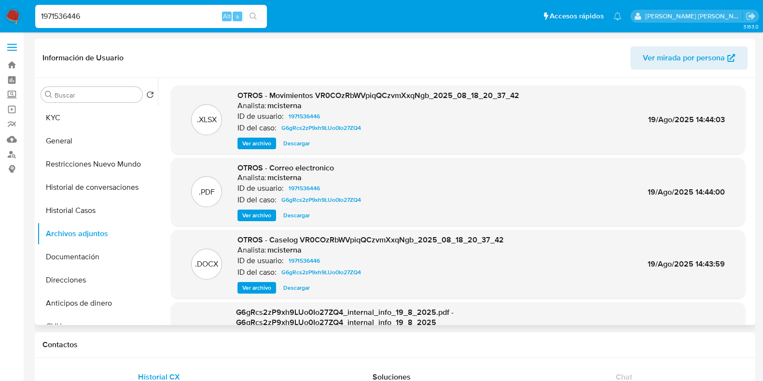
click at [262, 289] on span "Ver archivo" at bounding box center [256, 288] width 29 height 10
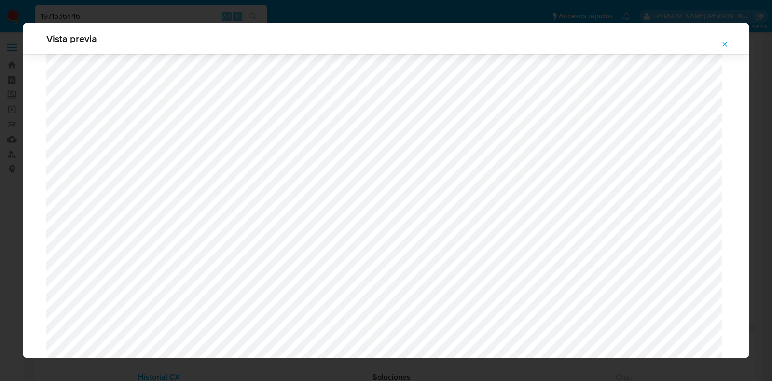
scroll to position [306, 0]
click at [724, 45] on icon "Attachment preview" at bounding box center [725, 45] width 8 height 8
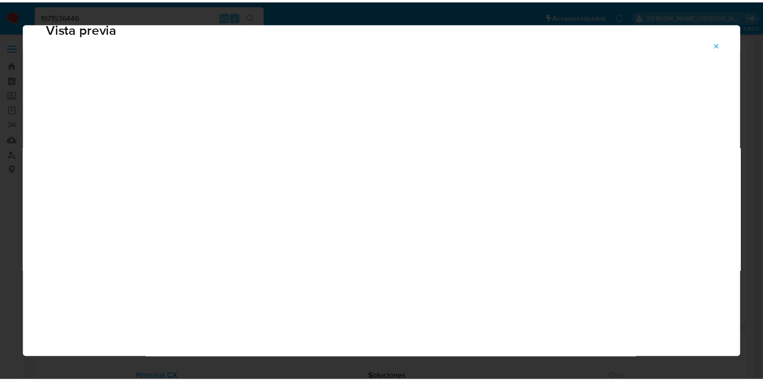
scroll to position [24, 0]
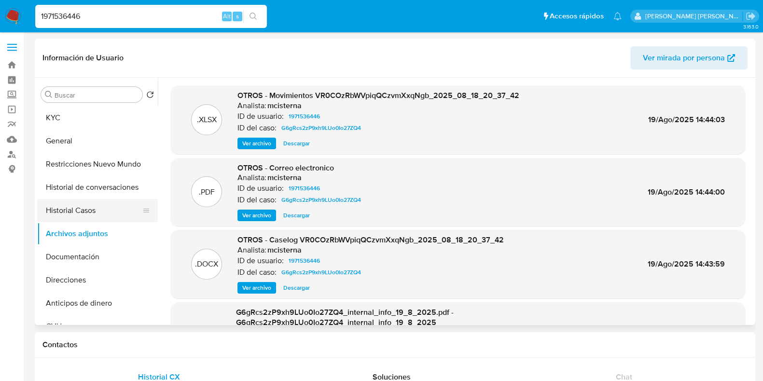
click at [106, 211] on button "Historial Casos" at bounding box center [93, 210] width 113 height 23
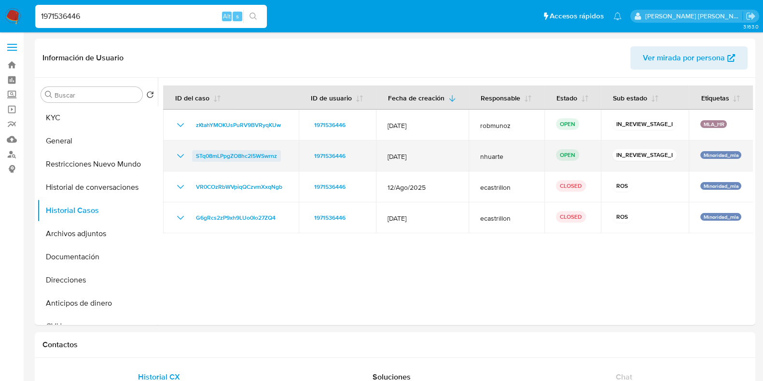
click at [220, 157] on span "STq08mLPpgZO8hc2l5WSwrnz" at bounding box center [236, 156] width 81 height 12
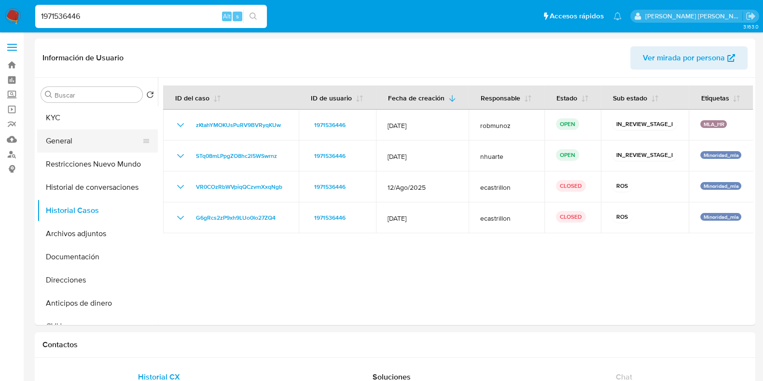
click at [116, 141] on button "General" at bounding box center [93, 140] width 113 height 23
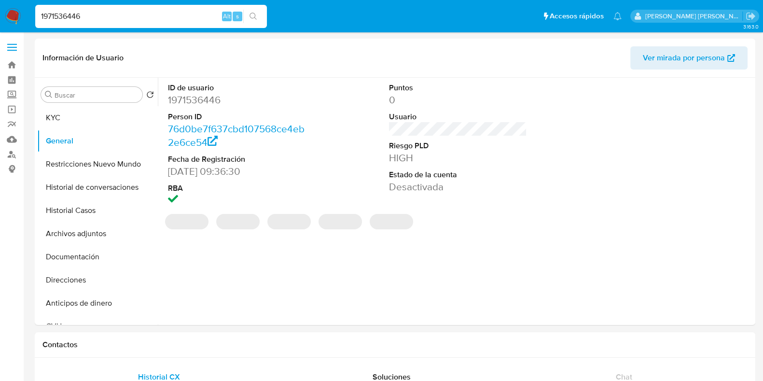
click at [192, 99] on dd "1971536446" at bounding box center [237, 100] width 138 height 14
copy dd "1971536446"
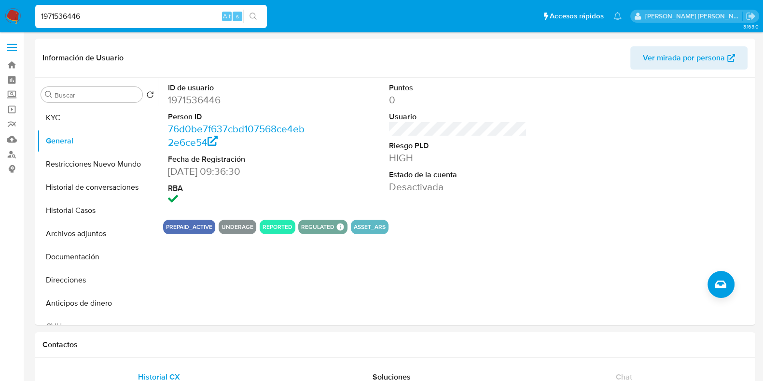
drag, startPoint x: 94, startPoint y: 17, endPoint x: 12, endPoint y: 0, distance: 83.8
click at [12, 0] on nav "Pausado Ver notificaciones 1971536446 Alt s Accesos rápidos Presiona las siguie…" at bounding box center [381, 16] width 763 height 32
paste input "27135315"
type input "1271353156"
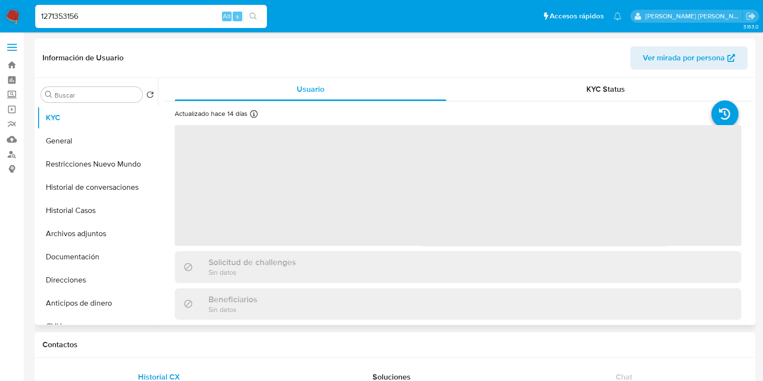
select select "10"
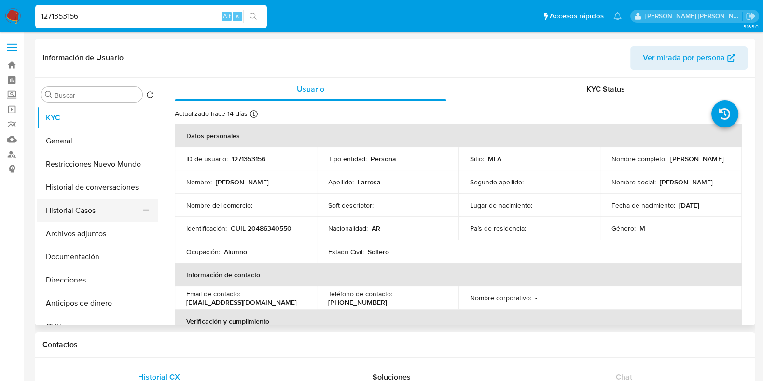
click at [86, 218] on button "Historial Casos" at bounding box center [93, 210] width 113 height 23
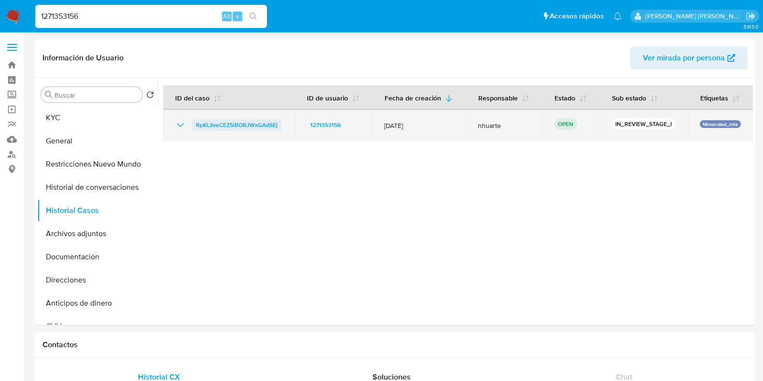
click at [257, 124] on span "RpKL3veCEZ5iBORJWxGAdSEj" at bounding box center [237, 125] width 82 height 12
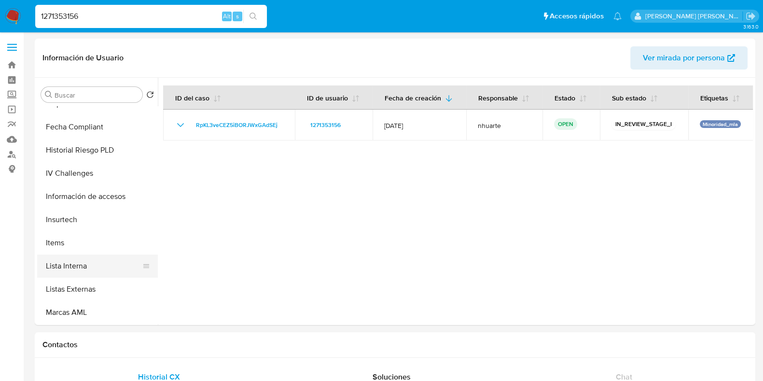
scroll to position [523, 0]
click at [113, 262] on button "Aprobadores" at bounding box center [93, 265] width 113 height 23
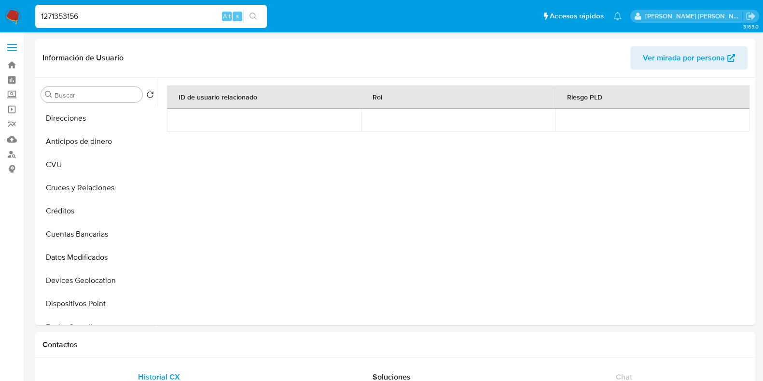
scroll to position [0, 0]
click at [117, 145] on button "General" at bounding box center [93, 140] width 113 height 23
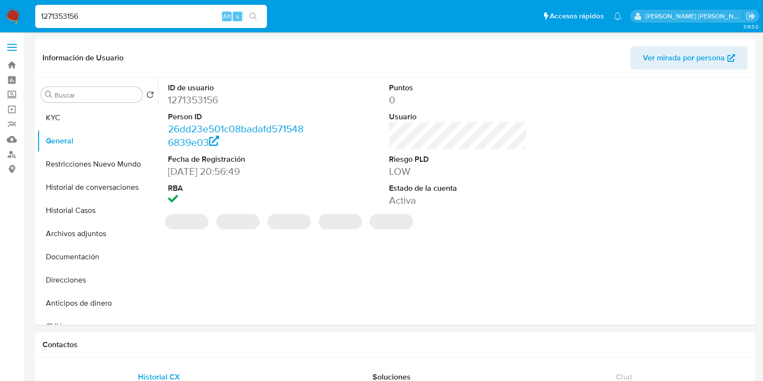
click at [194, 99] on dd "1271353156" at bounding box center [237, 100] width 138 height 14
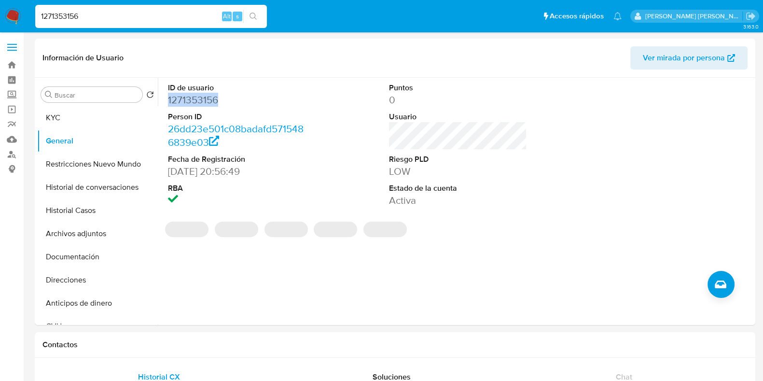
copy dd "1271353156"
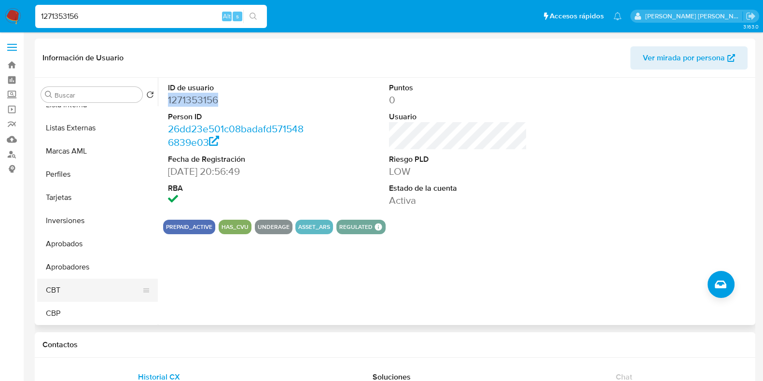
scroll to position [523, 0]
click at [75, 236] on button "Aprobados" at bounding box center [93, 242] width 113 height 23
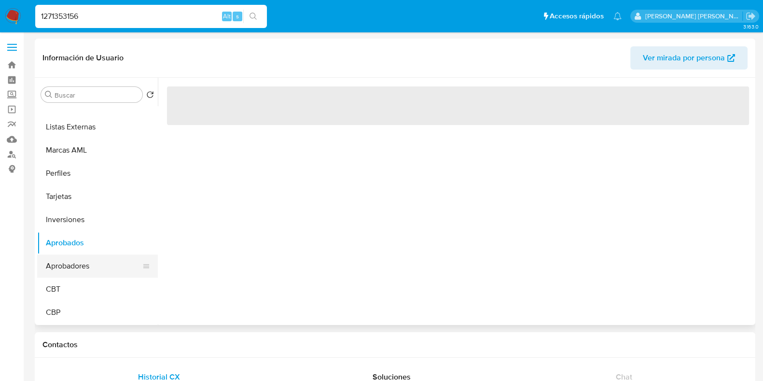
drag, startPoint x: 87, startPoint y: 259, endPoint x: 105, endPoint y: 259, distance: 17.9
click at [87, 259] on button "Aprobadores" at bounding box center [93, 265] width 113 height 23
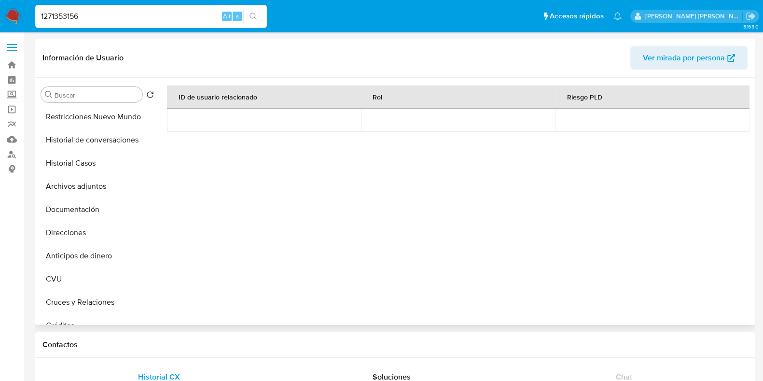
scroll to position [0, 0]
click at [96, 147] on button "General" at bounding box center [93, 140] width 113 height 23
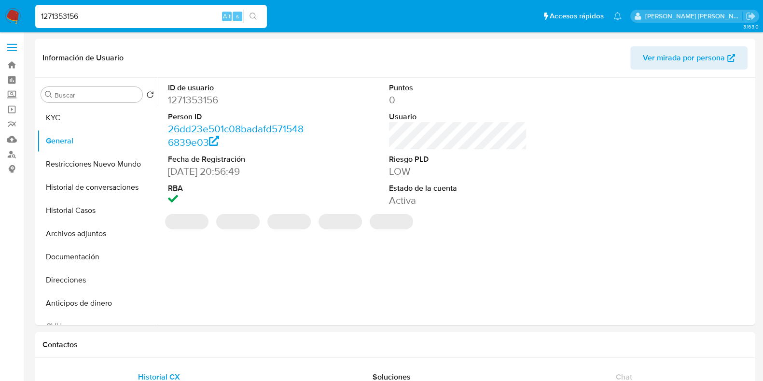
click at [190, 95] on dd "1271353156" at bounding box center [237, 100] width 138 height 14
copy dd "1271353156"
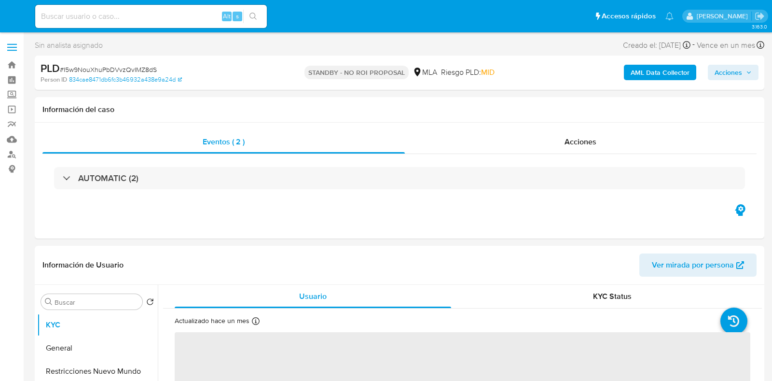
select select "10"
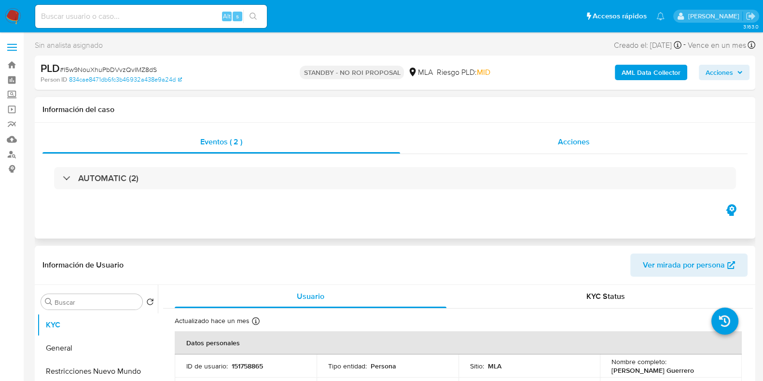
click at [560, 138] on span "Acciones" at bounding box center [574, 141] width 32 height 11
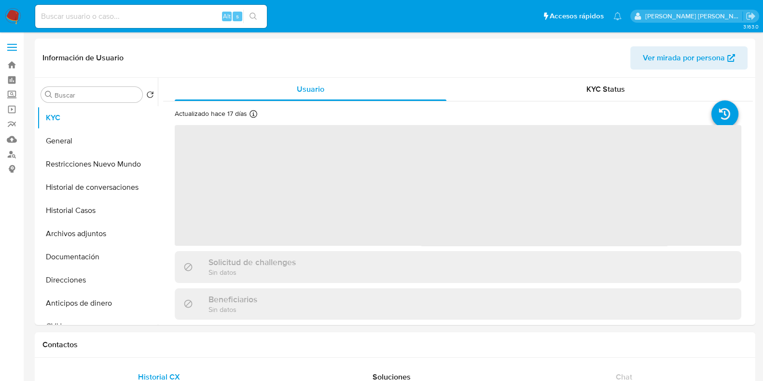
select select "10"
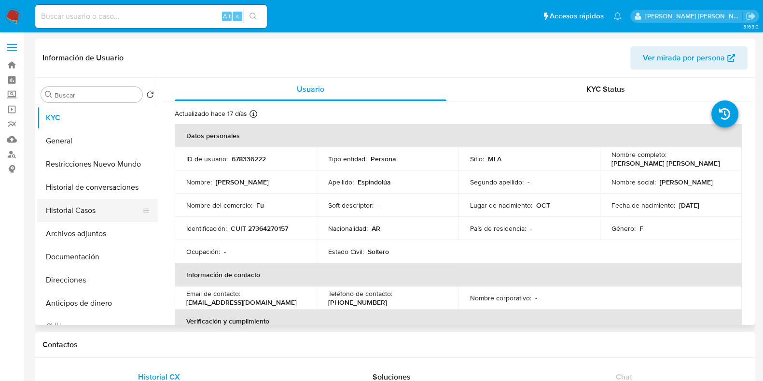
click at [114, 207] on button "Historial Casos" at bounding box center [93, 210] width 113 height 23
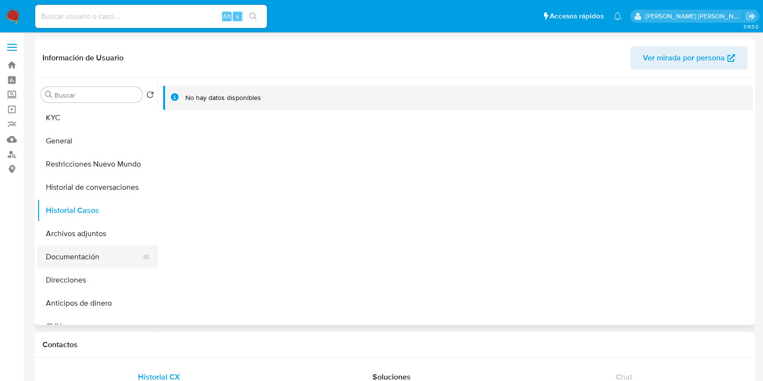
click at [101, 256] on button "Documentación" at bounding box center [93, 256] width 113 height 23
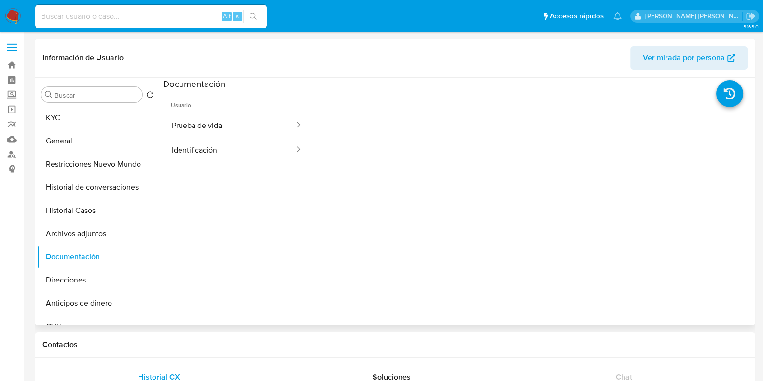
click at [186, 115] on button "Prueba de vida" at bounding box center [229, 125] width 132 height 25
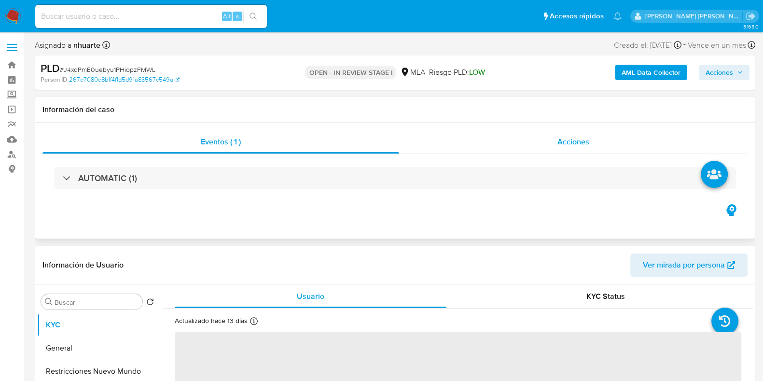
click at [571, 133] on div "Acciones" at bounding box center [573, 141] width 348 height 23
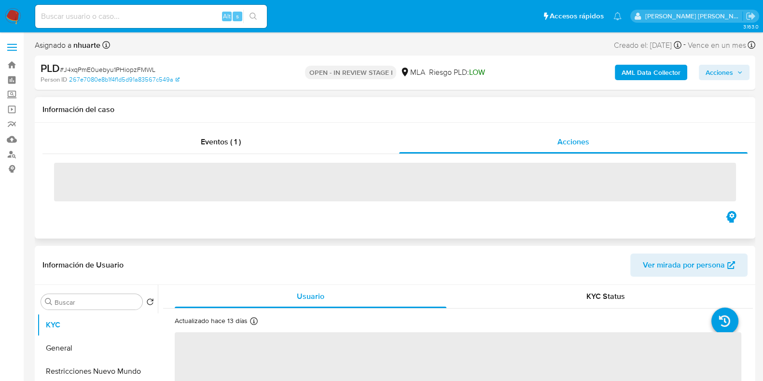
select select "10"
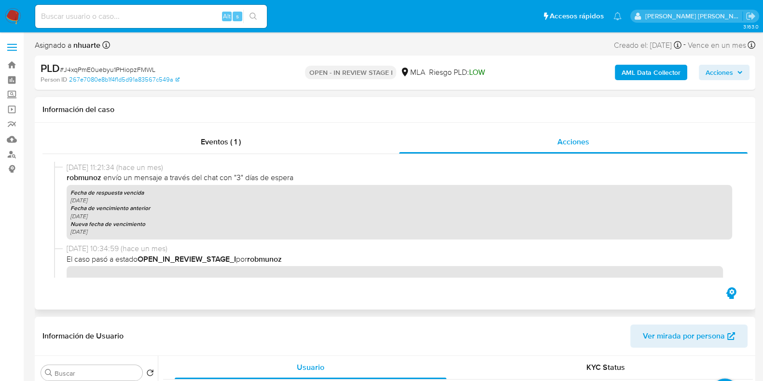
scroll to position [281, 0]
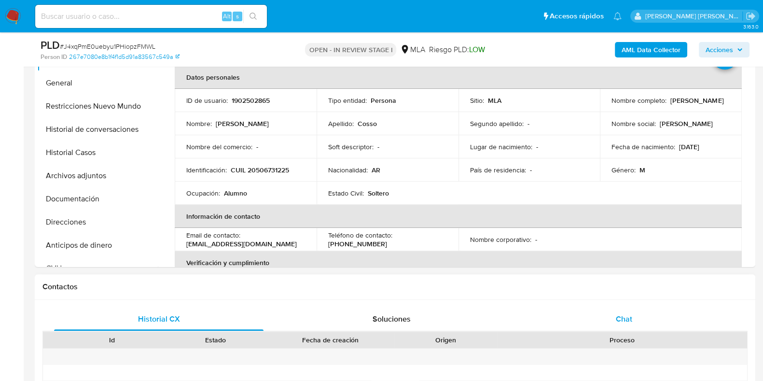
click at [621, 319] on span "Chat" at bounding box center [624, 318] width 16 height 11
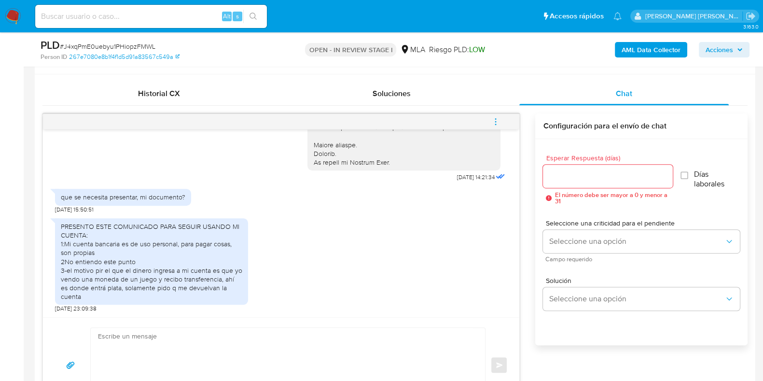
scroll to position [543, 0]
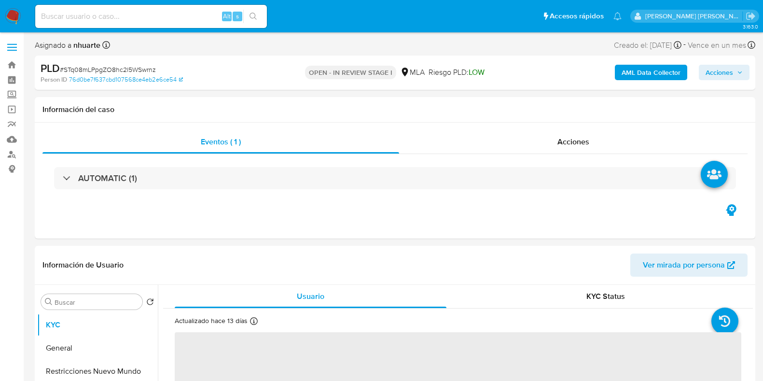
select select "10"
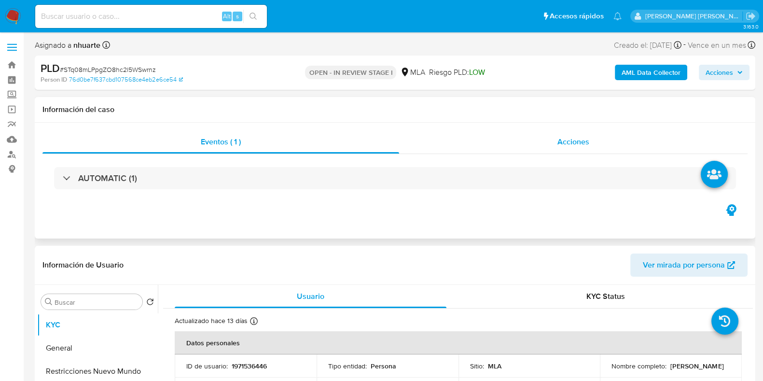
click at [566, 131] on div "Acciones" at bounding box center [573, 141] width 348 height 23
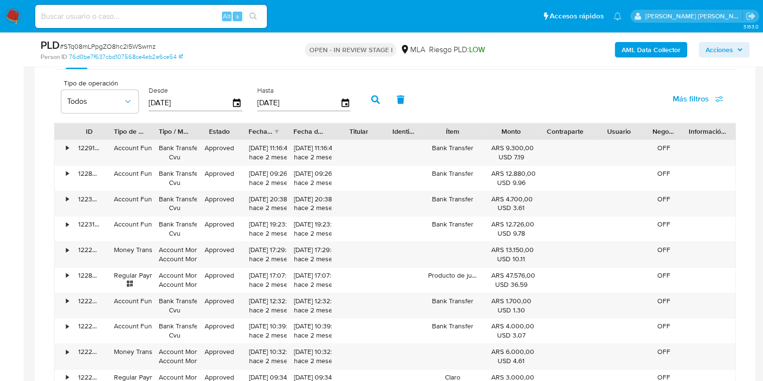
scroll to position [844, 0]
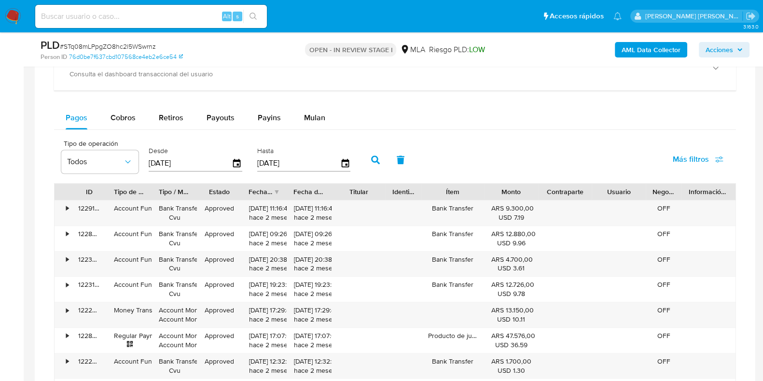
click at [320, 120] on span "Mulan" at bounding box center [314, 117] width 21 height 11
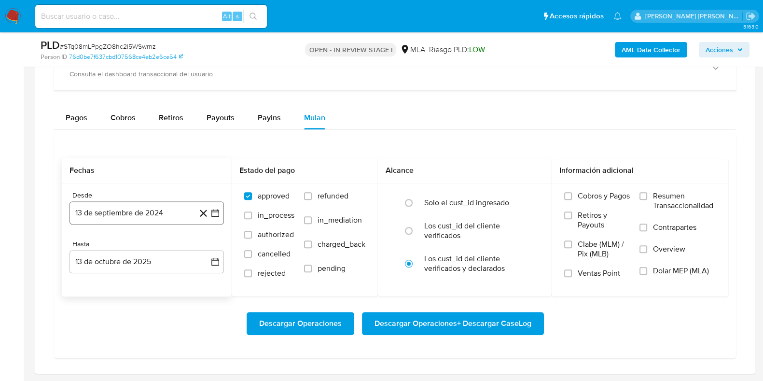
click at [156, 209] on button "13 de septiembre de 2024" at bounding box center [146, 212] width 154 height 23
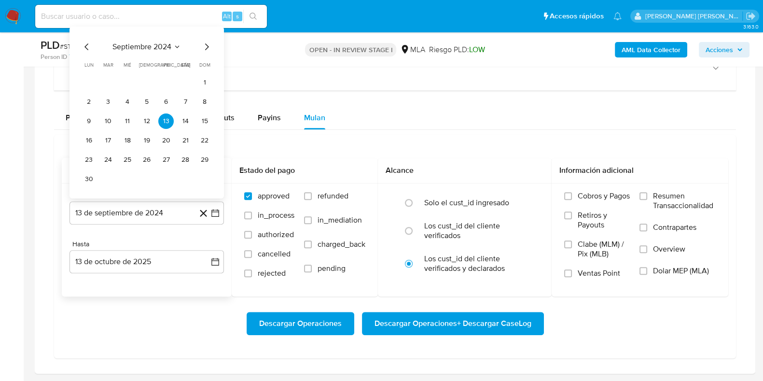
click at [203, 43] on icon "Mes siguiente" at bounding box center [207, 47] width 12 height 12
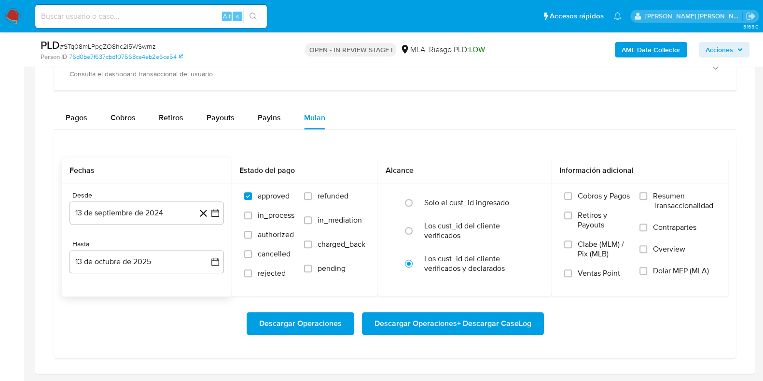
click at [203, 43] on div "PLD # STq08mLPpgZO8hc2l5WSwrnz" at bounding box center [157, 45] width 233 height 14
click at [193, 210] on button "13 de septiembre de 2024" at bounding box center [146, 212] width 154 height 23
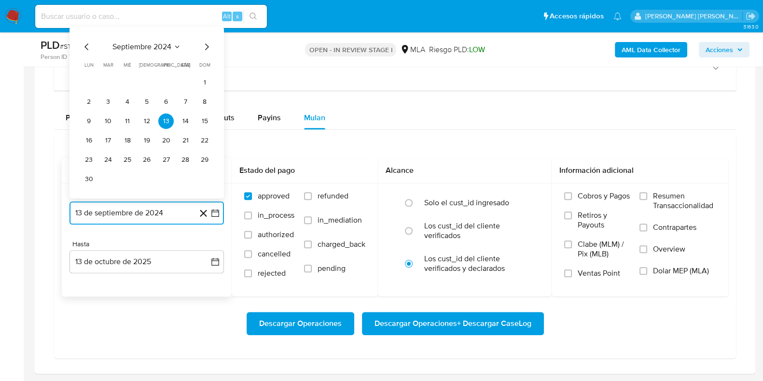
click at [206, 45] on icon "Mes siguiente" at bounding box center [207, 47] width 12 height 12
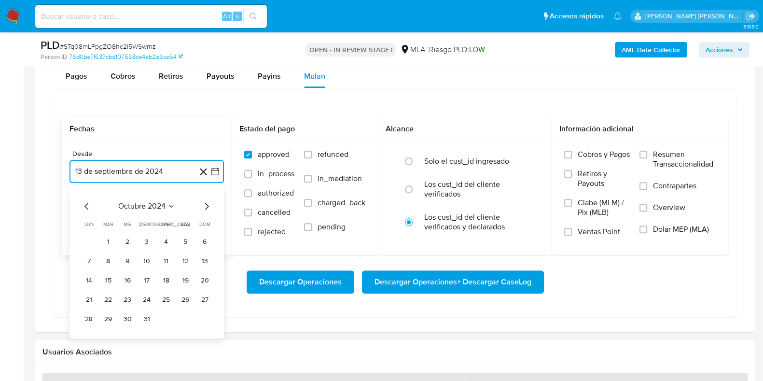
scroll to position [904, 0]
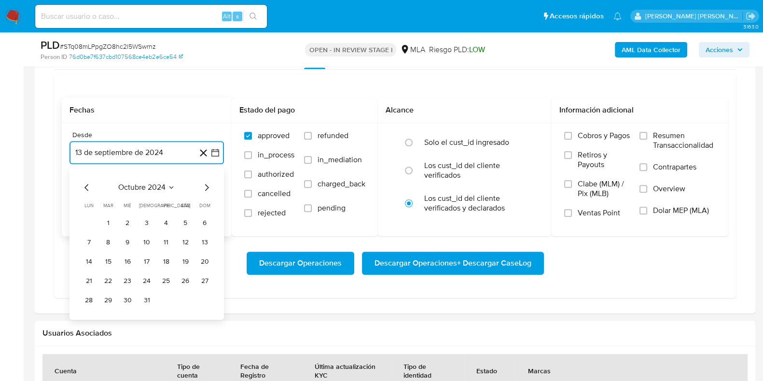
click at [204, 182] on icon "Mes siguiente" at bounding box center [207, 187] width 12 height 12
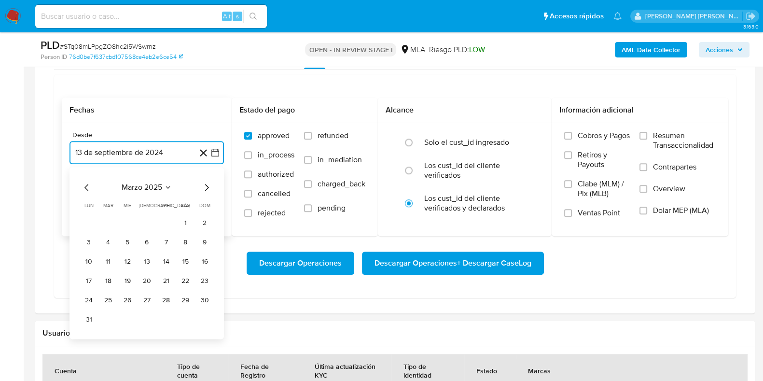
click at [204, 182] on icon "Mes siguiente" at bounding box center [207, 187] width 12 height 12
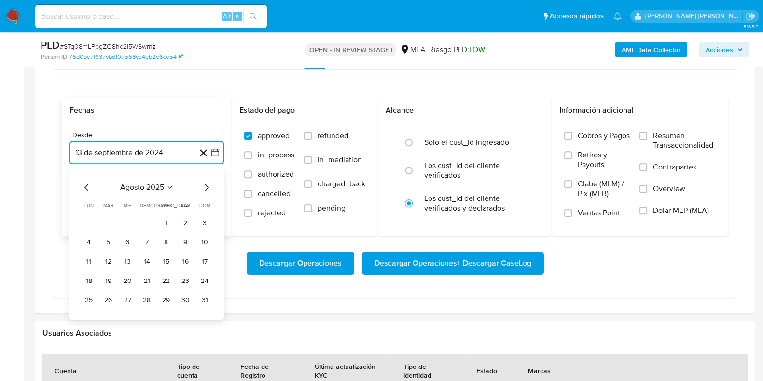
click at [204, 182] on icon "Mes siguiente" at bounding box center [207, 187] width 12 height 12
click at [86, 184] on icon "Mes anterior" at bounding box center [86, 187] width 4 height 7
click at [161, 218] on button "1" at bounding box center [165, 222] width 15 height 15
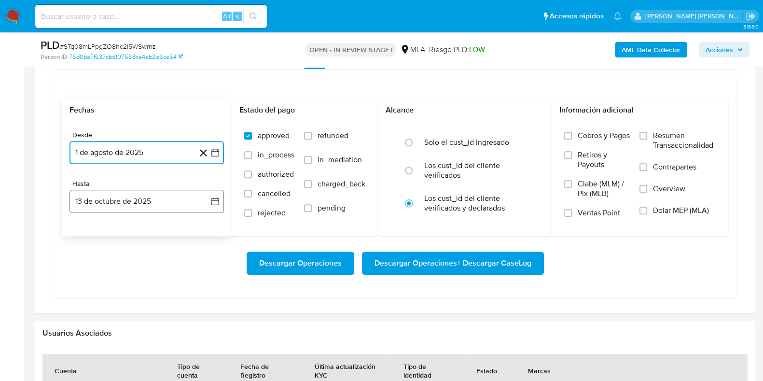
click at [151, 199] on button "13 de octubre de 2025" at bounding box center [146, 201] width 154 height 23
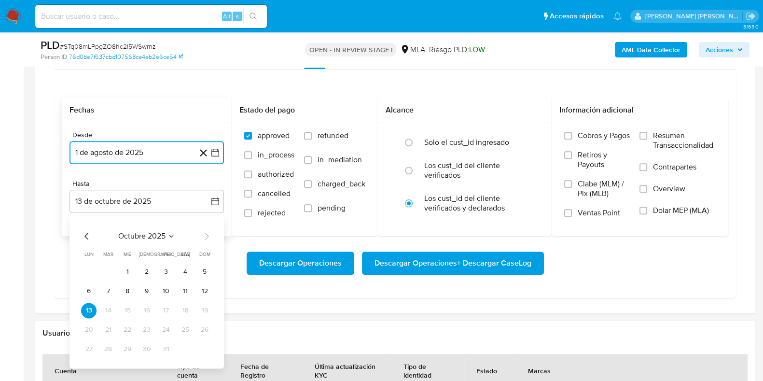
click at [83, 234] on icon "Mes anterior" at bounding box center [87, 236] width 12 height 12
click at [206, 349] on button "31" at bounding box center [204, 348] width 15 height 15
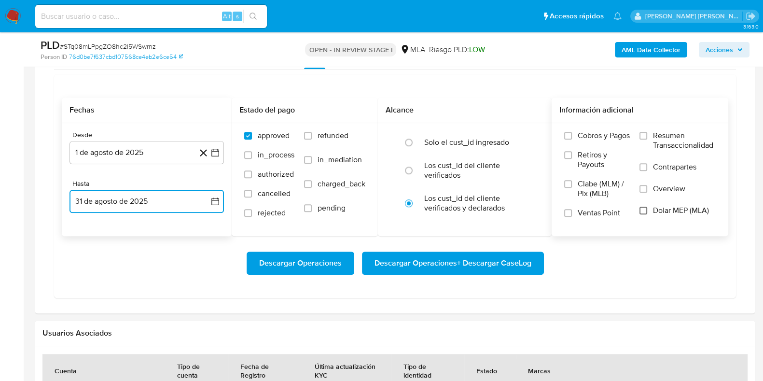
click at [642, 206] on input "Dolar MEP (MLA)" at bounding box center [643, 210] width 8 height 8
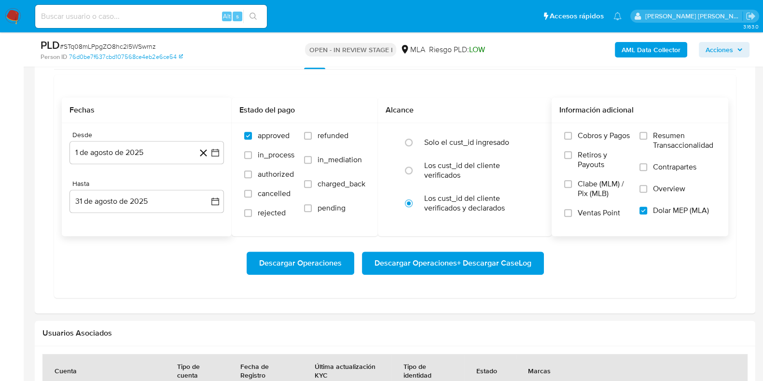
click at [473, 261] on span "Descargar Operaciones + Descargar CaseLog" at bounding box center [452, 262] width 157 height 21
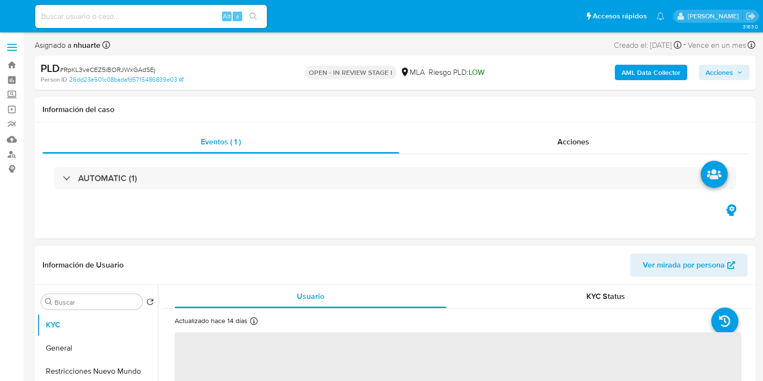
select select "10"
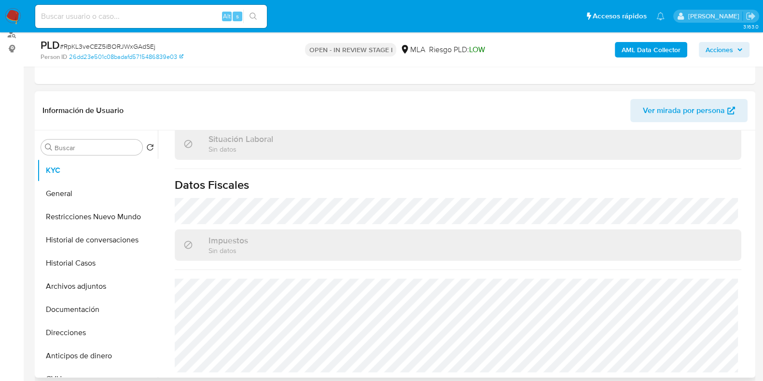
scroll to position [516, 0]
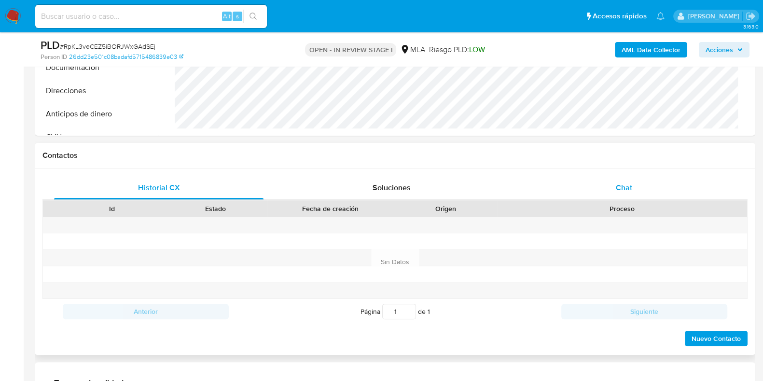
drag, startPoint x: 627, startPoint y: 183, endPoint x: 614, endPoint y: 187, distance: 13.5
click at [628, 183] on span "Chat" at bounding box center [624, 187] width 16 height 11
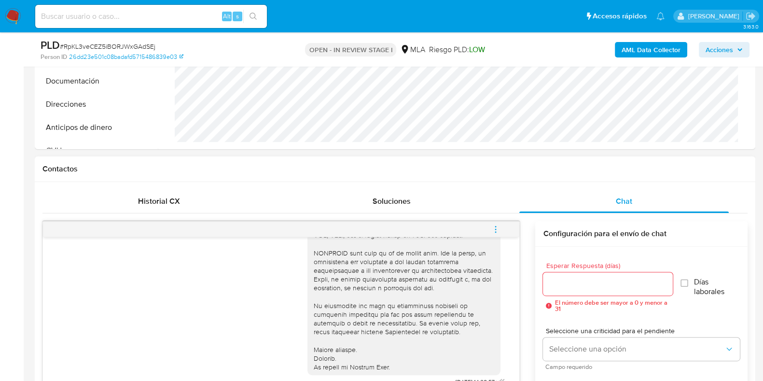
scroll to position [241, 0]
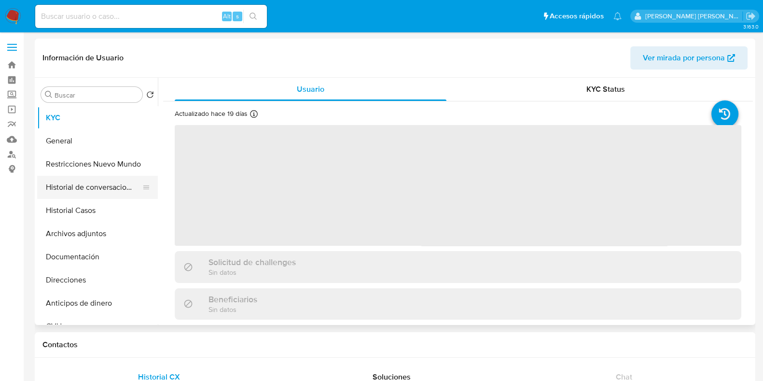
select select "10"
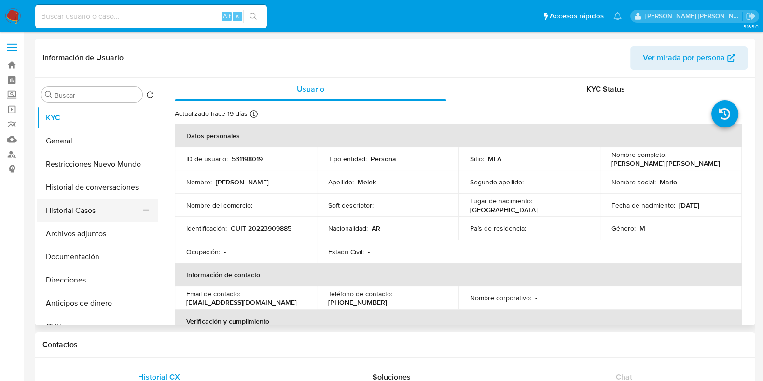
click at [111, 211] on button "Historial Casos" at bounding box center [93, 210] width 113 height 23
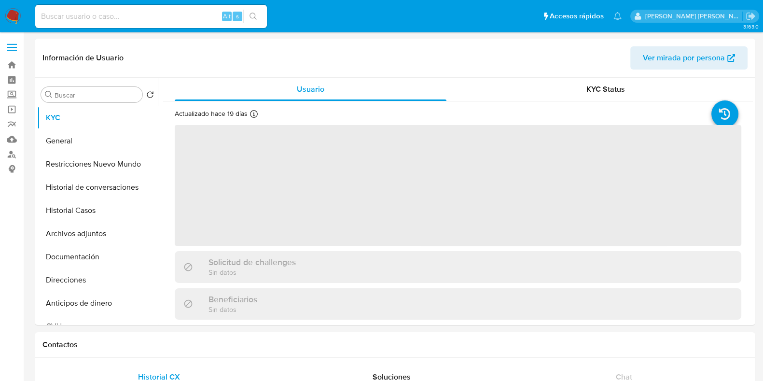
select select "10"
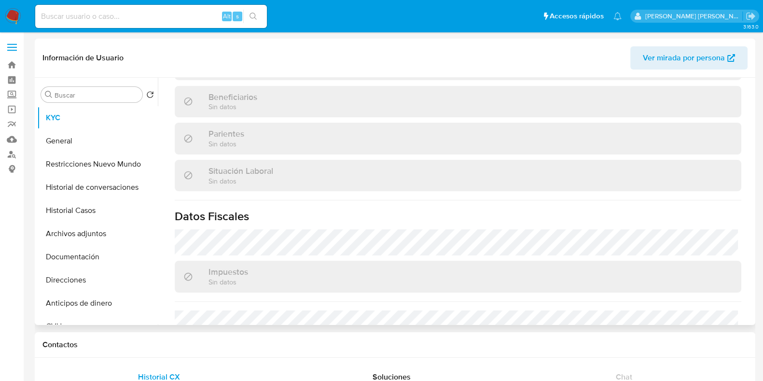
scroll to position [516, 0]
